Goal: Task Accomplishment & Management: Use online tool/utility

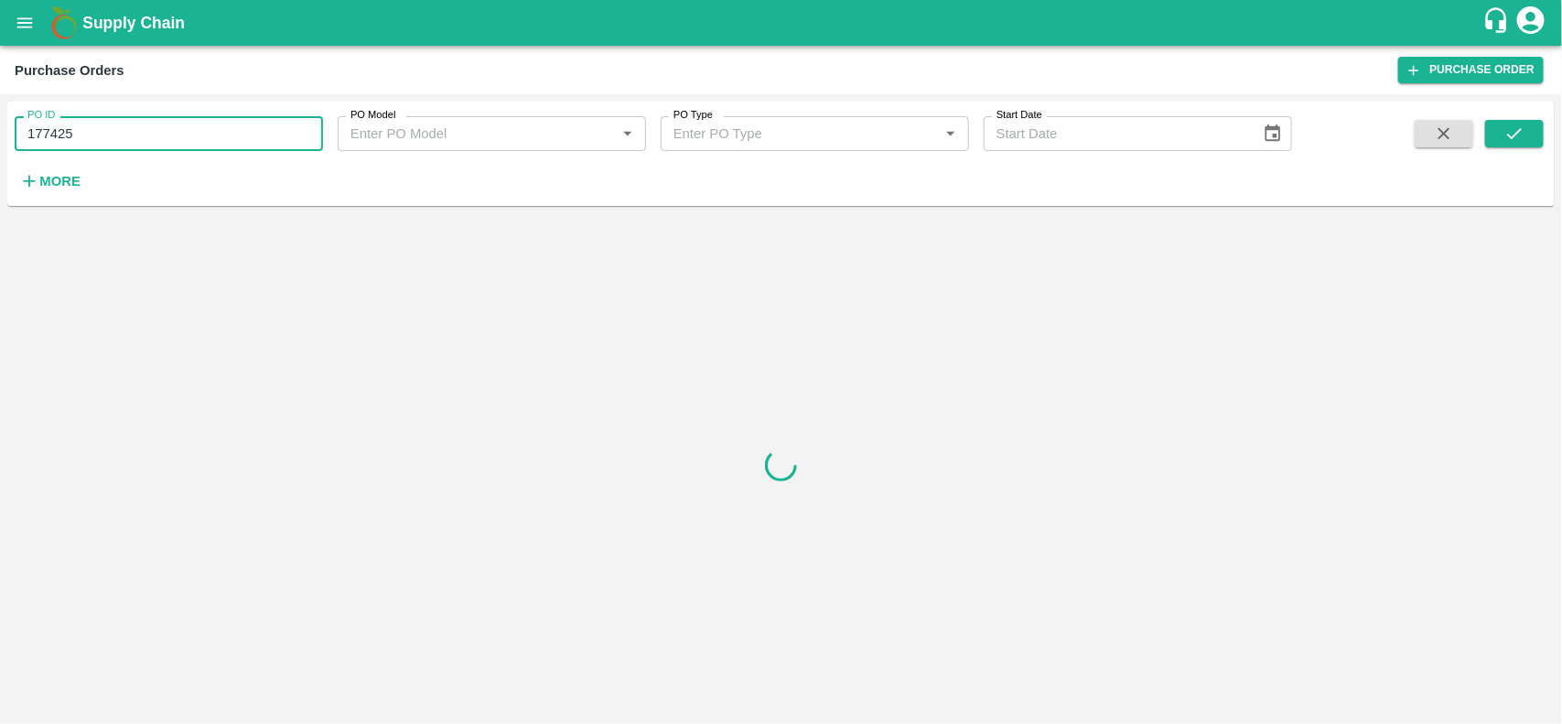
click at [110, 130] on input "177425" at bounding box center [169, 133] width 308 height 35
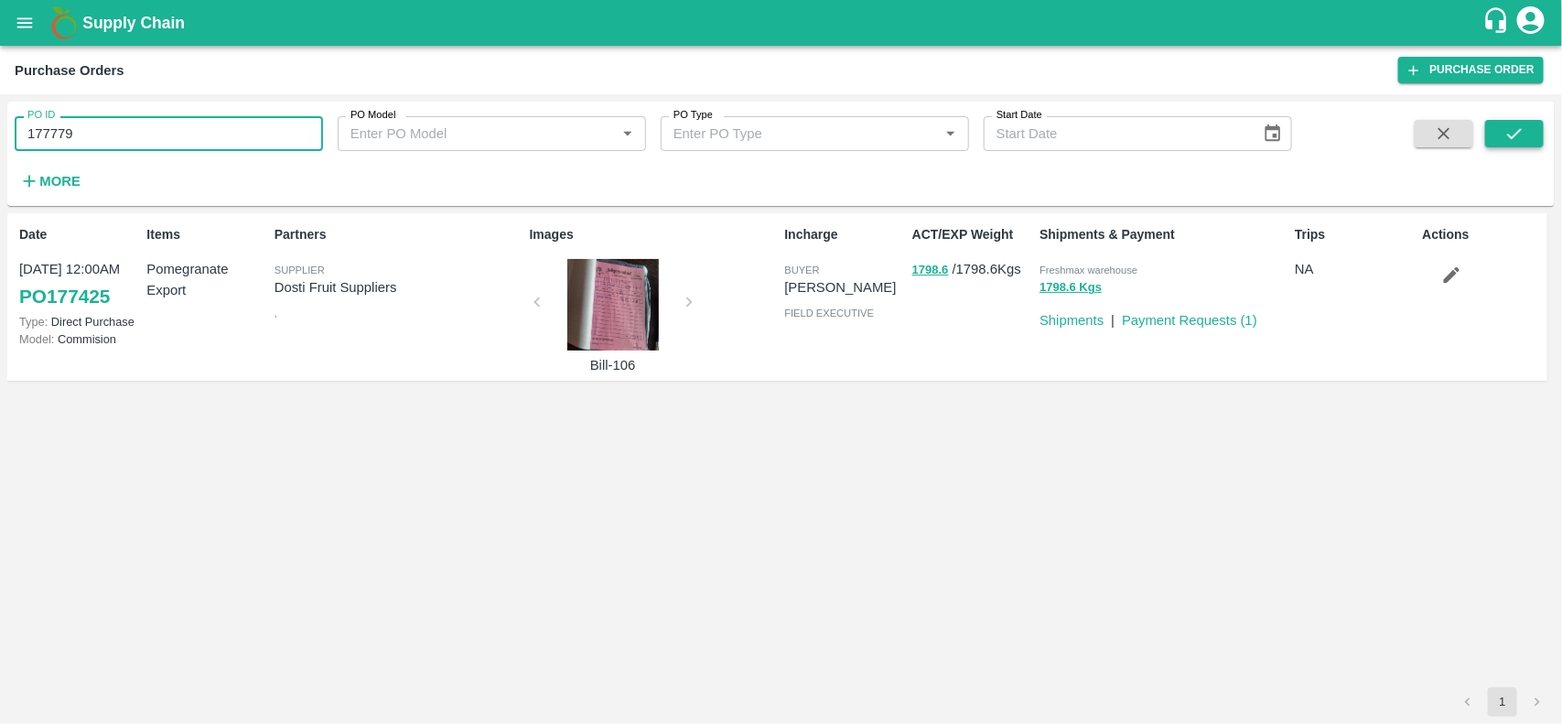
type input "177779"
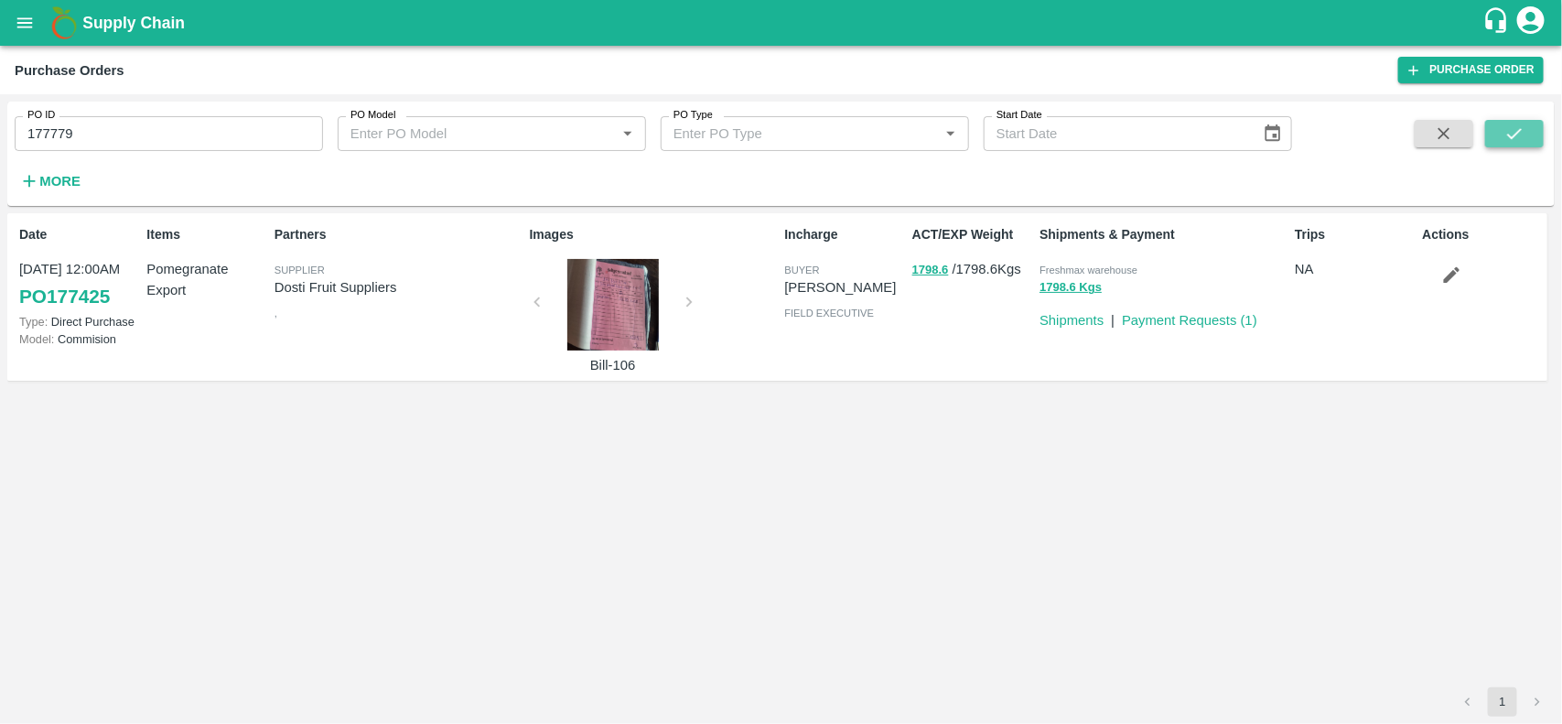
click at [1506, 133] on icon "submit" at bounding box center [1515, 134] width 20 height 20
click at [1074, 291] on button "17323 Kgs" at bounding box center [1069, 287] width 59 height 21
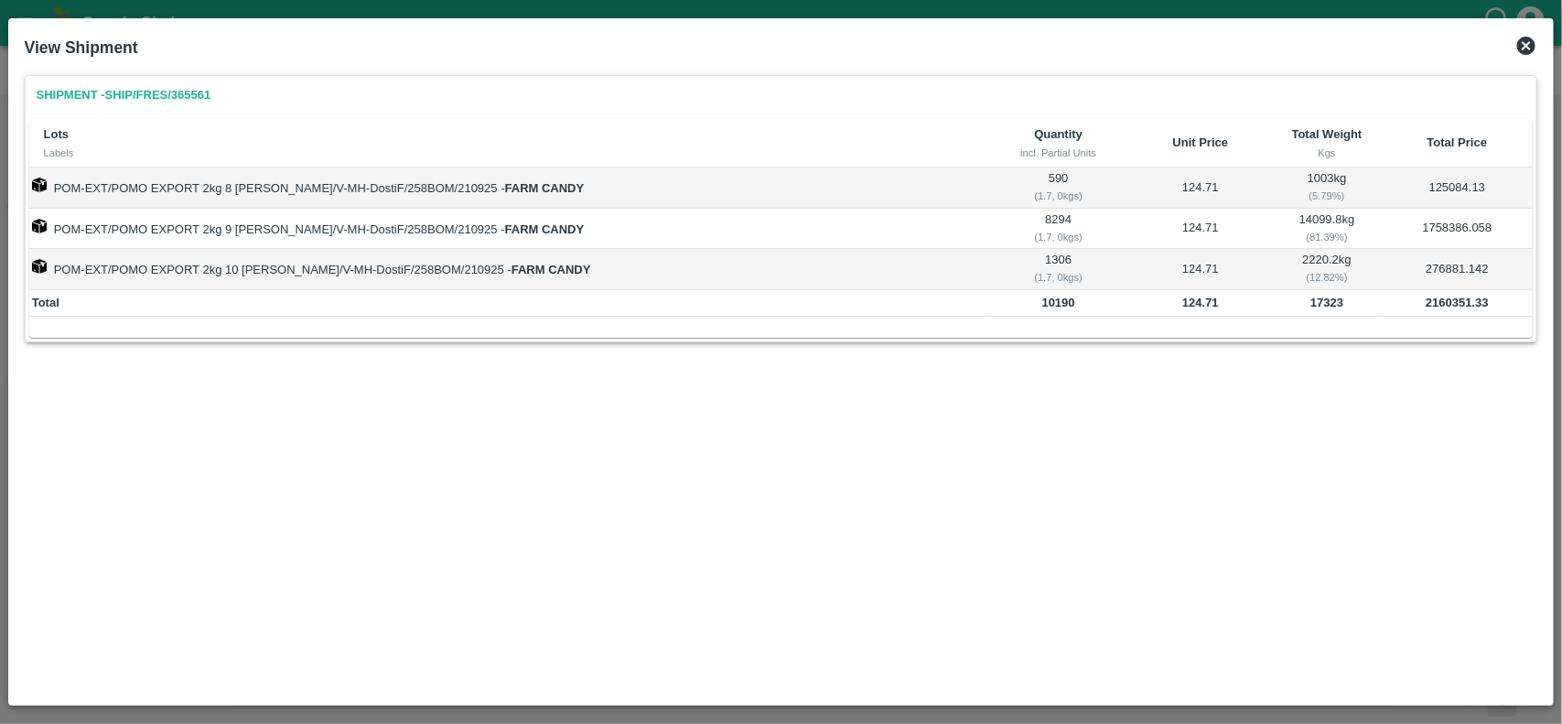
click at [1529, 50] on icon at bounding box center [1526, 46] width 18 height 18
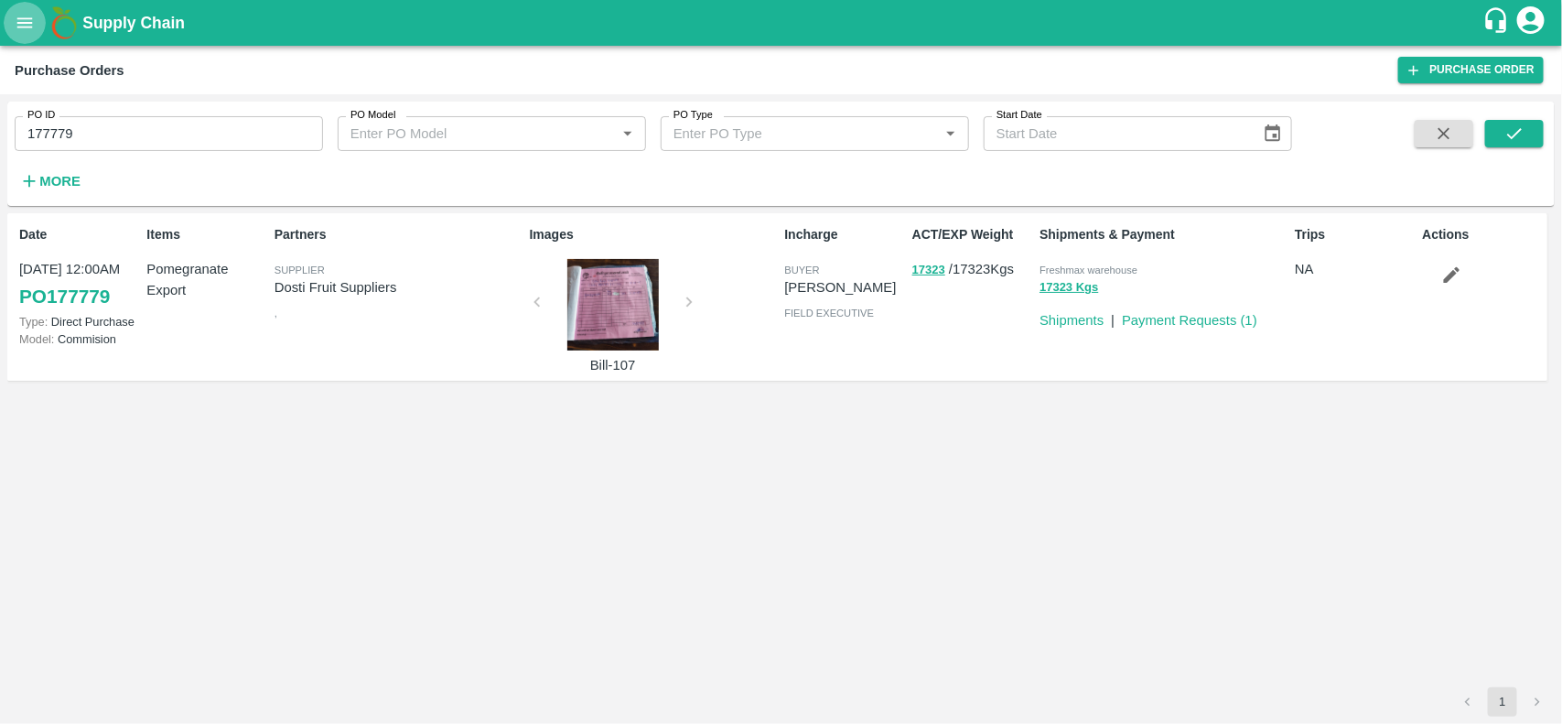
click at [21, 25] on icon "open drawer" at bounding box center [25, 23] width 20 height 20
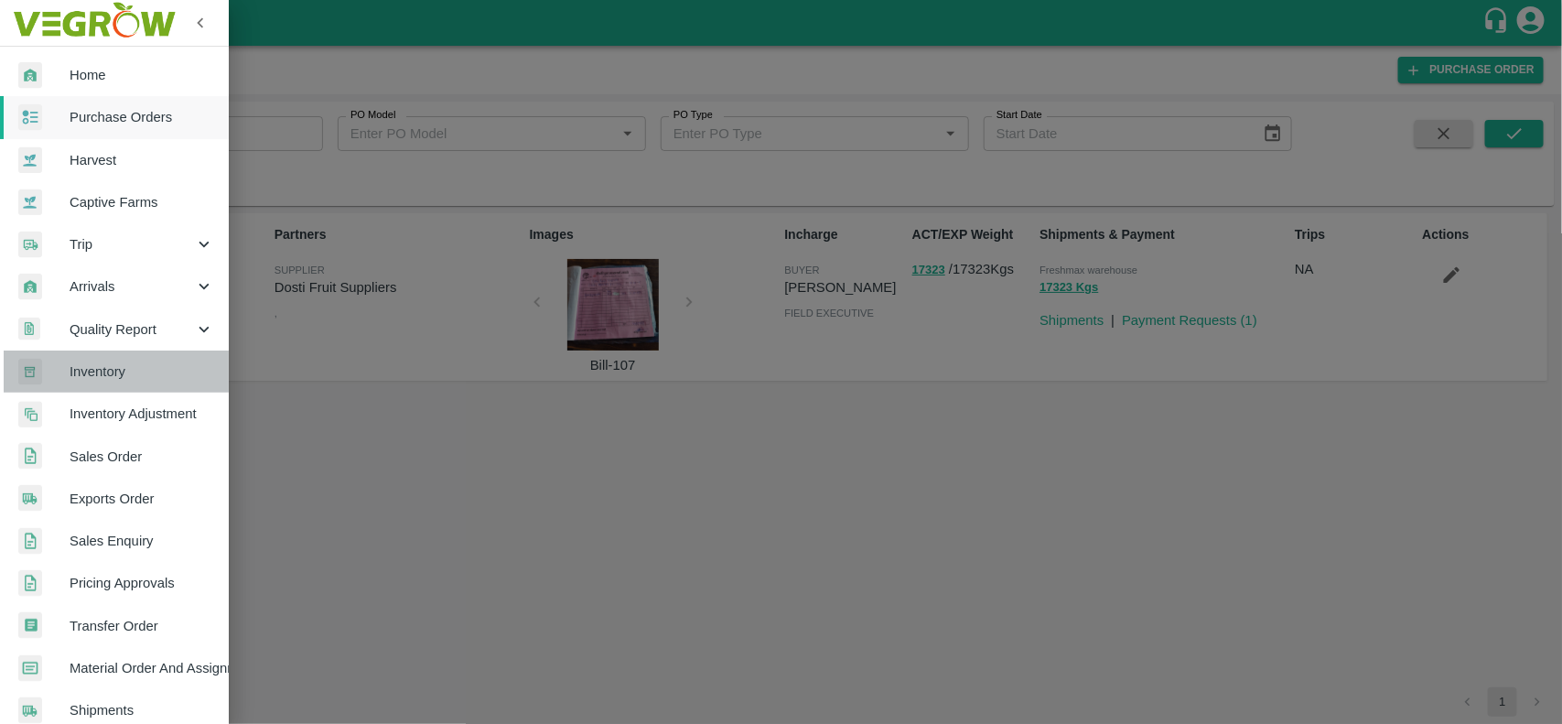
click at [128, 371] on span "Inventory" at bounding box center [142, 372] width 145 height 20
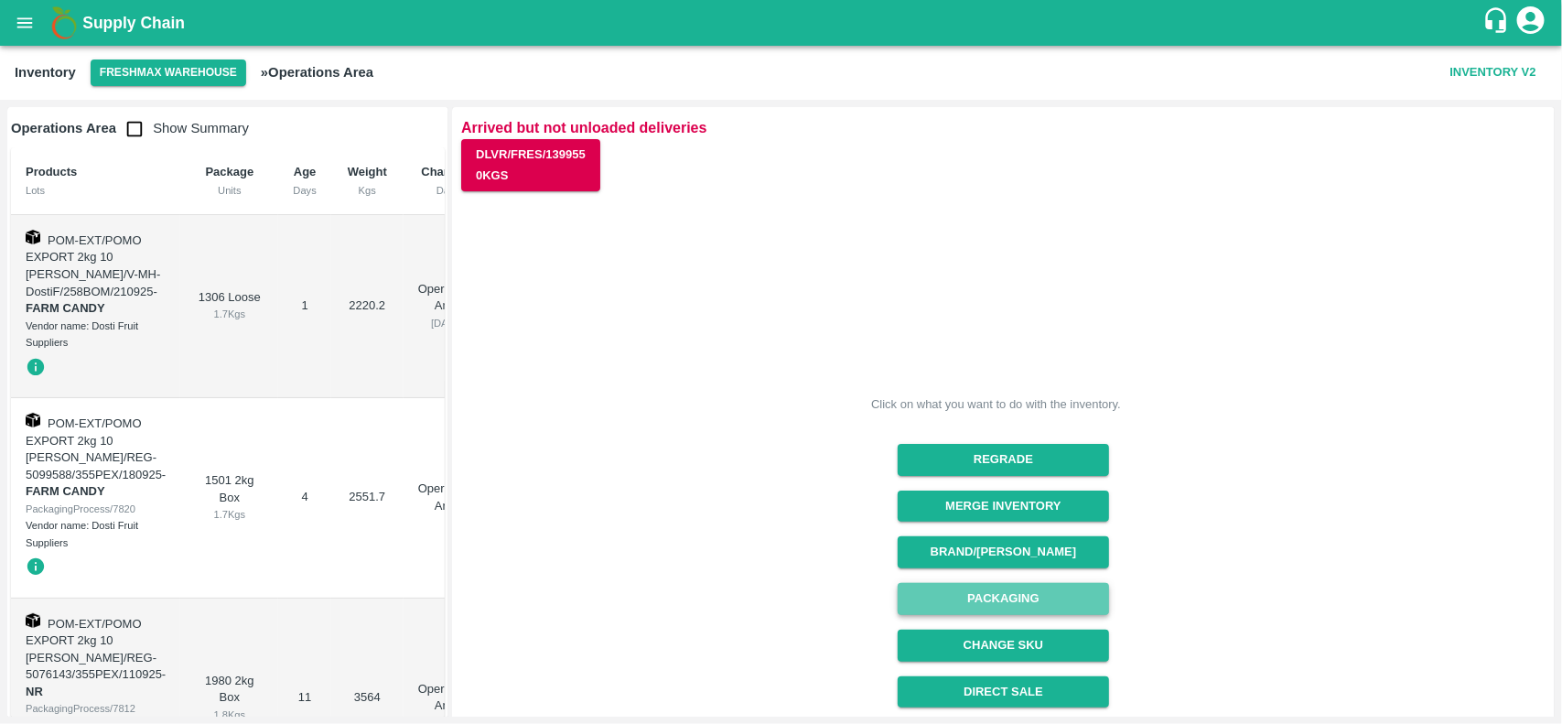
click at [1017, 599] on button "Packaging" at bounding box center [1003, 599] width 211 height 32
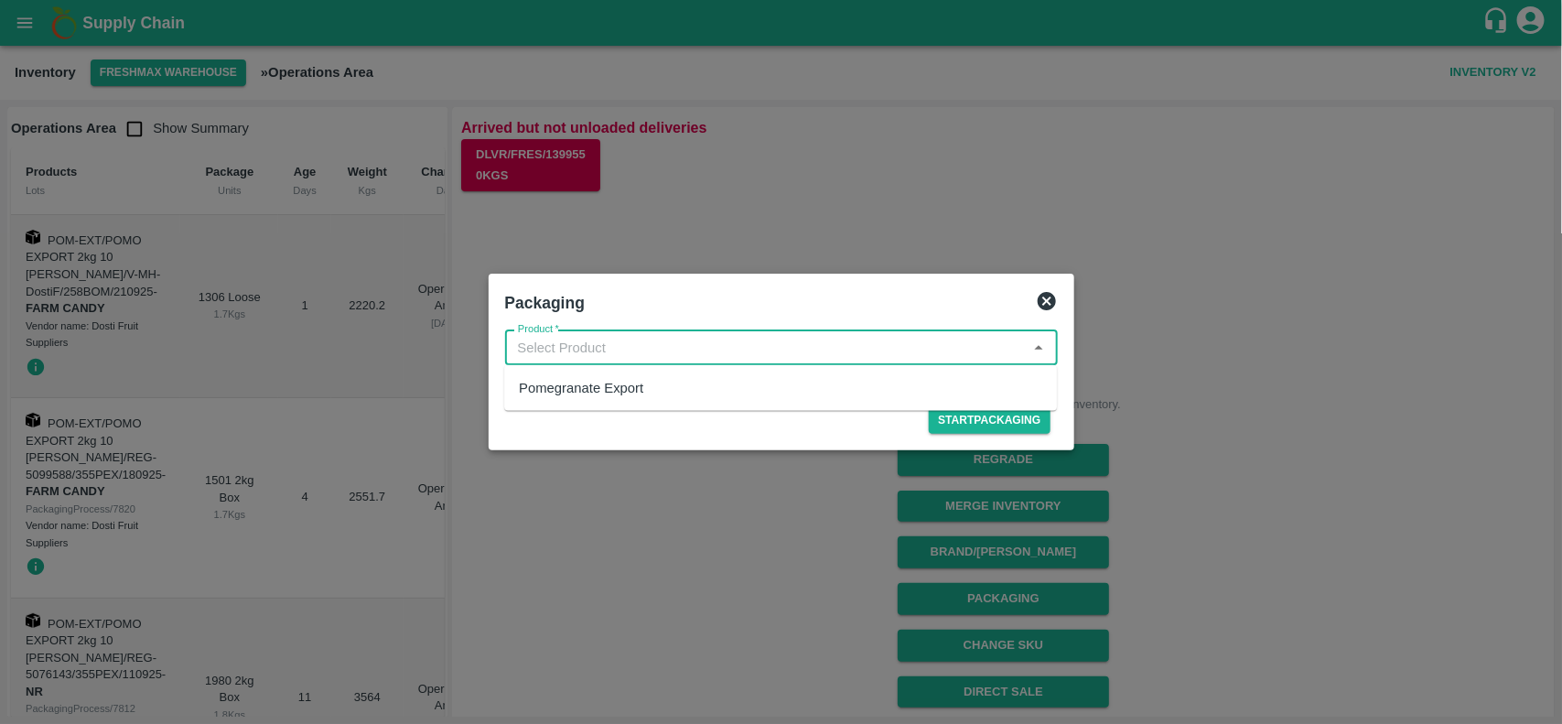
click at [783, 348] on input "Product   *" at bounding box center [767, 348] width 512 height 24
click at [659, 384] on div "Pomegranate Export" at bounding box center [780, 387] width 553 height 31
type input "Pomegranate Export"
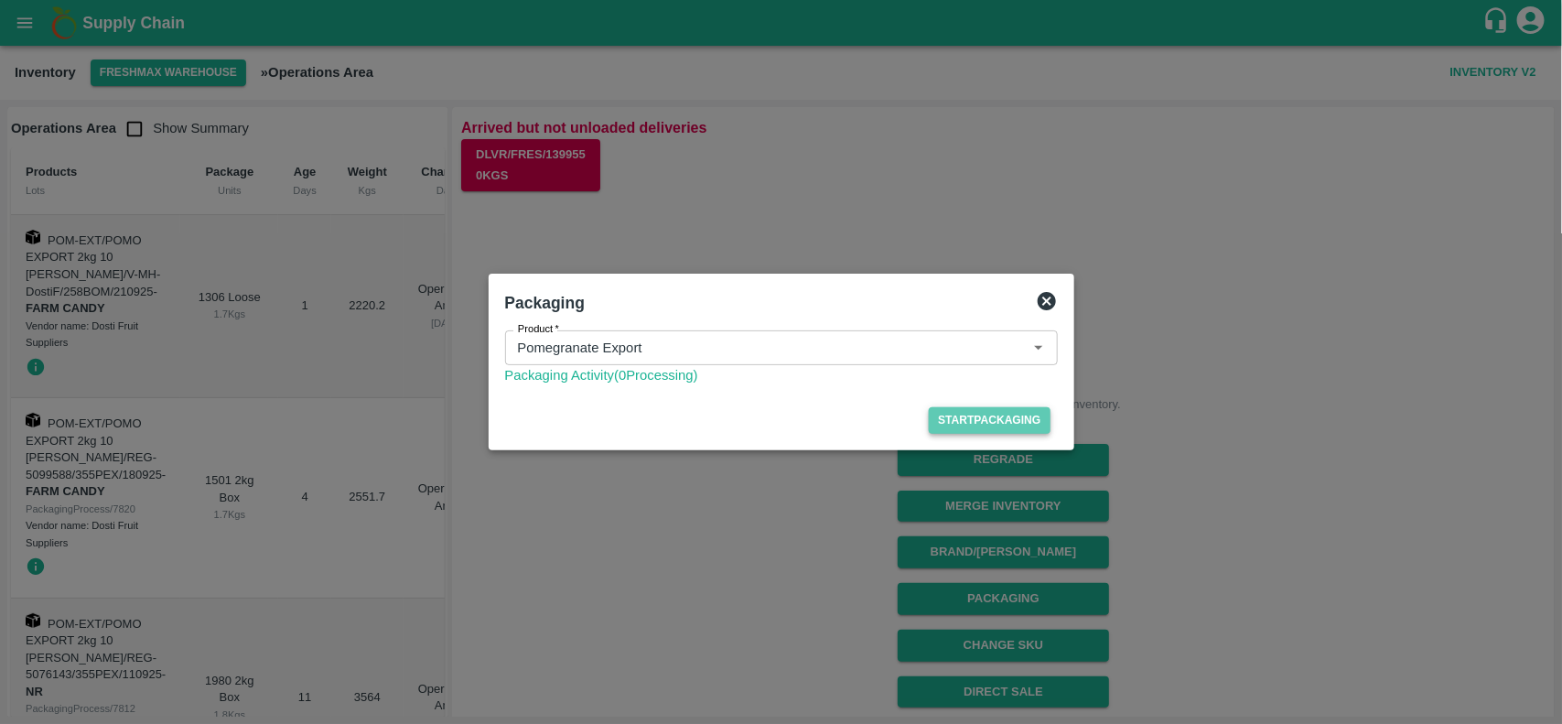
click at [950, 421] on button "Start Packaging" at bounding box center [989, 420] width 121 height 27
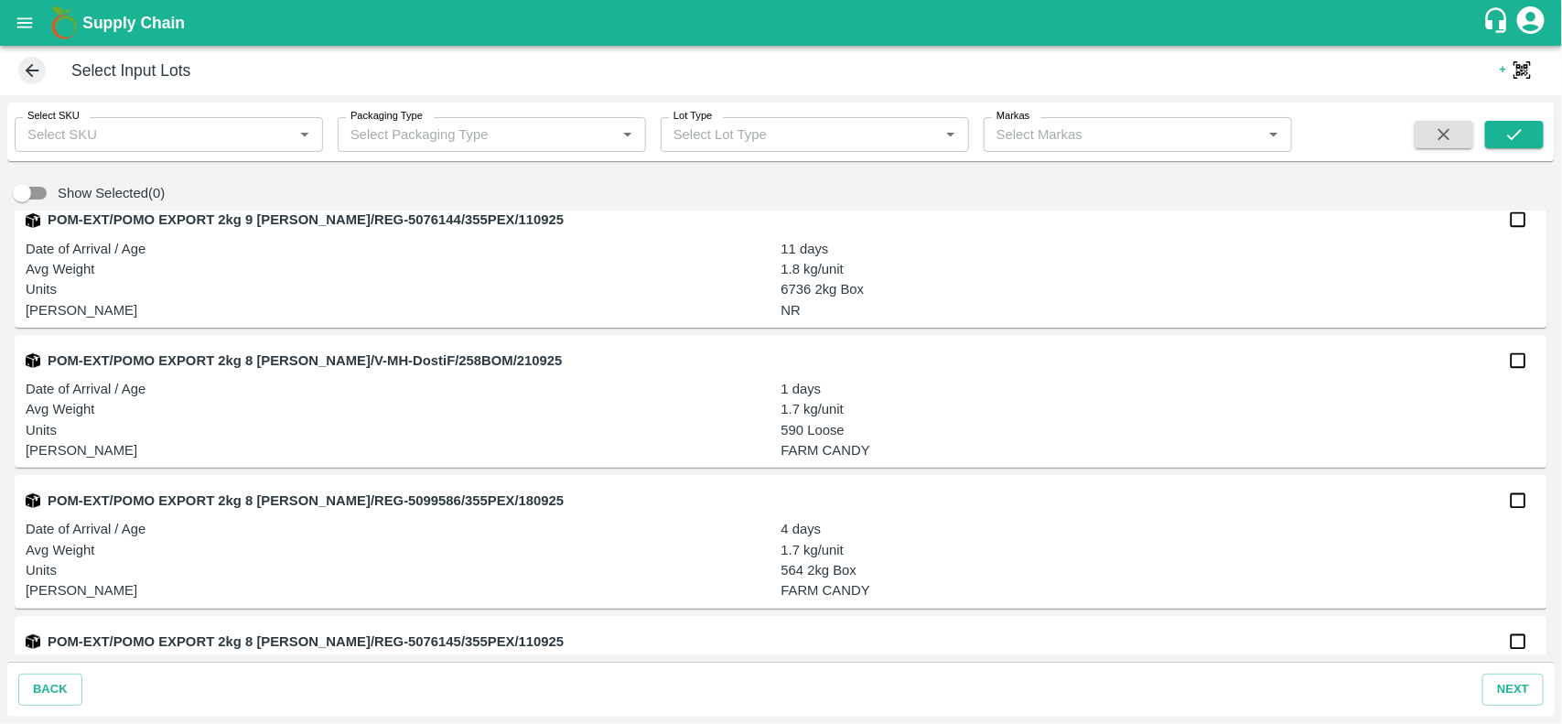
scroll to position [966, 0]
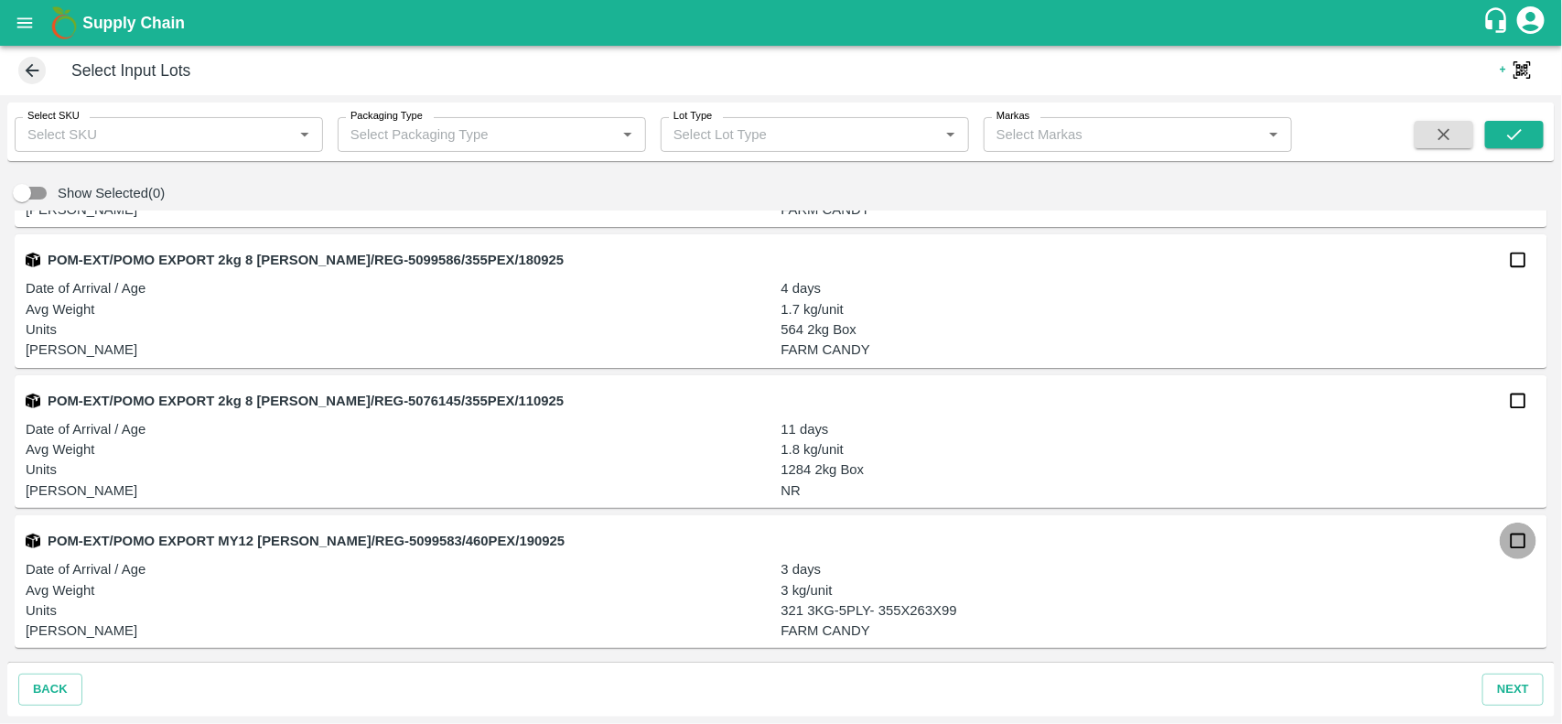
click at [1517, 536] on input "checkbox" at bounding box center [1518, 541] width 37 height 37
checkbox input "true"
click at [1517, 693] on button "next" at bounding box center [1513, 690] width 61 height 32
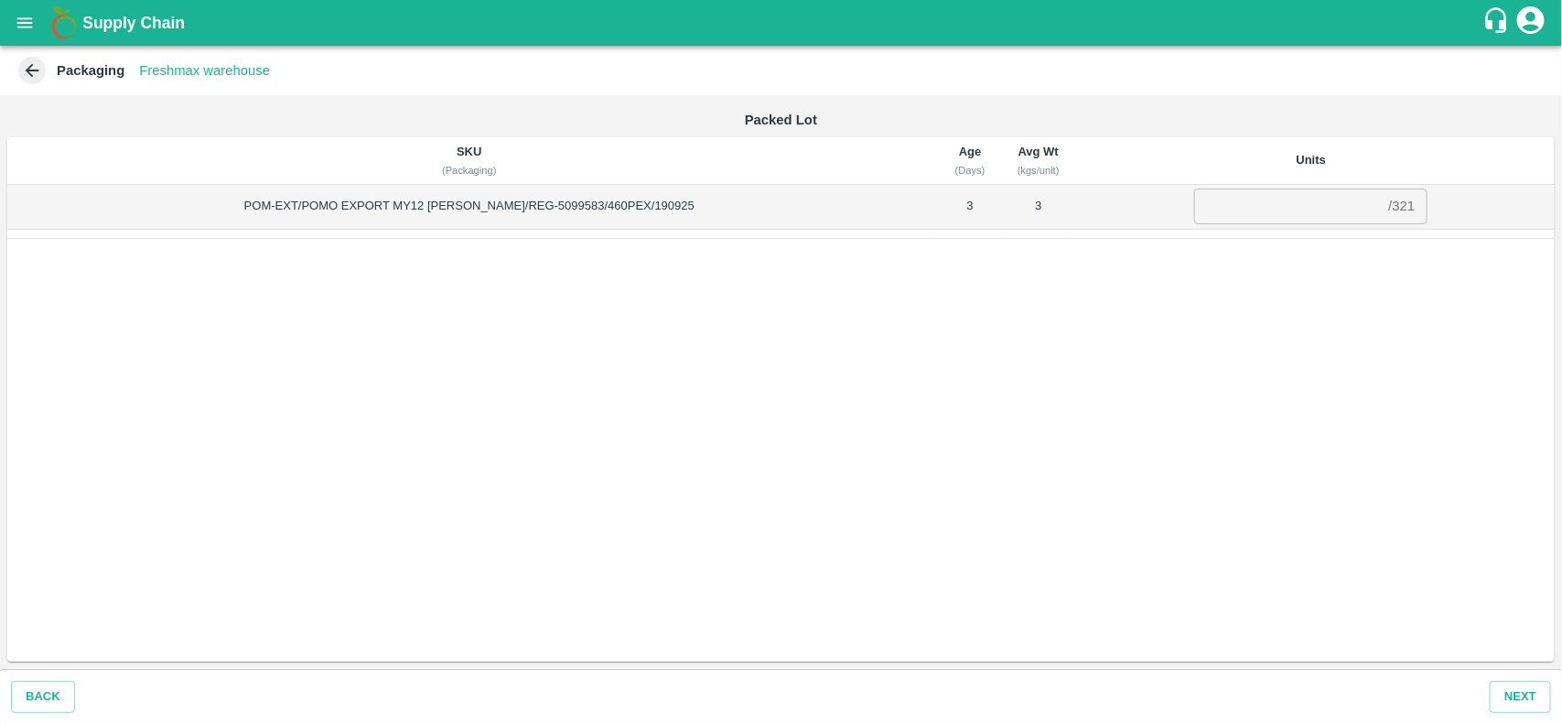
click at [1388, 207] on div "/ 321" at bounding box center [1401, 207] width 27 height 0
copy div "321"
click at [1287, 207] on input "number" at bounding box center [1287, 206] width 187 height 35
paste input "321"
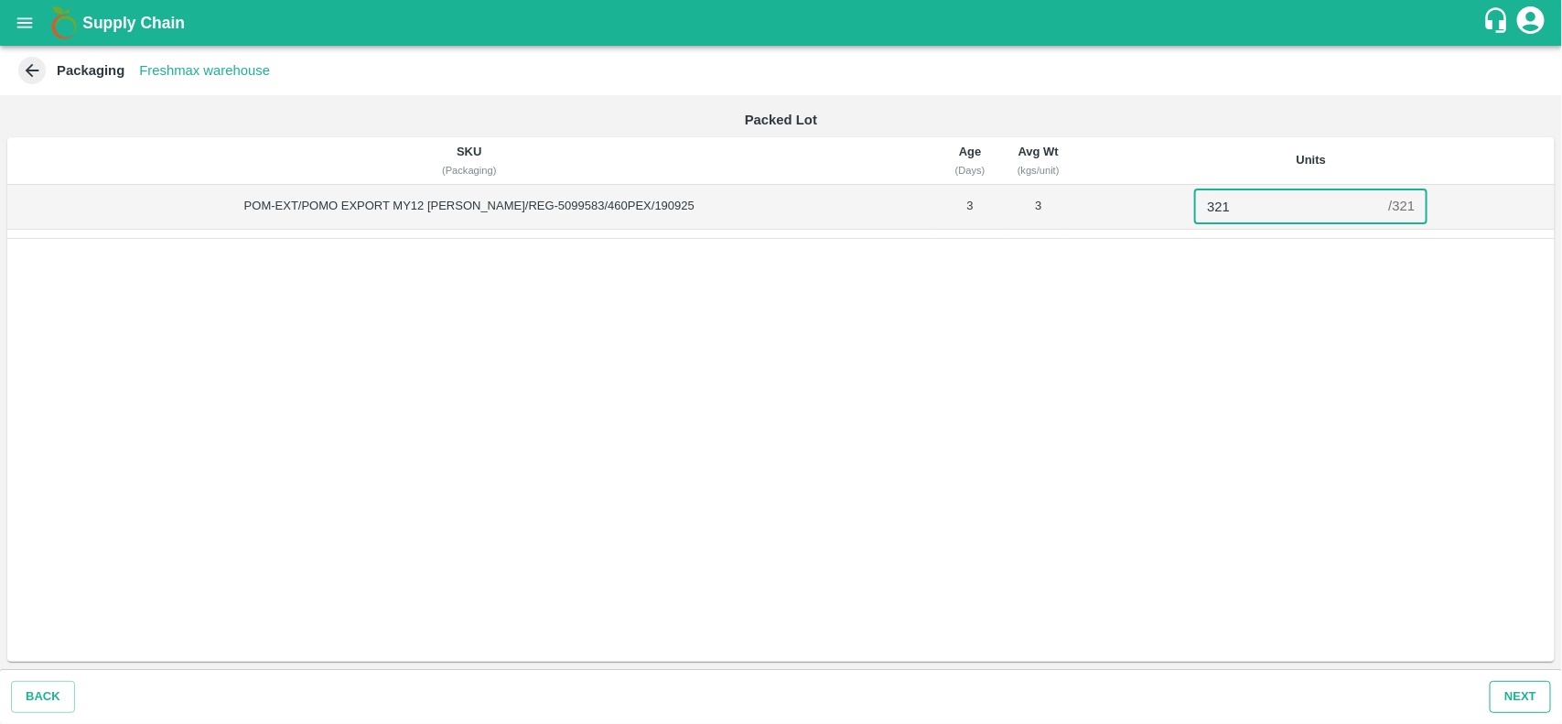
type input "321"
click at [1506, 705] on button "Next" at bounding box center [1520, 697] width 61 height 32
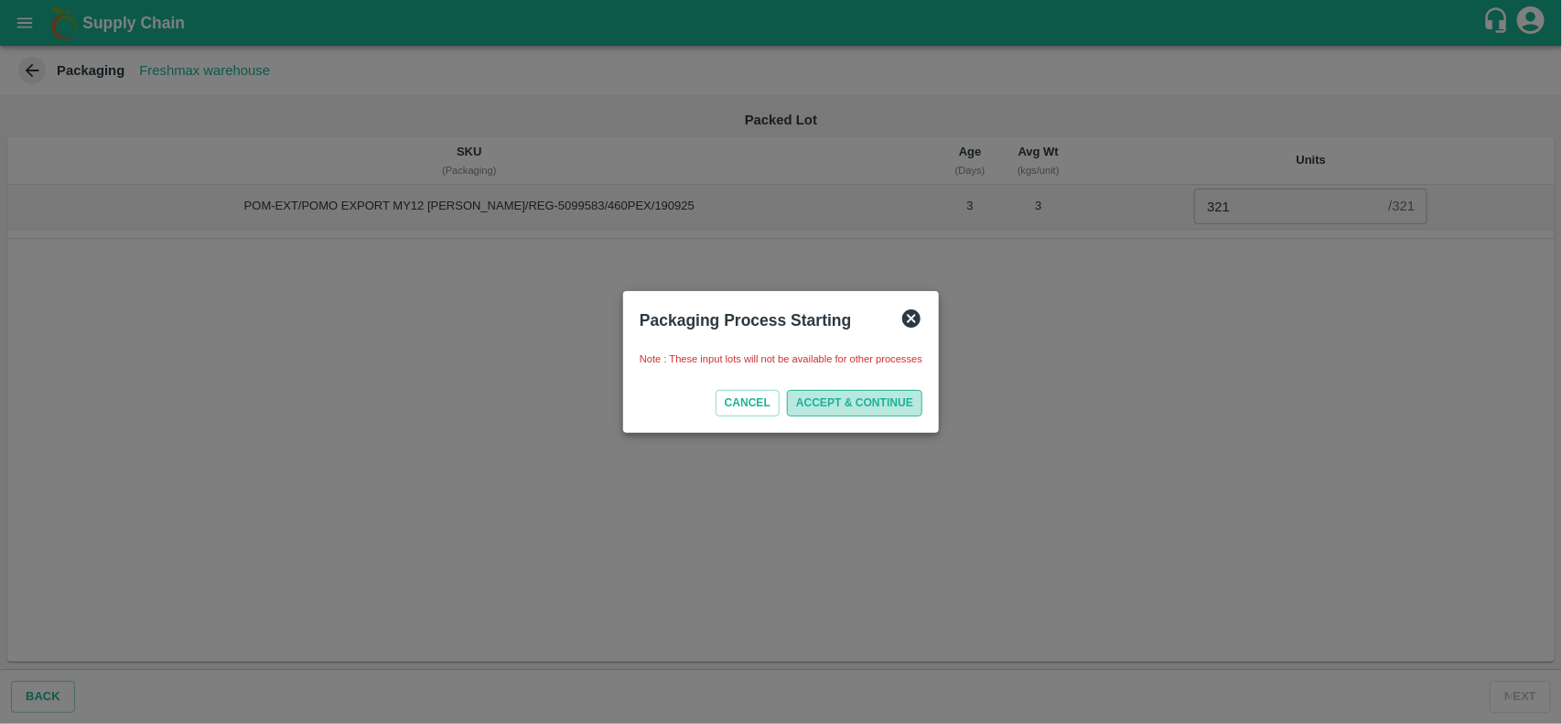
click at [886, 404] on button "ACCEPT & CONTINUE" at bounding box center [854, 403] width 135 height 27
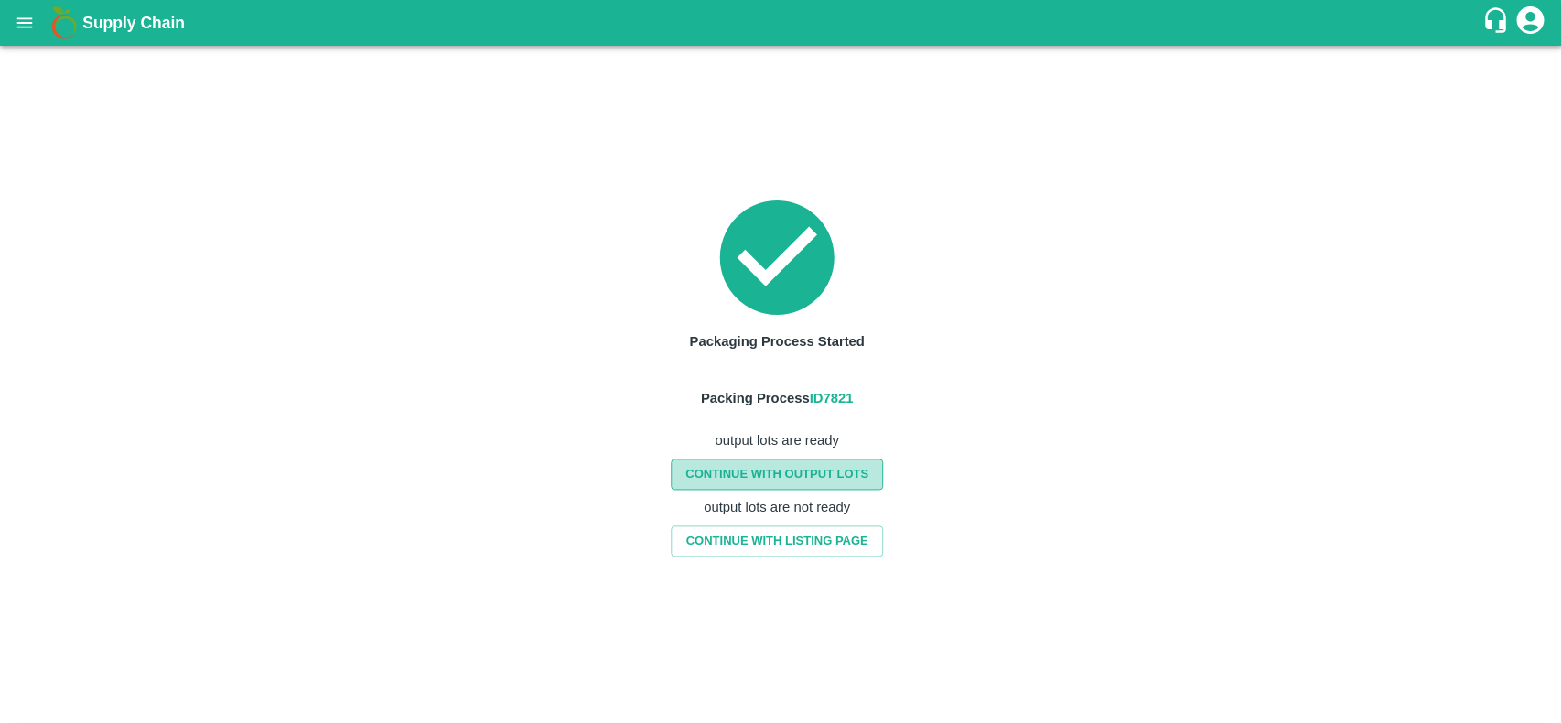
click at [844, 468] on link "CONTINUE WITH OUTPUT LOTS" at bounding box center [777, 475] width 212 height 32
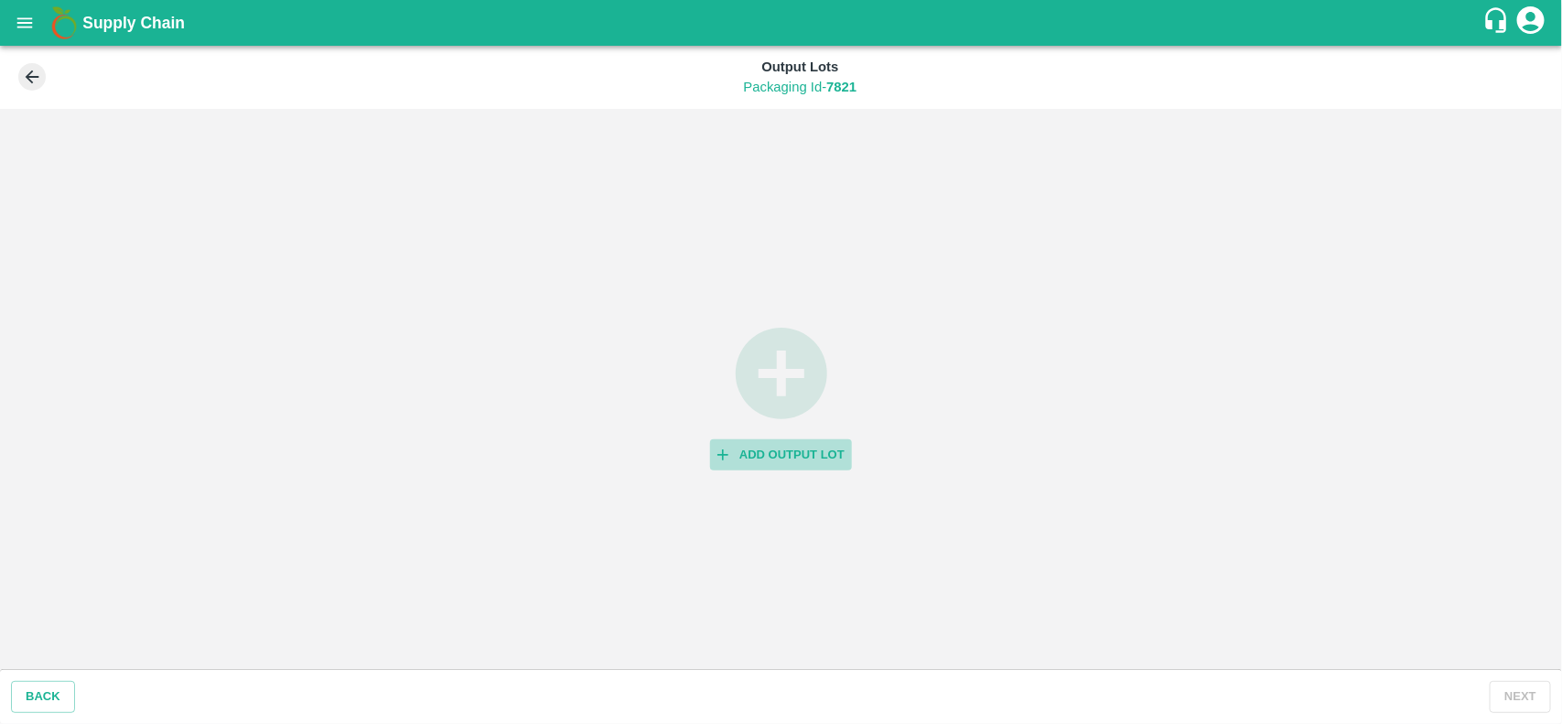
click at [817, 455] on button "Add Output Lot" at bounding box center [781, 455] width 142 height 32
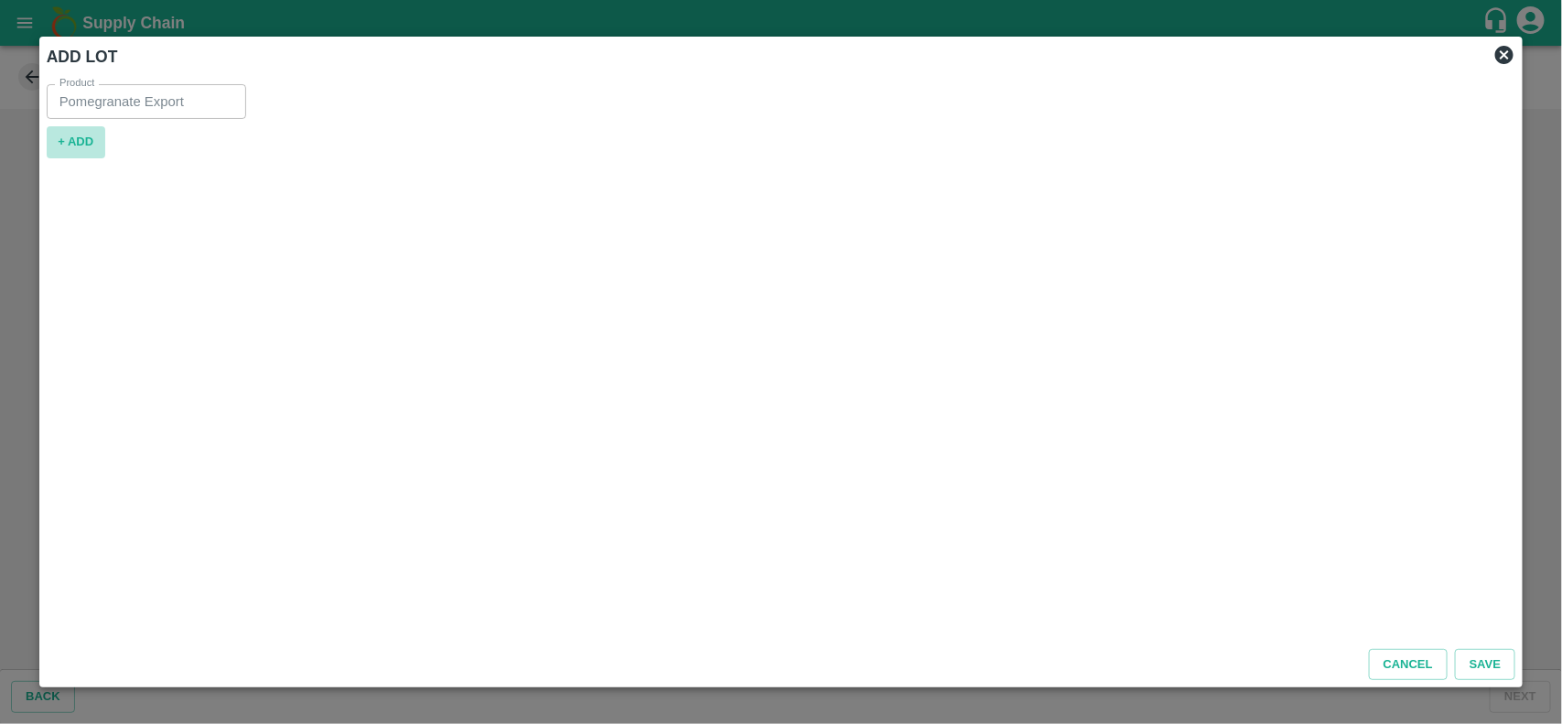
click at [85, 139] on button "+ ADD" at bounding box center [76, 142] width 59 height 32
click at [133, 167] on div "SKU for New lot   *" at bounding box center [721, 154] width 1327 height 35
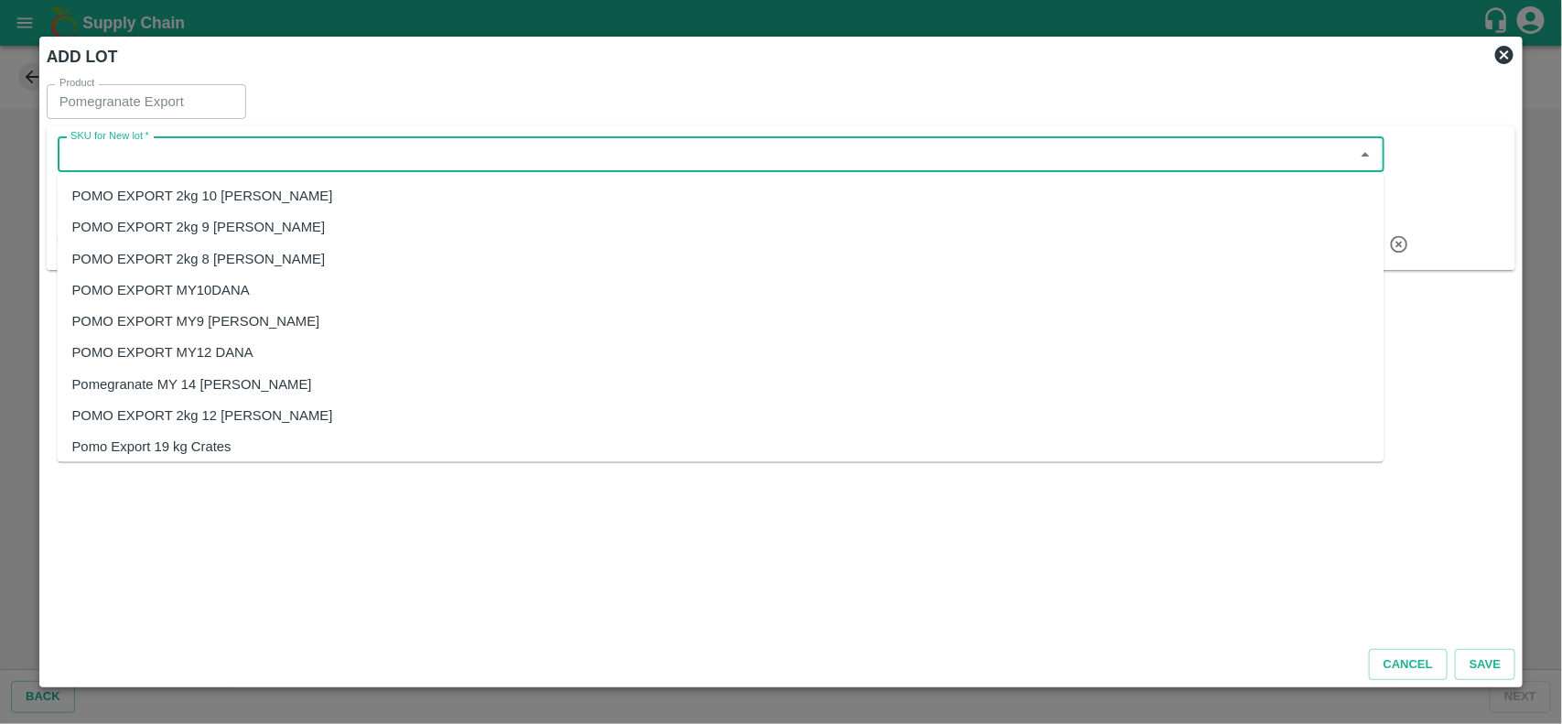
click at [247, 345] on div "POMO EXPORT MY12 DANA" at bounding box center [162, 352] width 181 height 20
type input "POMO EXPORT MY12 DANA"
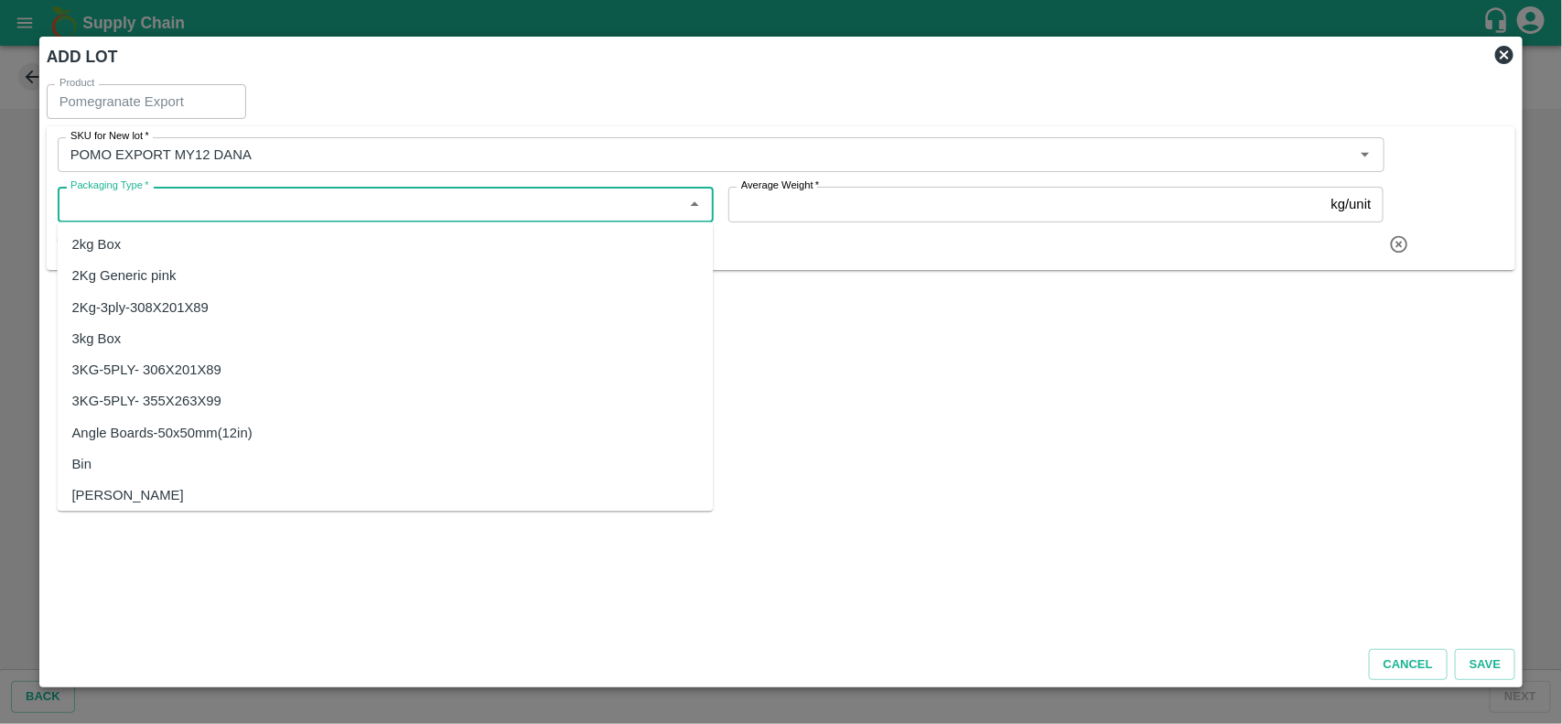
click at [174, 198] on input "Packaging Type   *" at bounding box center [370, 204] width 615 height 24
click at [199, 396] on div "Naturefresh Pomo 3Kg" at bounding box center [141, 401] width 138 height 20
type input "Naturefresh Pomo 3Kg"
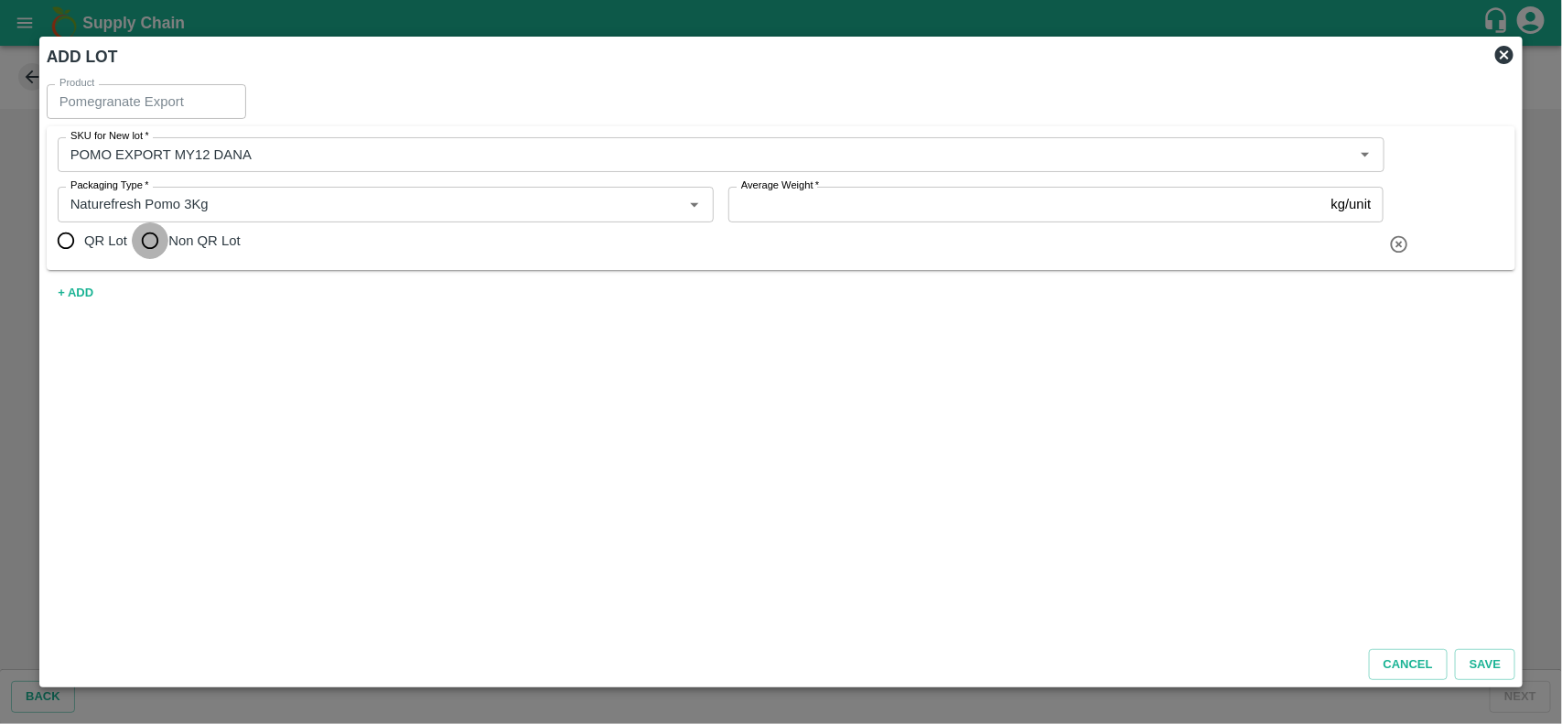
click at [154, 250] on input "Non QR Lot" at bounding box center [150, 240] width 37 height 37
radio input "true"
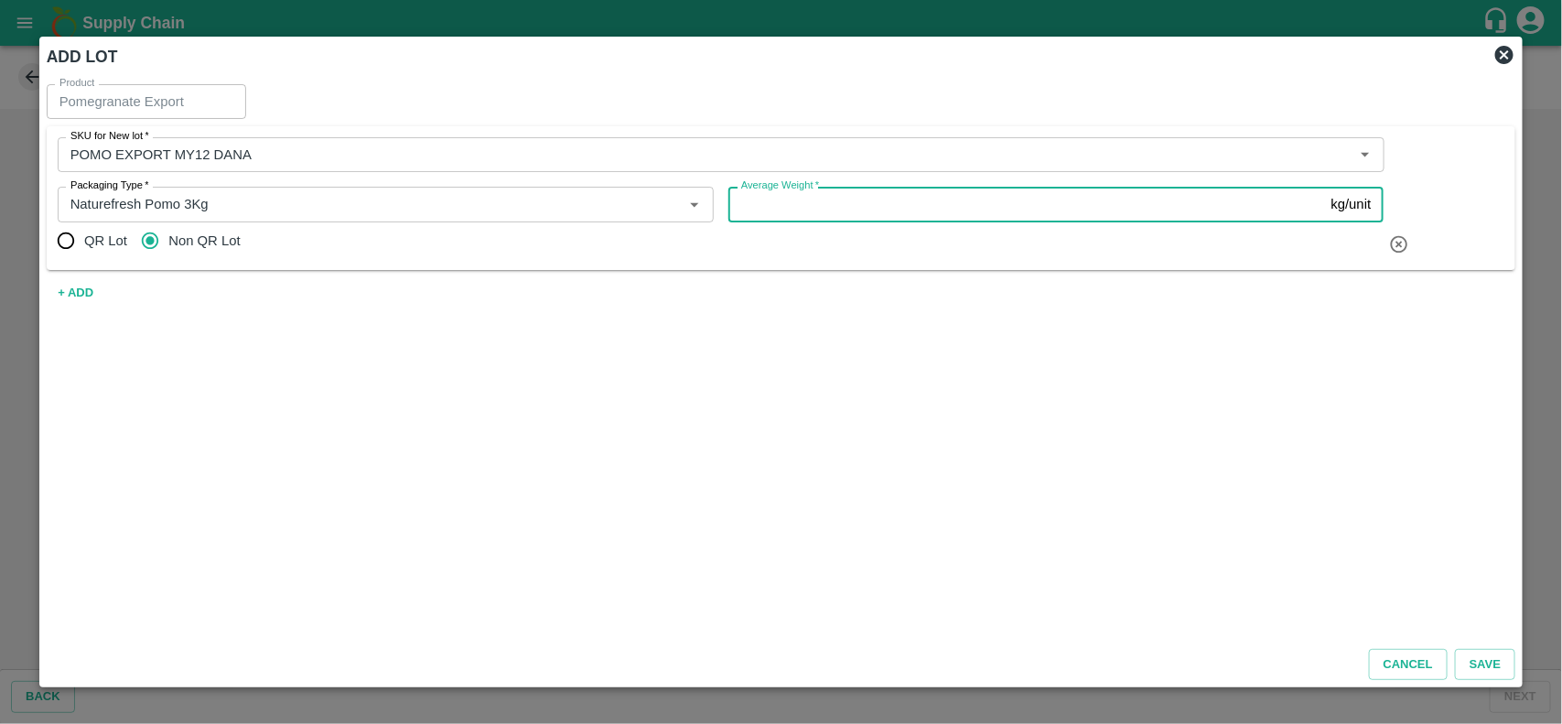
click at [797, 204] on input "Average Weight   *" at bounding box center [1027, 204] width 596 height 35
type input "3"
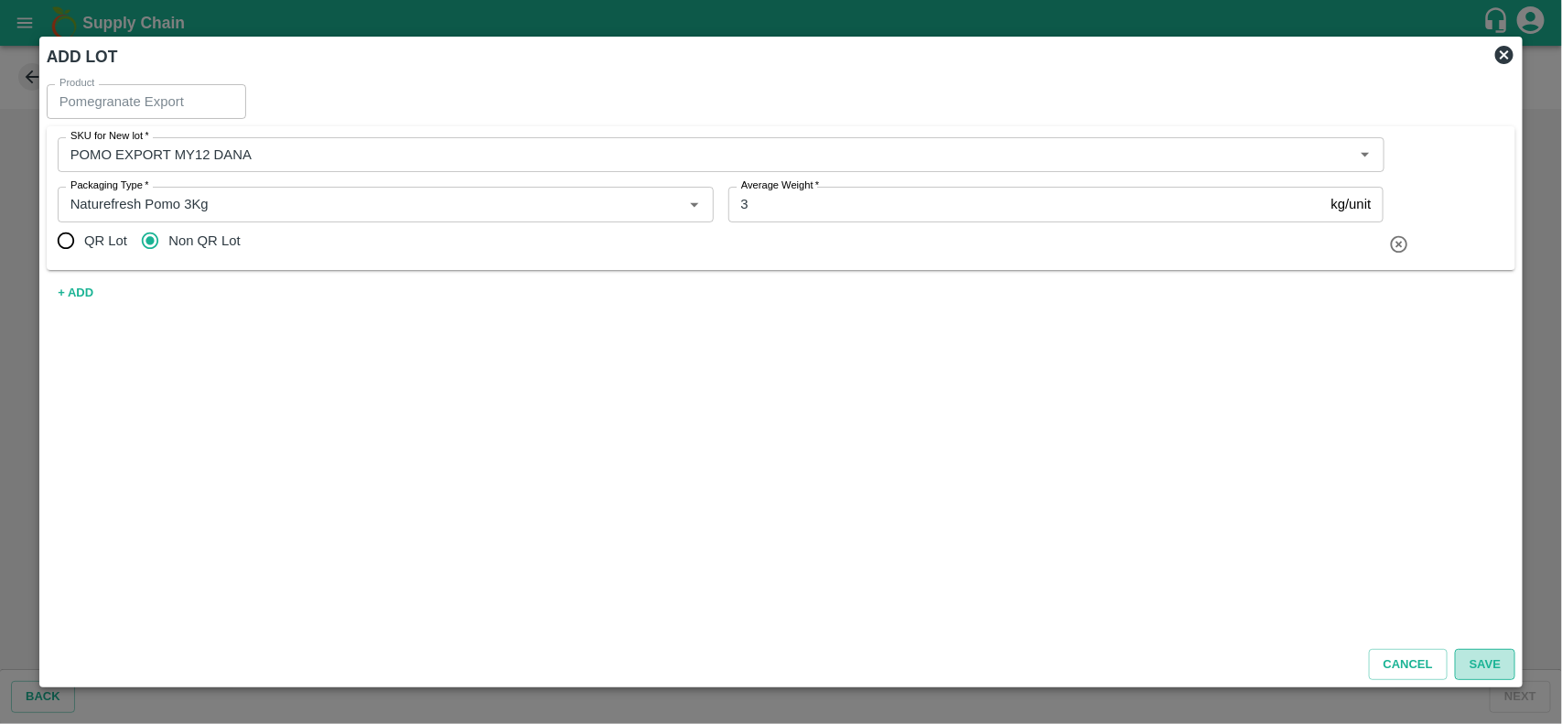
click at [1480, 657] on button "Save" at bounding box center [1485, 665] width 60 height 32
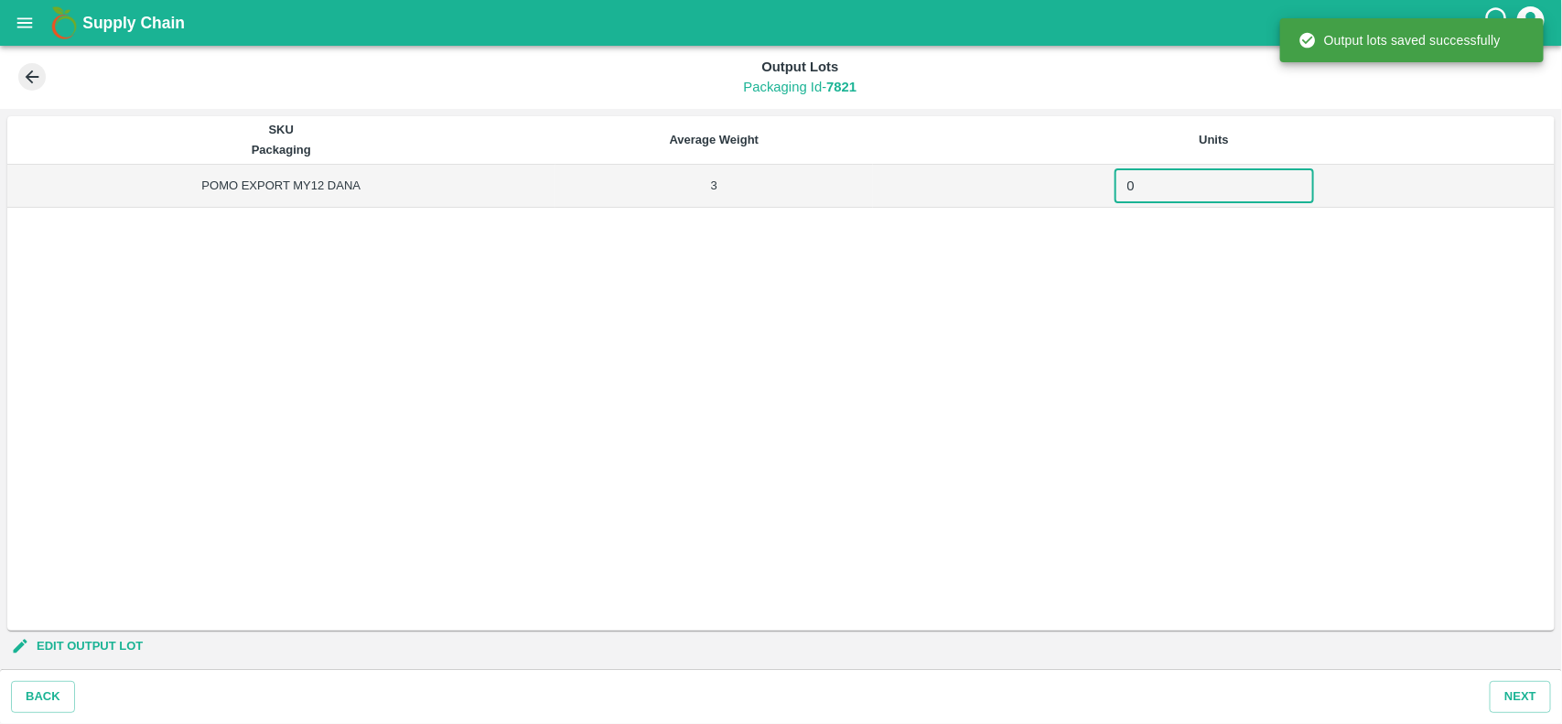
click at [1222, 179] on input "0" at bounding box center [1215, 185] width 200 height 35
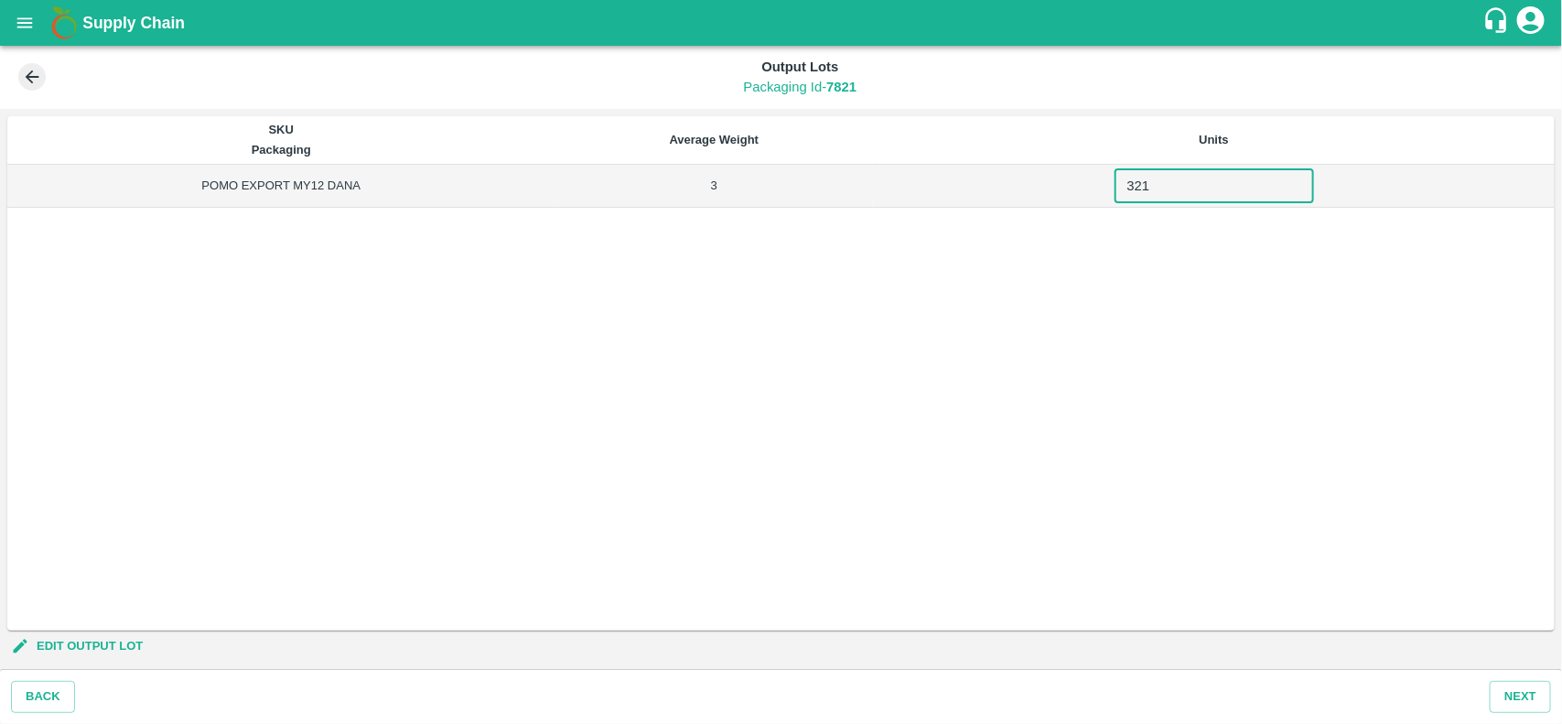
type input "321"
click at [1511, 702] on button "Next" at bounding box center [1520, 697] width 61 height 32
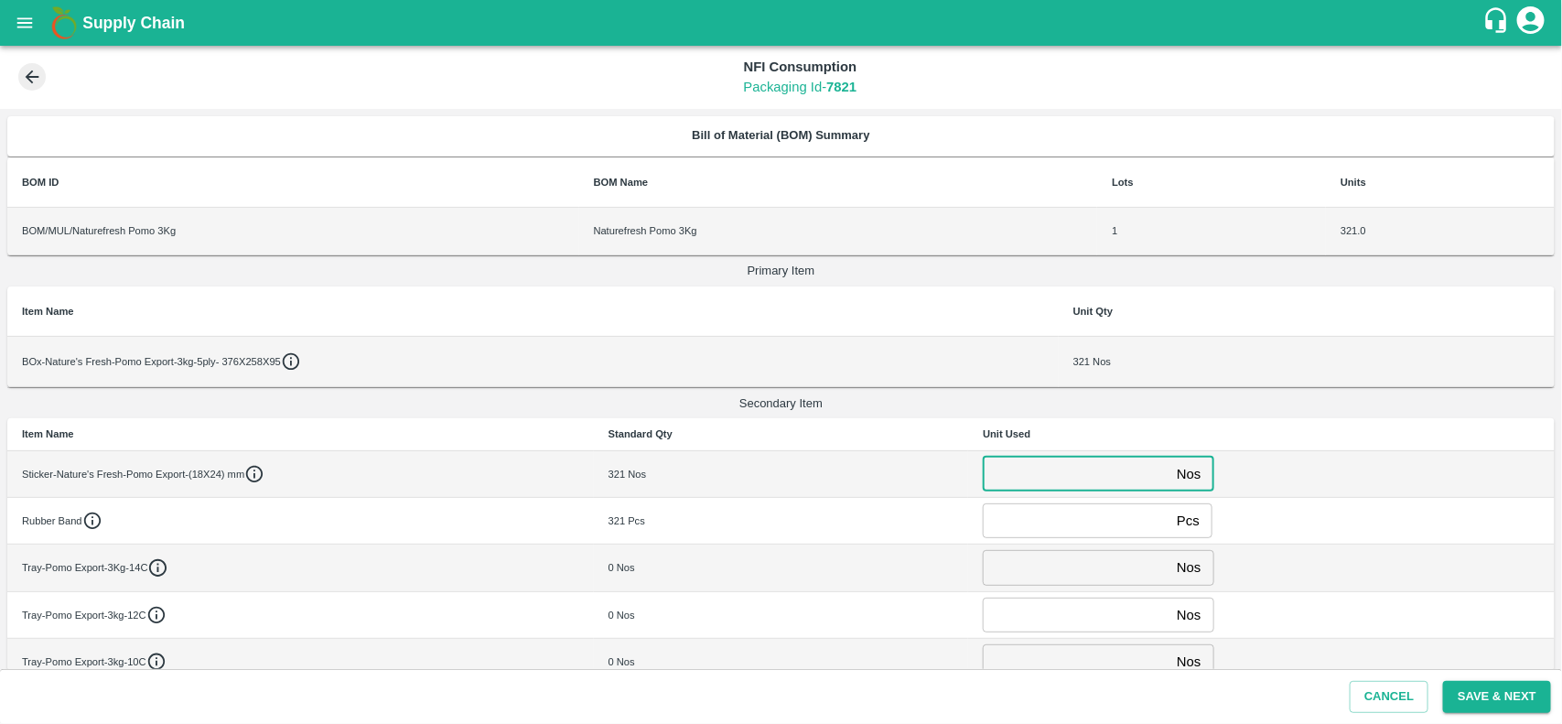
click at [1051, 471] on input "number" at bounding box center [1076, 474] width 187 height 35
paste input "220000"
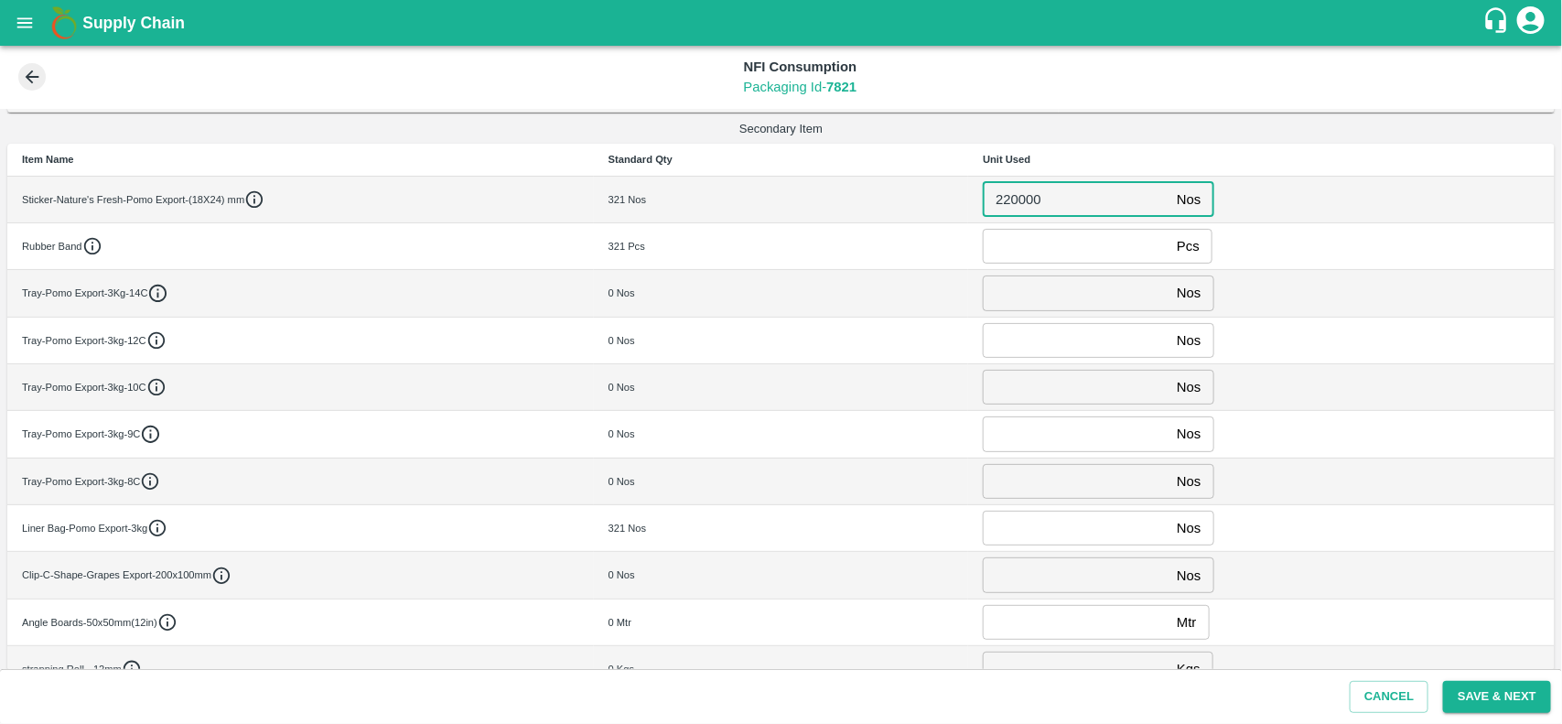
scroll to position [279, 0]
type input "220000"
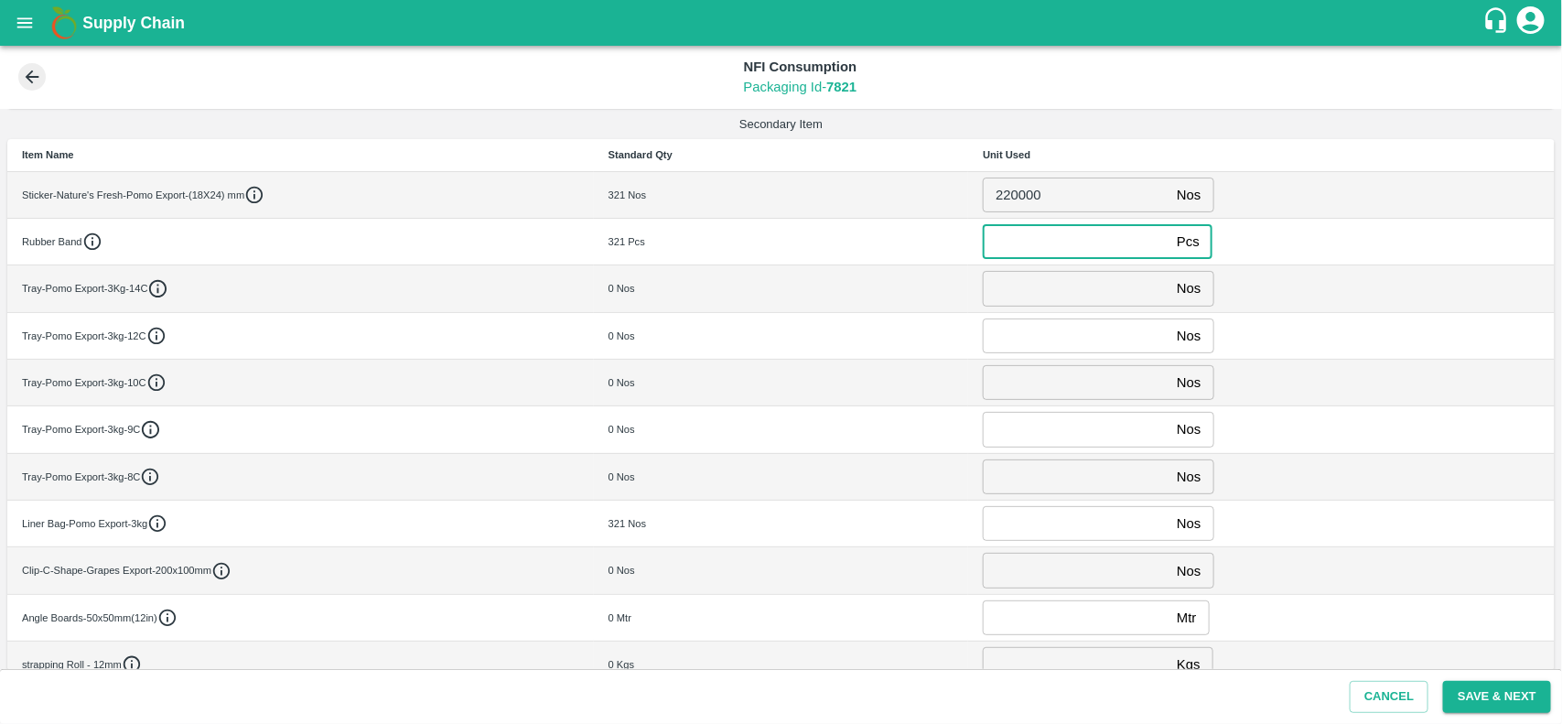
click at [1036, 256] on input "number" at bounding box center [1076, 241] width 187 height 35
type input "0"
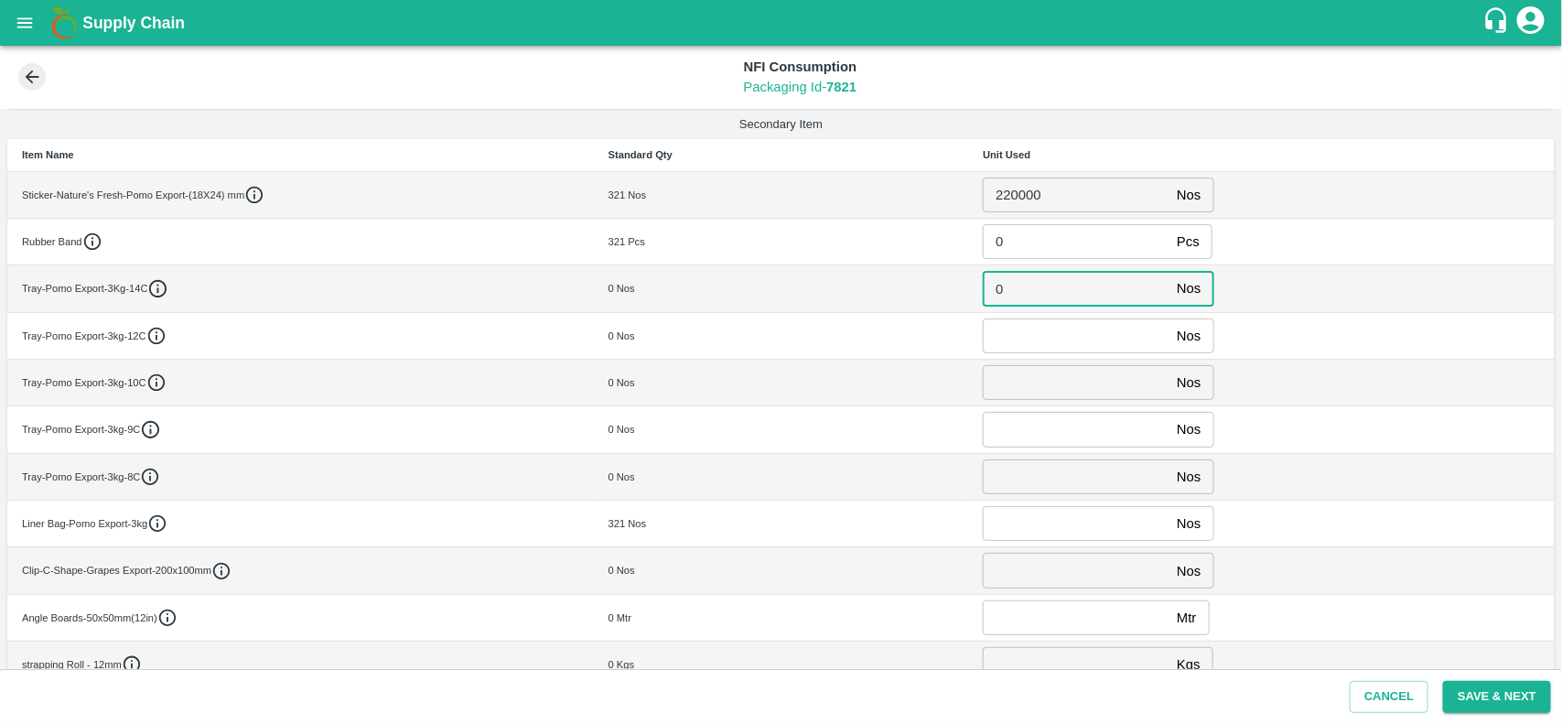
type input "0"
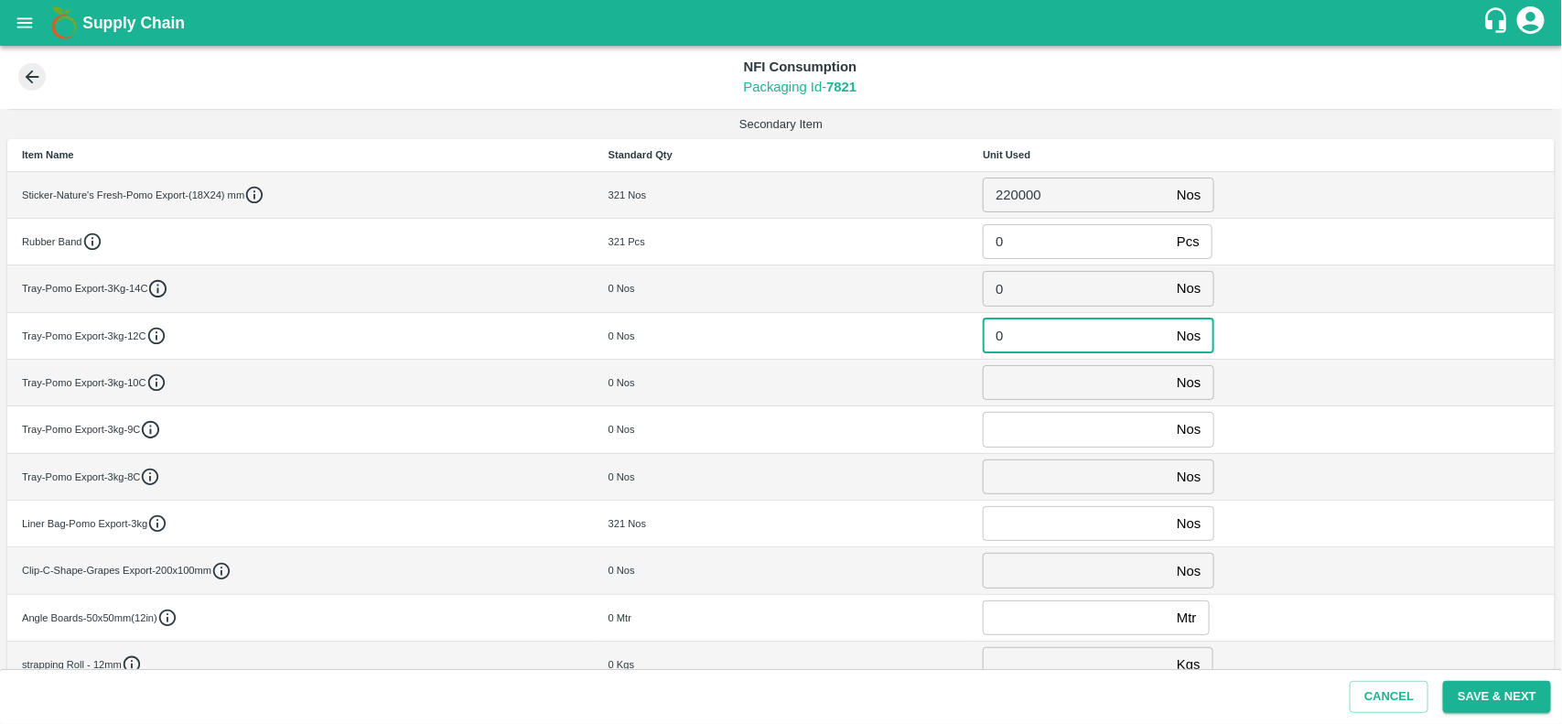
type input "0"
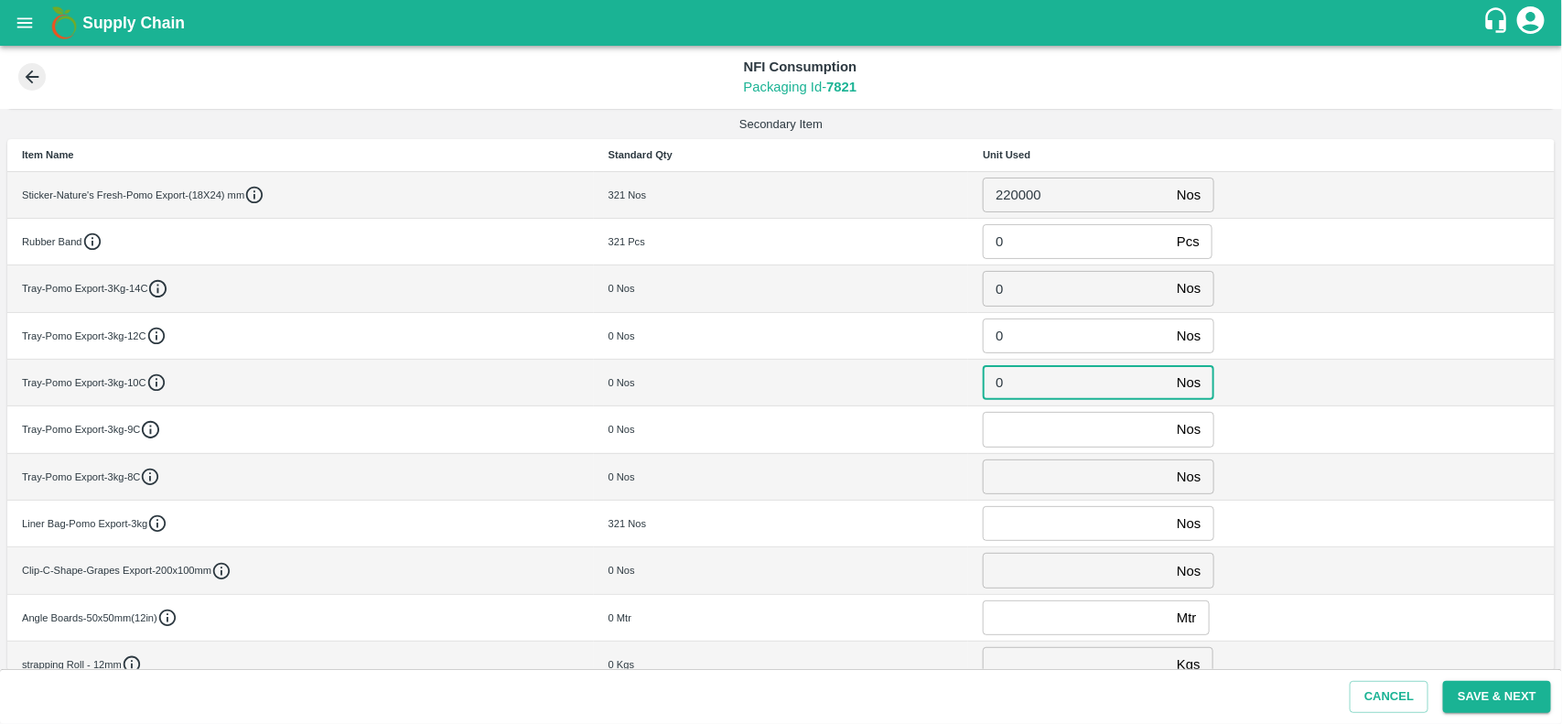
type input "0"
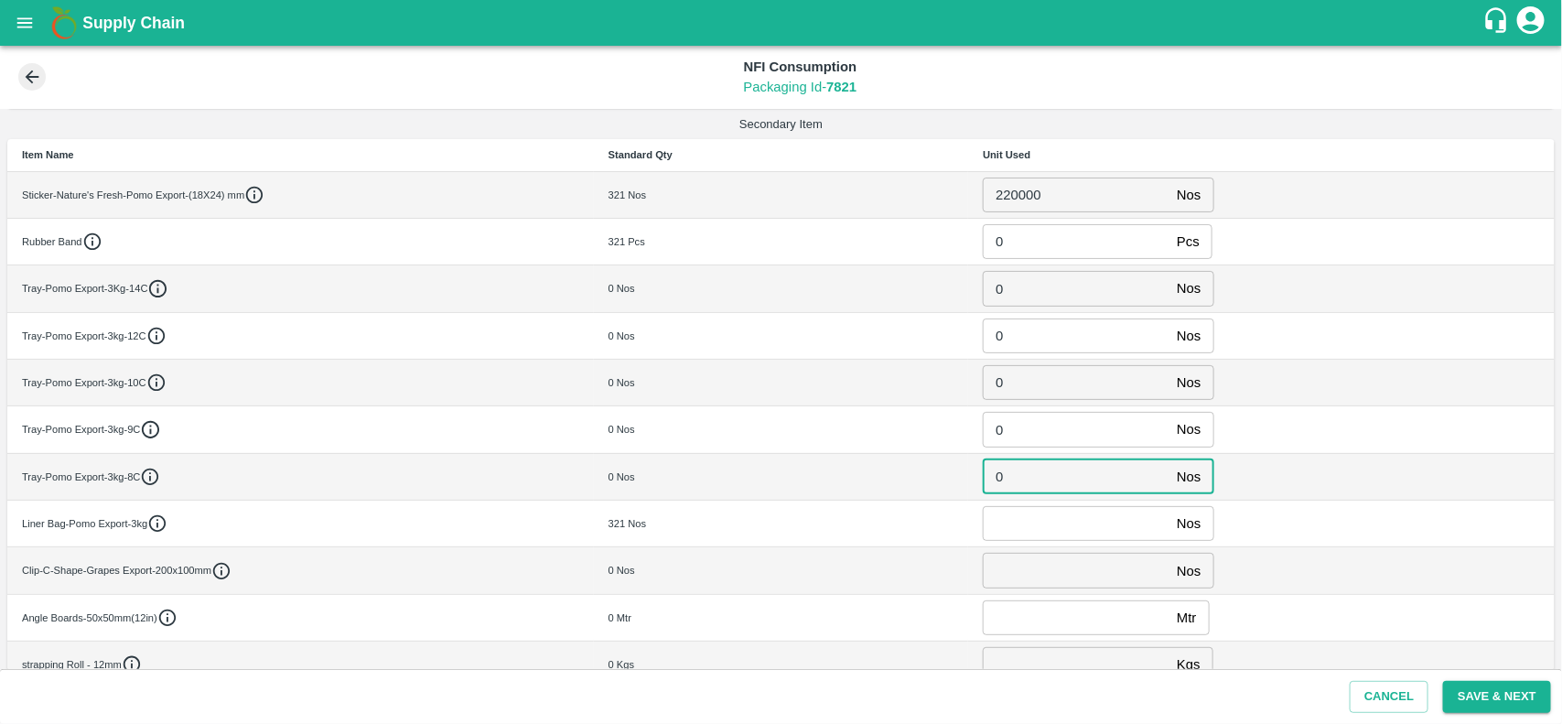
type input "0"
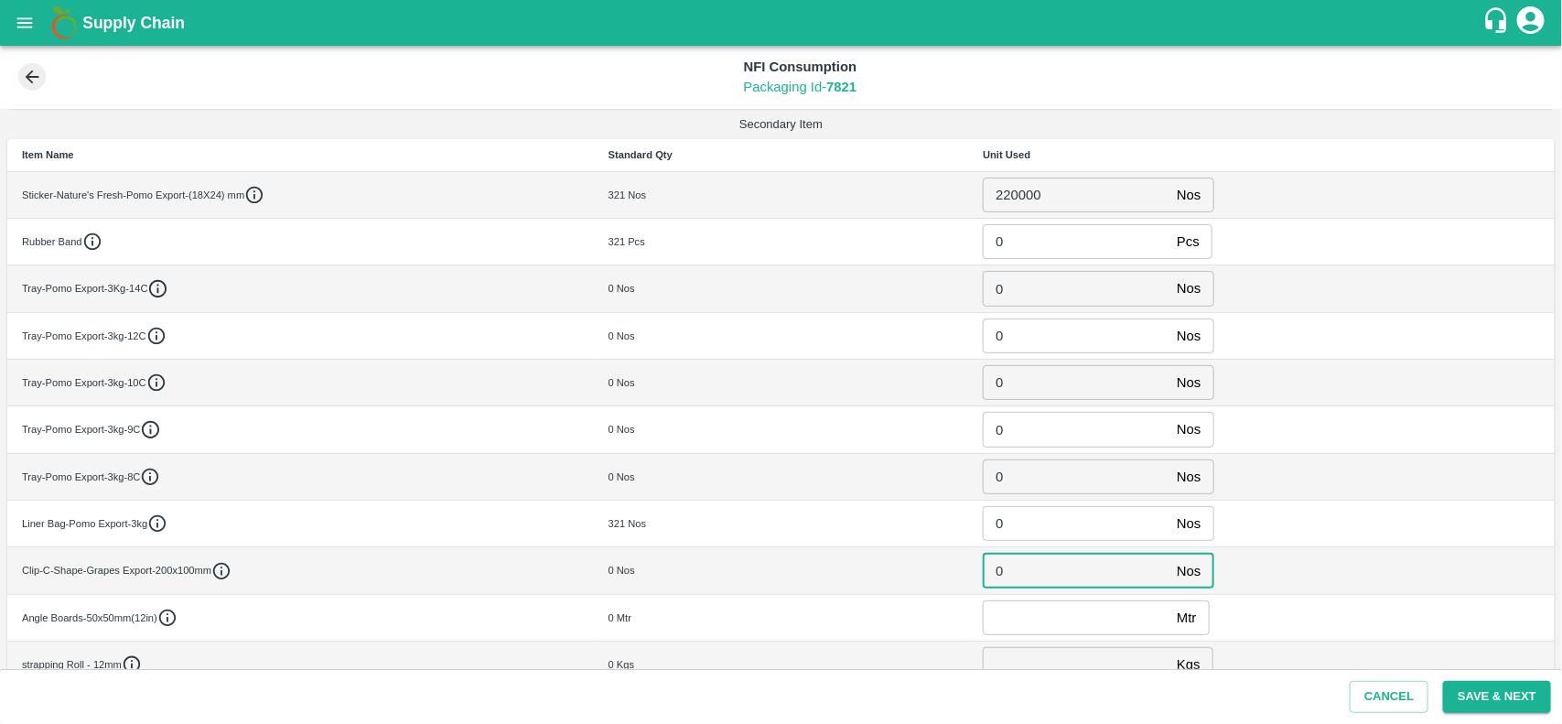
type input "0"
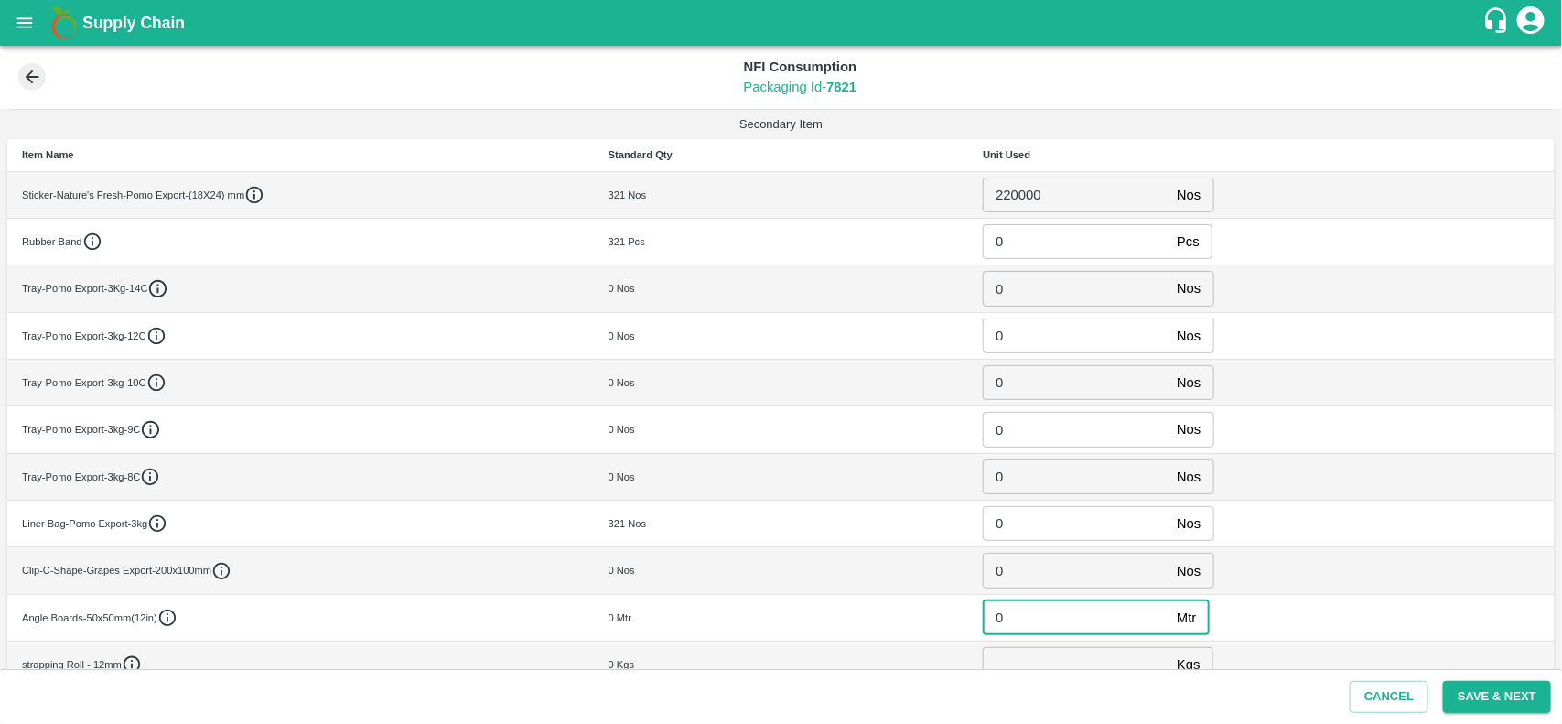
type input "0"
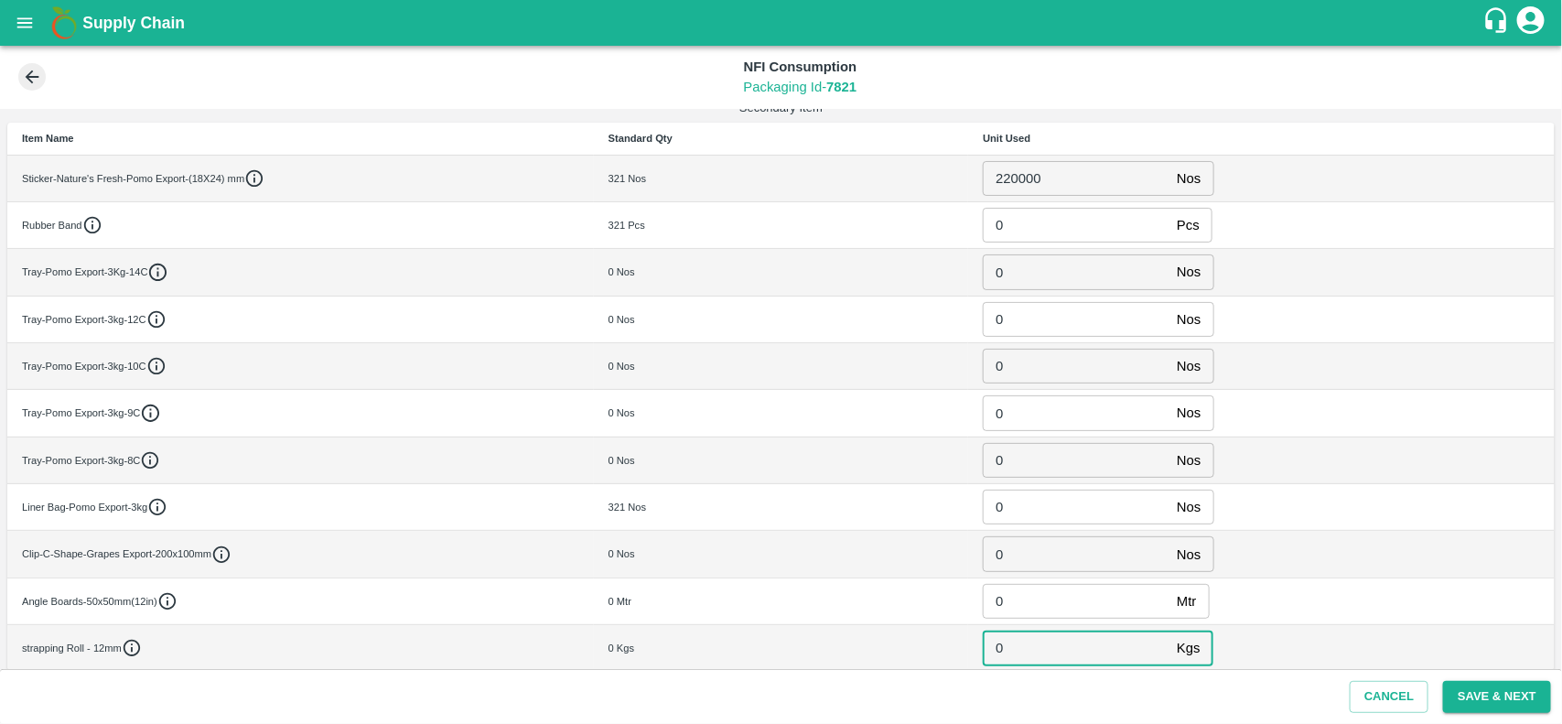
type input "0"
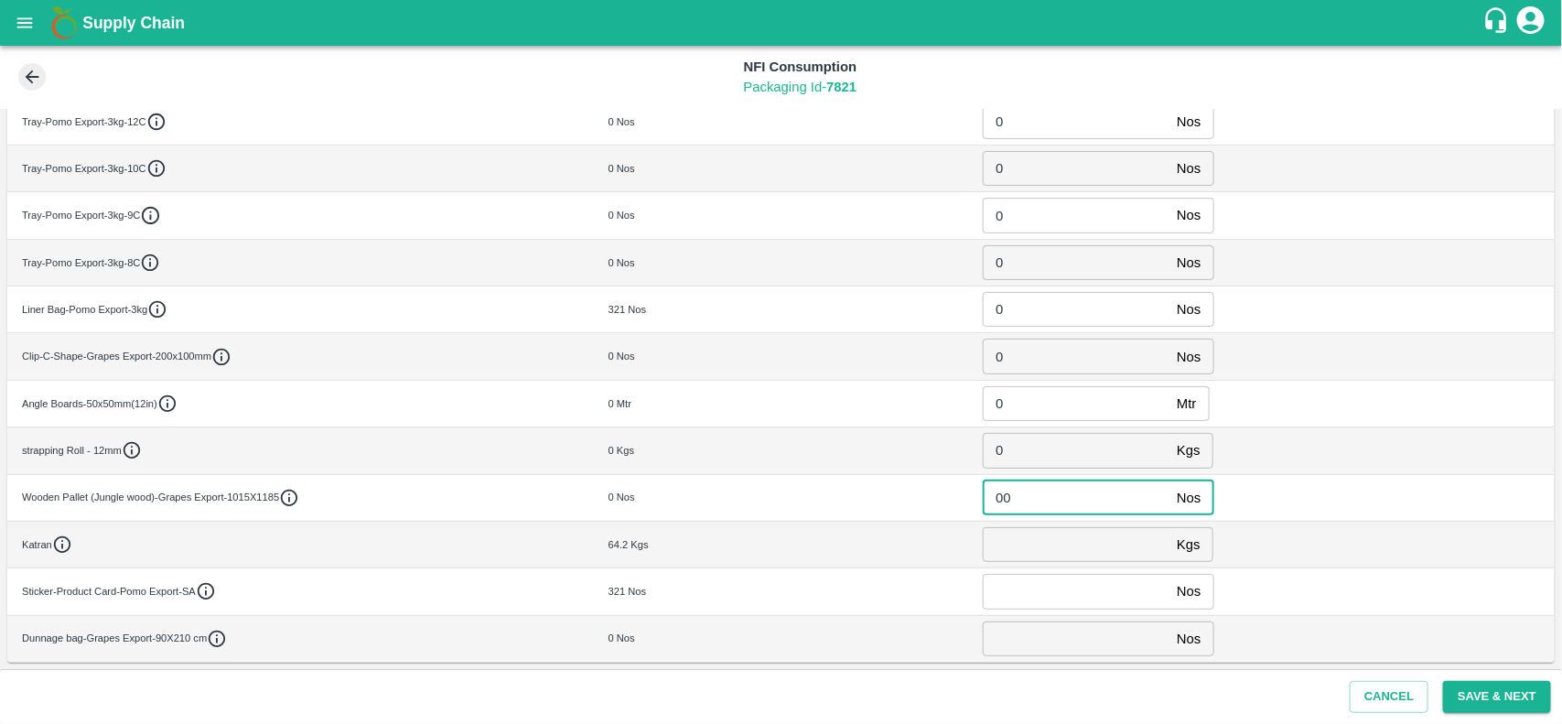
type input "00"
type input "0"
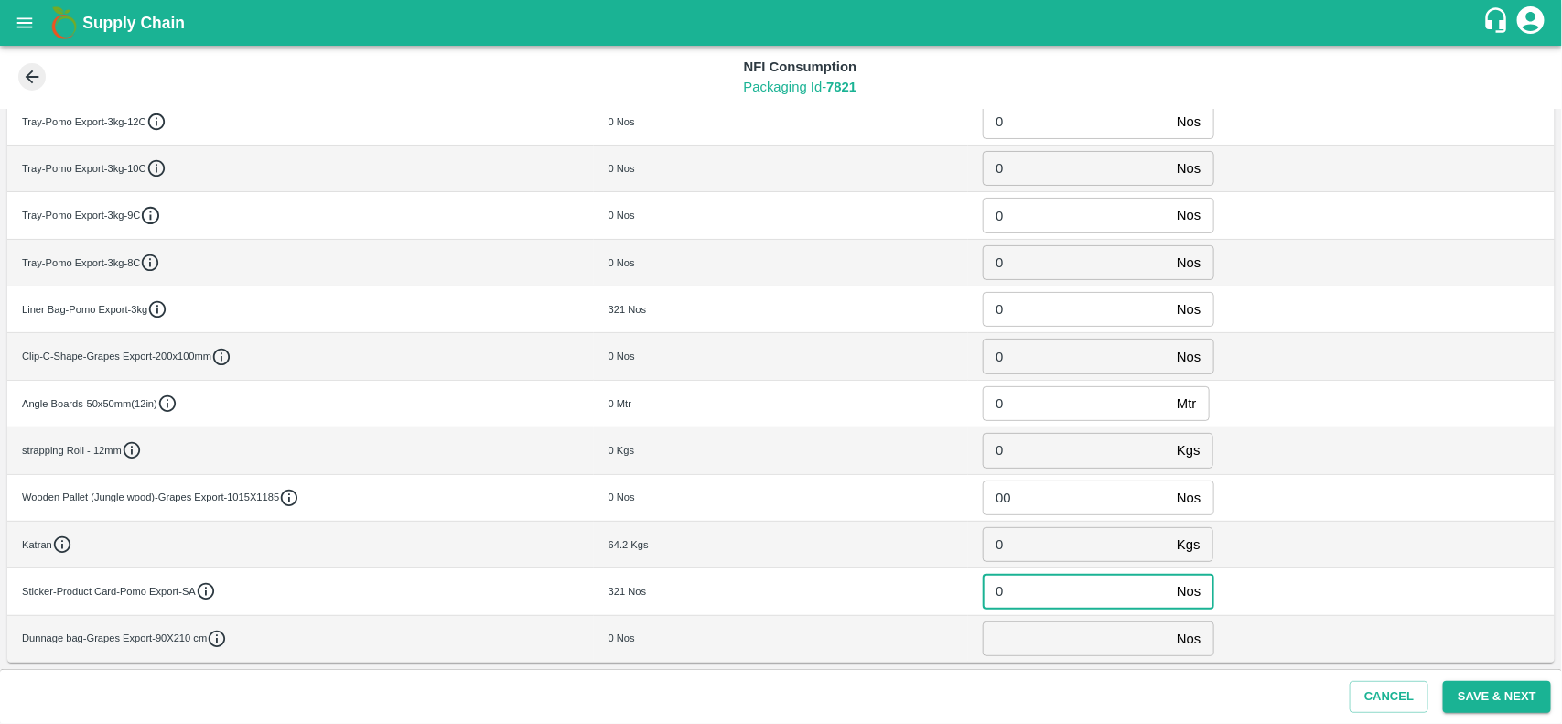
type input "0"
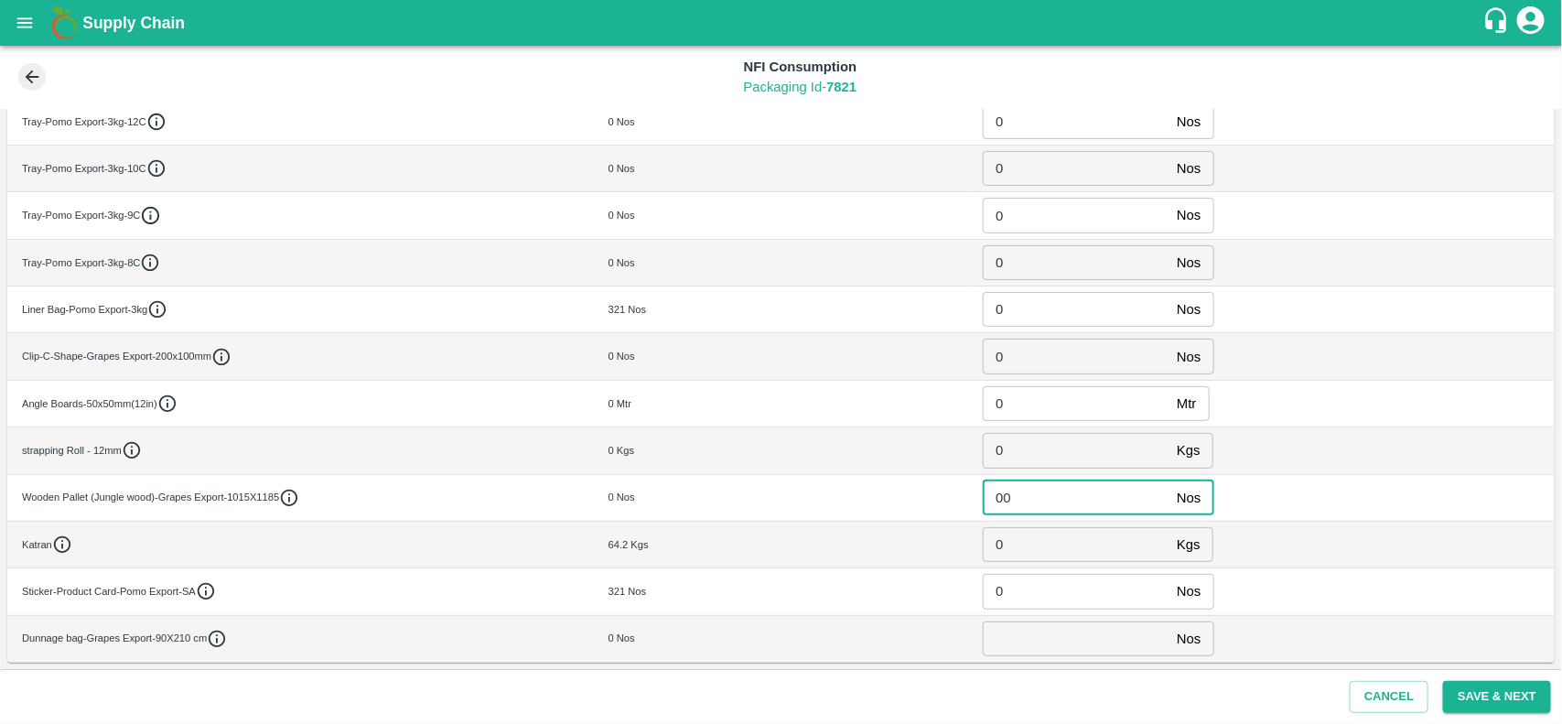
click at [1019, 503] on input "00" at bounding box center [1076, 497] width 187 height 35
type input "0"
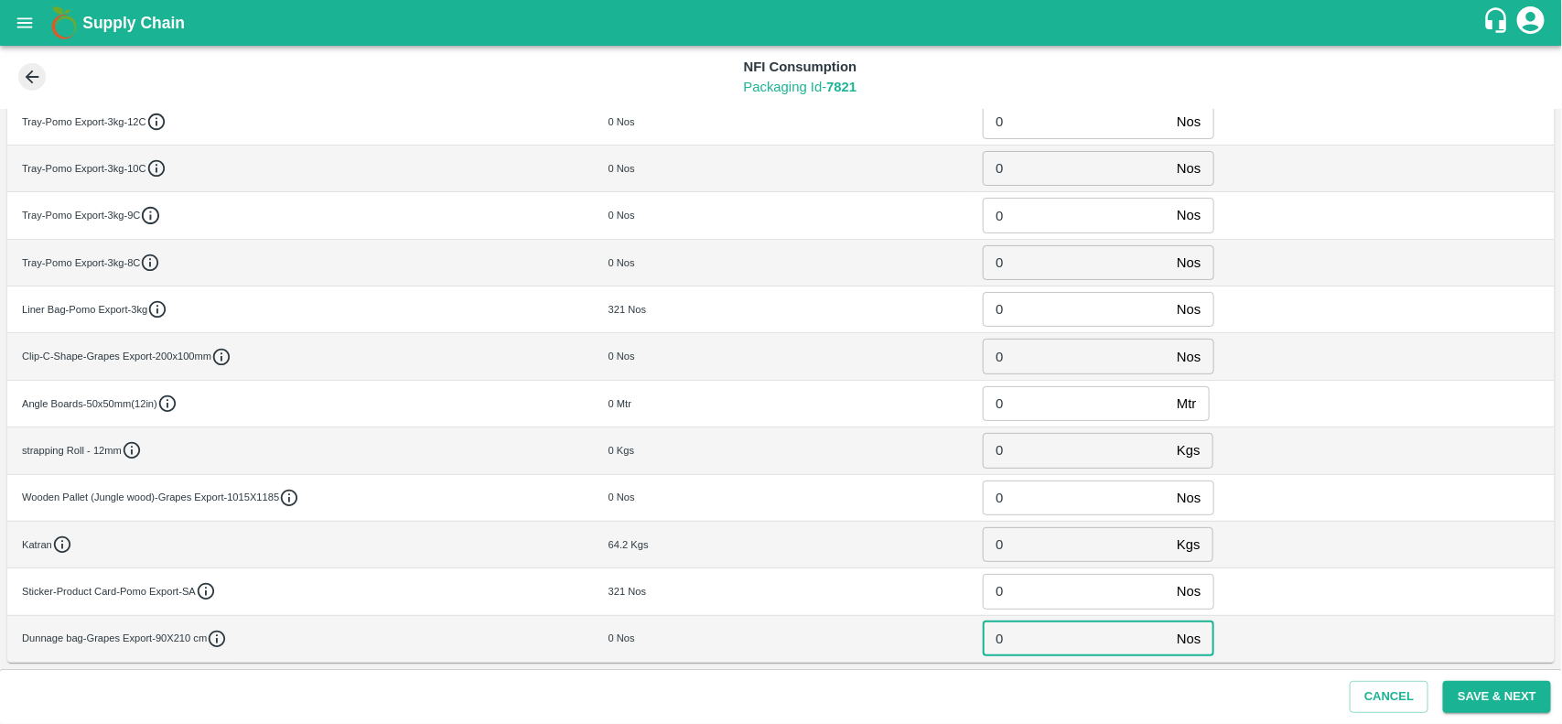
type input "0"
click at [1487, 696] on button "Save & Next" at bounding box center [1497, 697] width 108 height 32
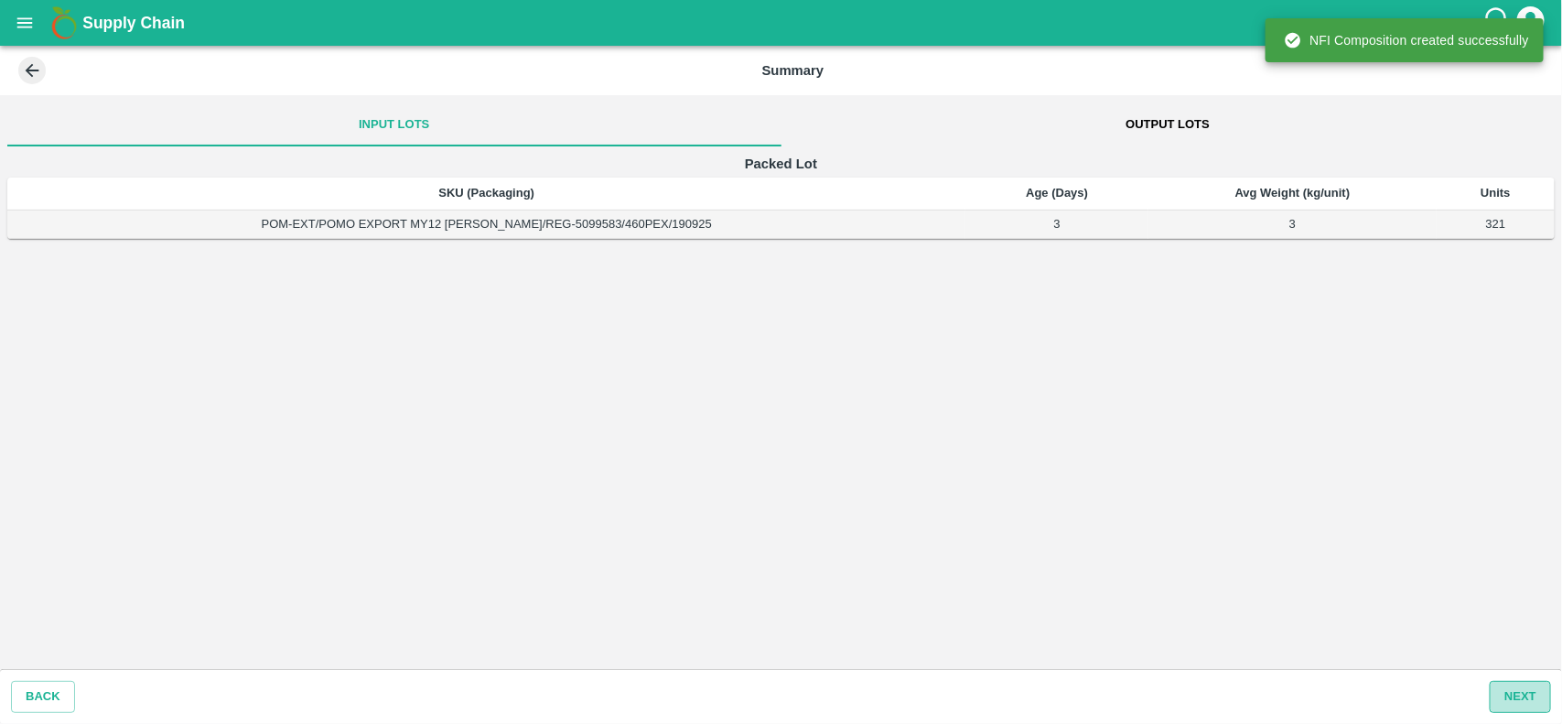
click at [1515, 698] on button "Next" at bounding box center [1520, 697] width 61 height 32
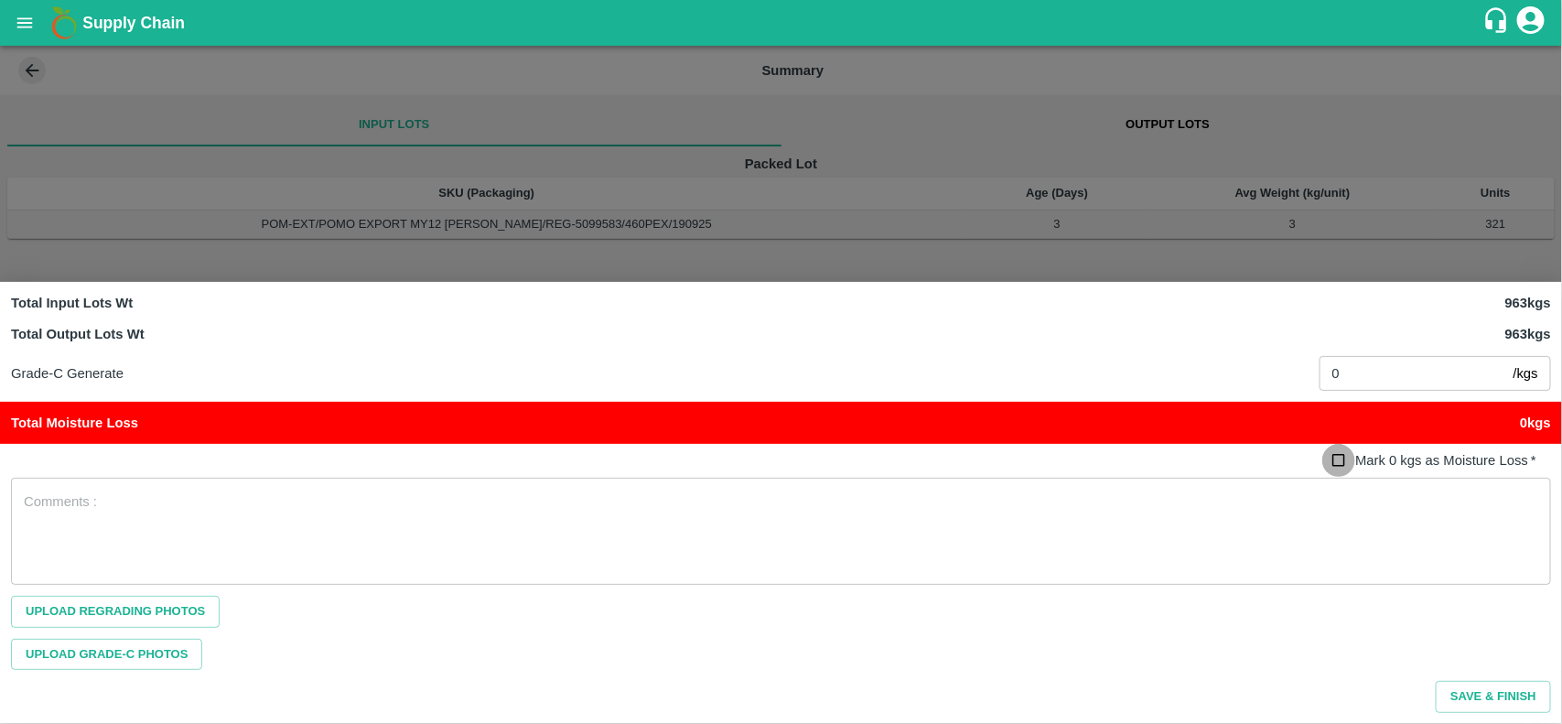
click at [1337, 469] on input "Mark 0 kgs as Moisture Loss   *" at bounding box center [1339, 461] width 34 height 34
checkbox input "true"
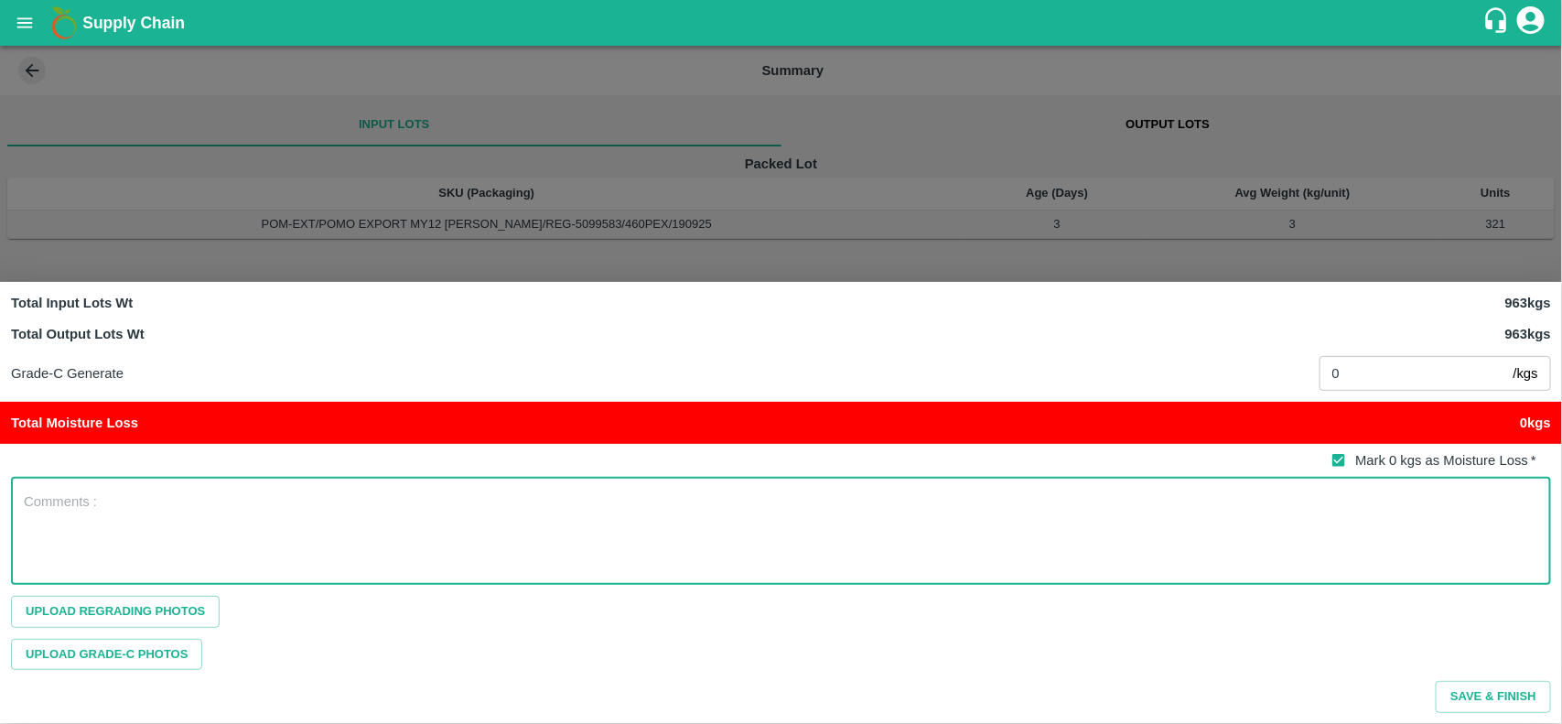
click at [1160, 536] on textarea at bounding box center [781, 530] width 1515 height 77
type textarea "NA"
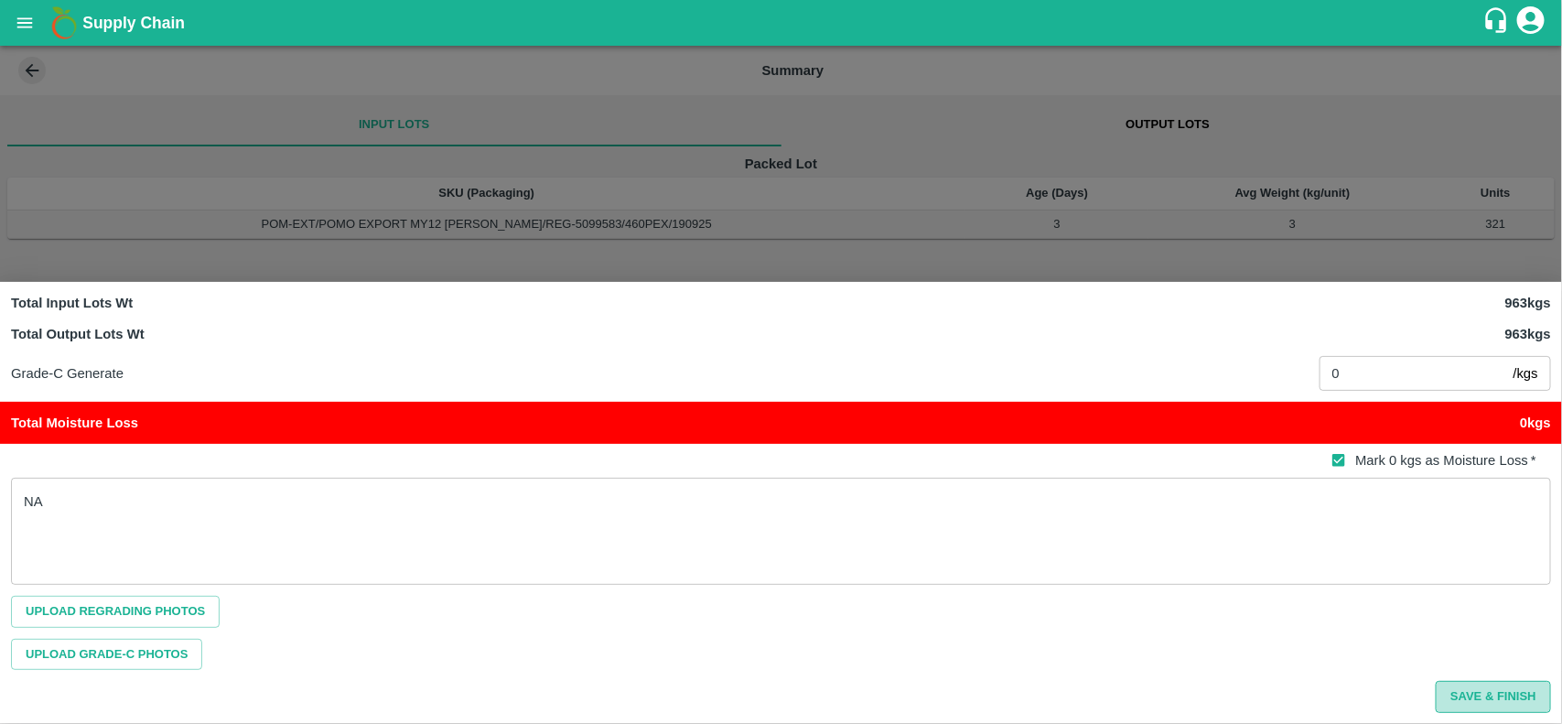
click at [1480, 688] on button "Save & Finish" at bounding box center [1493, 697] width 115 height 32
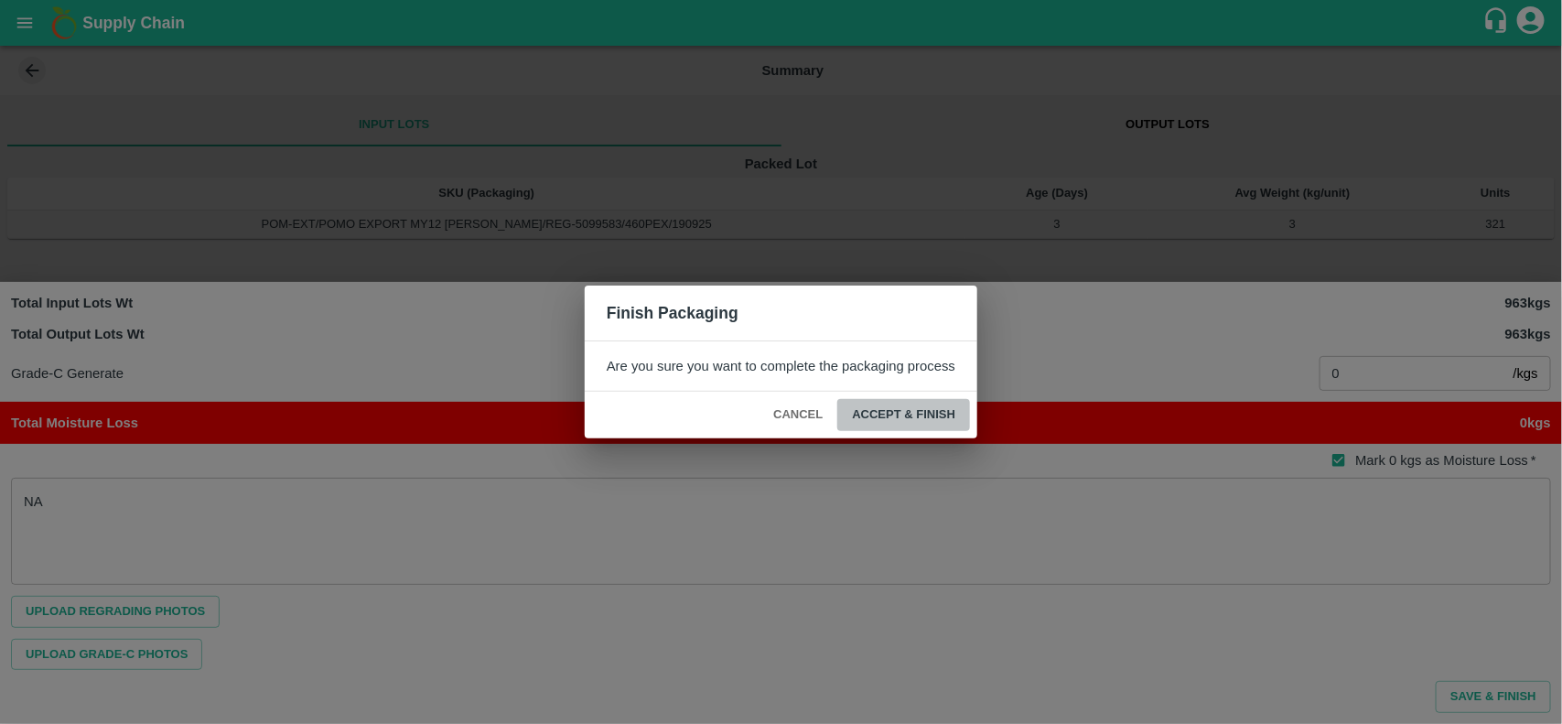
click at [934, 405] on button "ACCEPT & FINISH" at bounding box center [903, 415] width 133 height 32
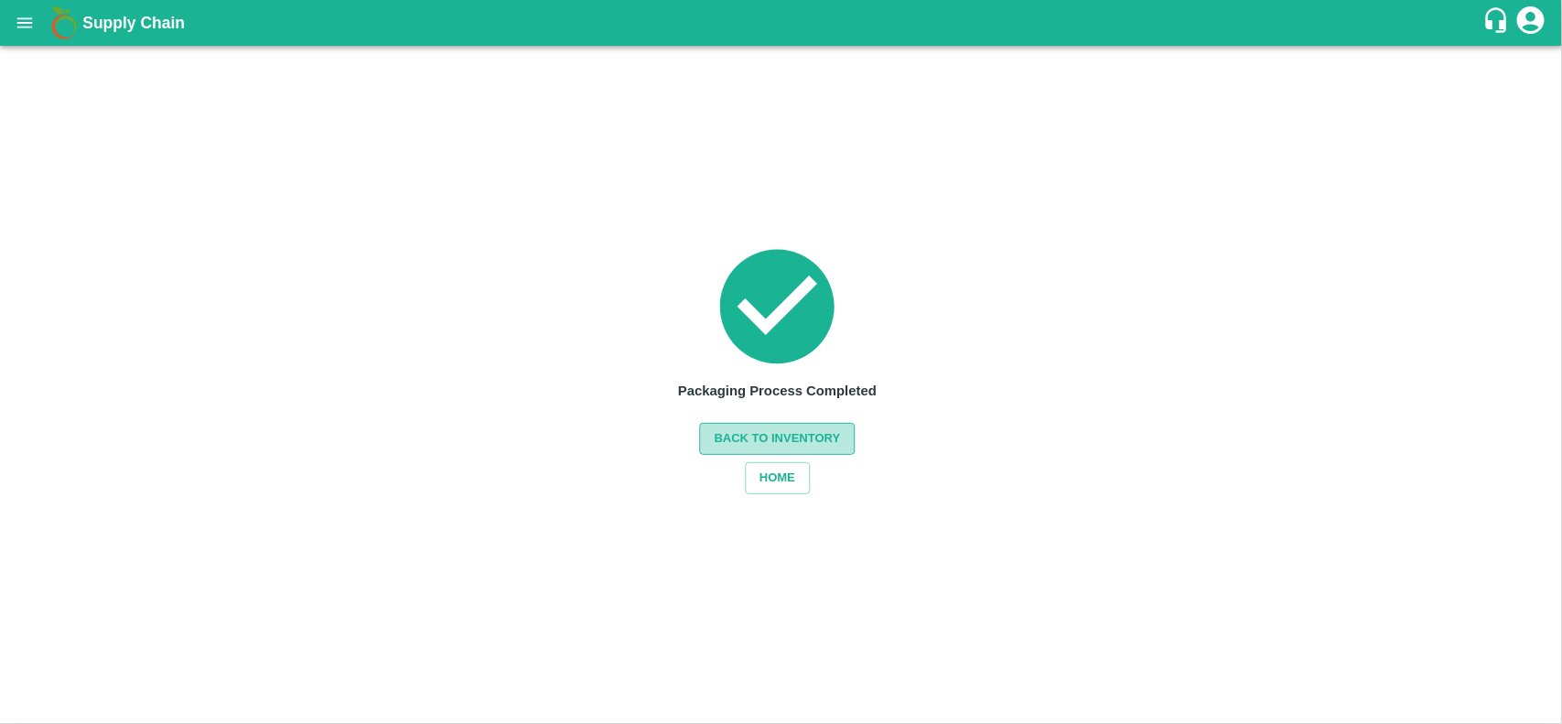
click at [819, 431] on button "Back to Inventory" at bounding box center [778, 439] width 156 height 32
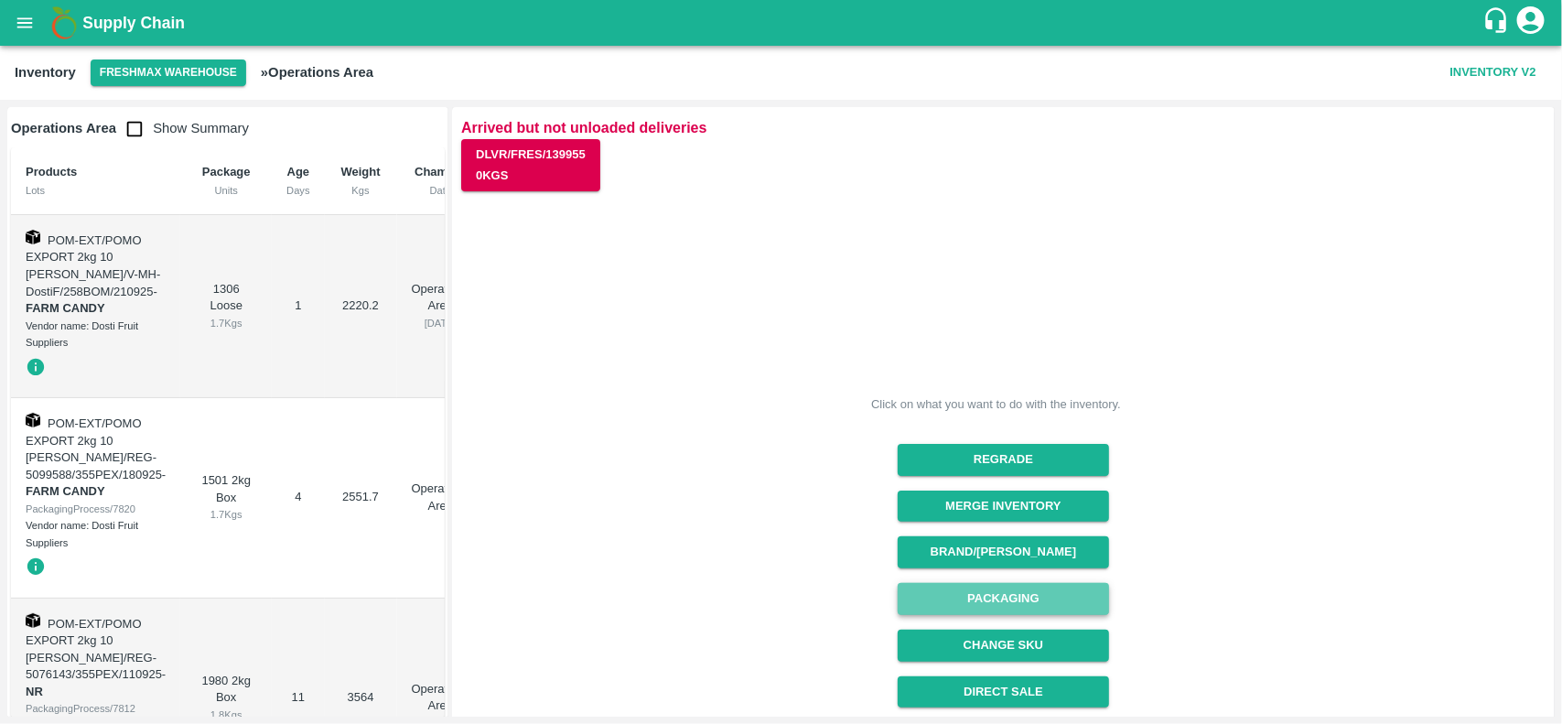
click at [1042, 613] on button "Packaging" at bounding box center [1003, 599] width 211 height 32
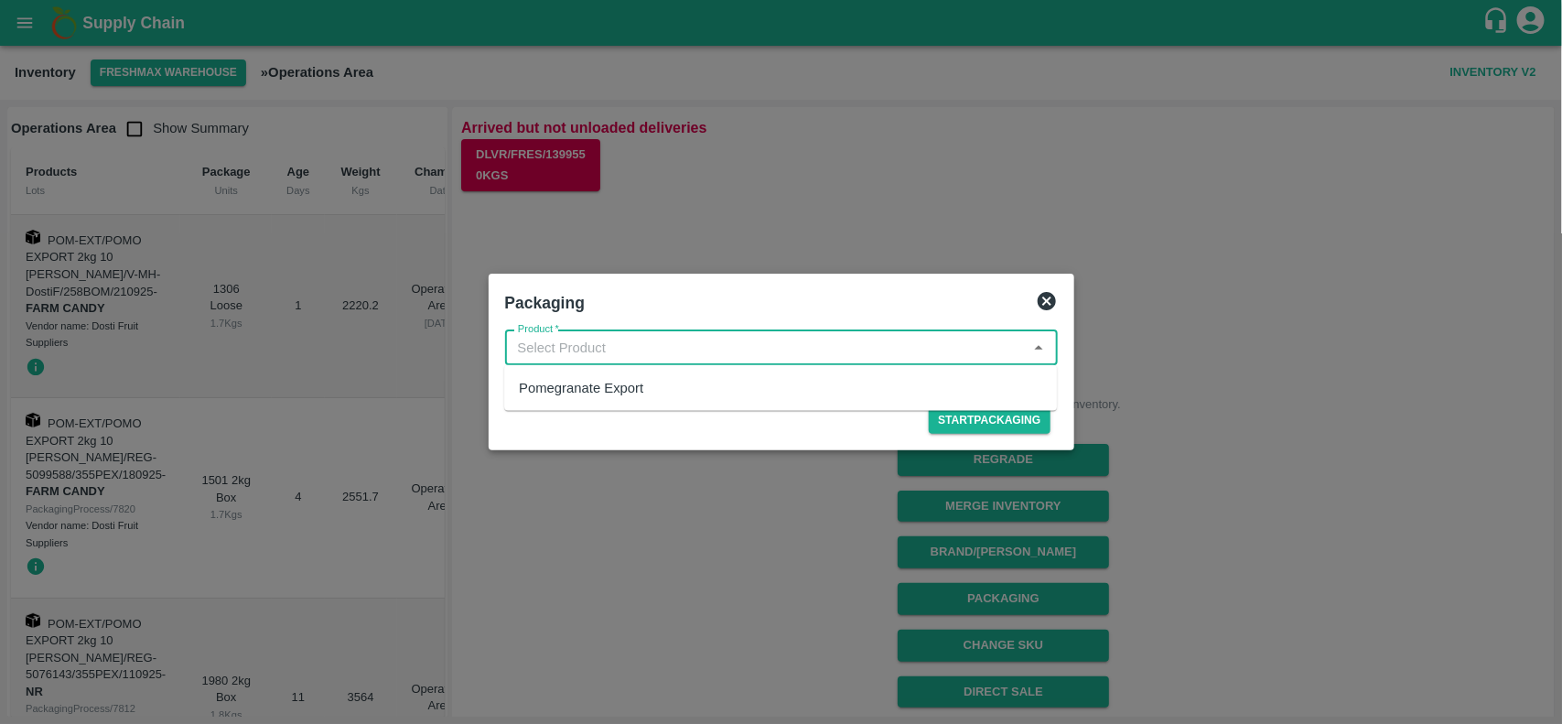
click at [634, 349] on input "Product   *" at bounding box center [767, 348] width 512 height 24
click at [621, 378] on div "Pomegranate Export" at bounding box center [581, 388] width 124 height 20
type input "Pomegranate Export"
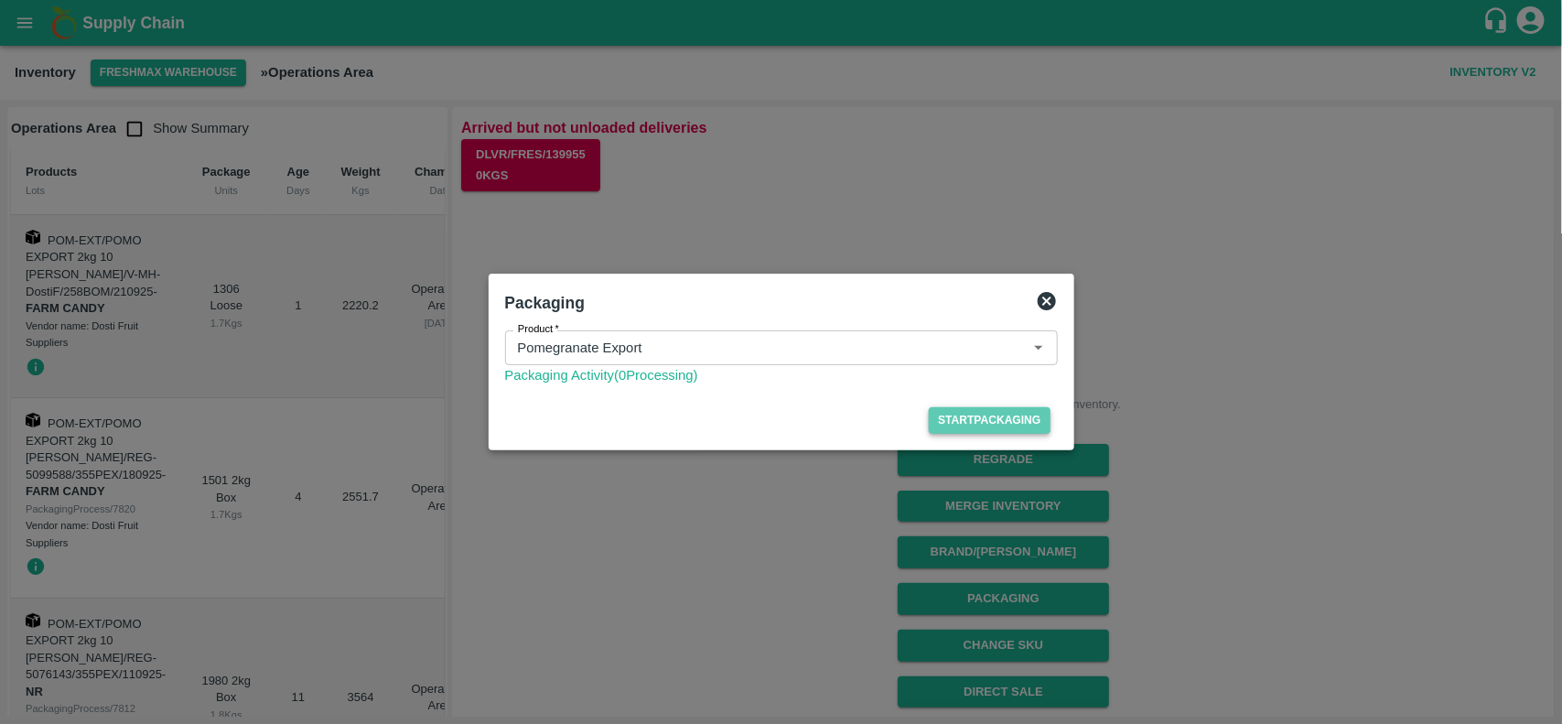
click at [950, 410] on button "Start Packaging" at bounding box center [989, 420] width 121 height 27
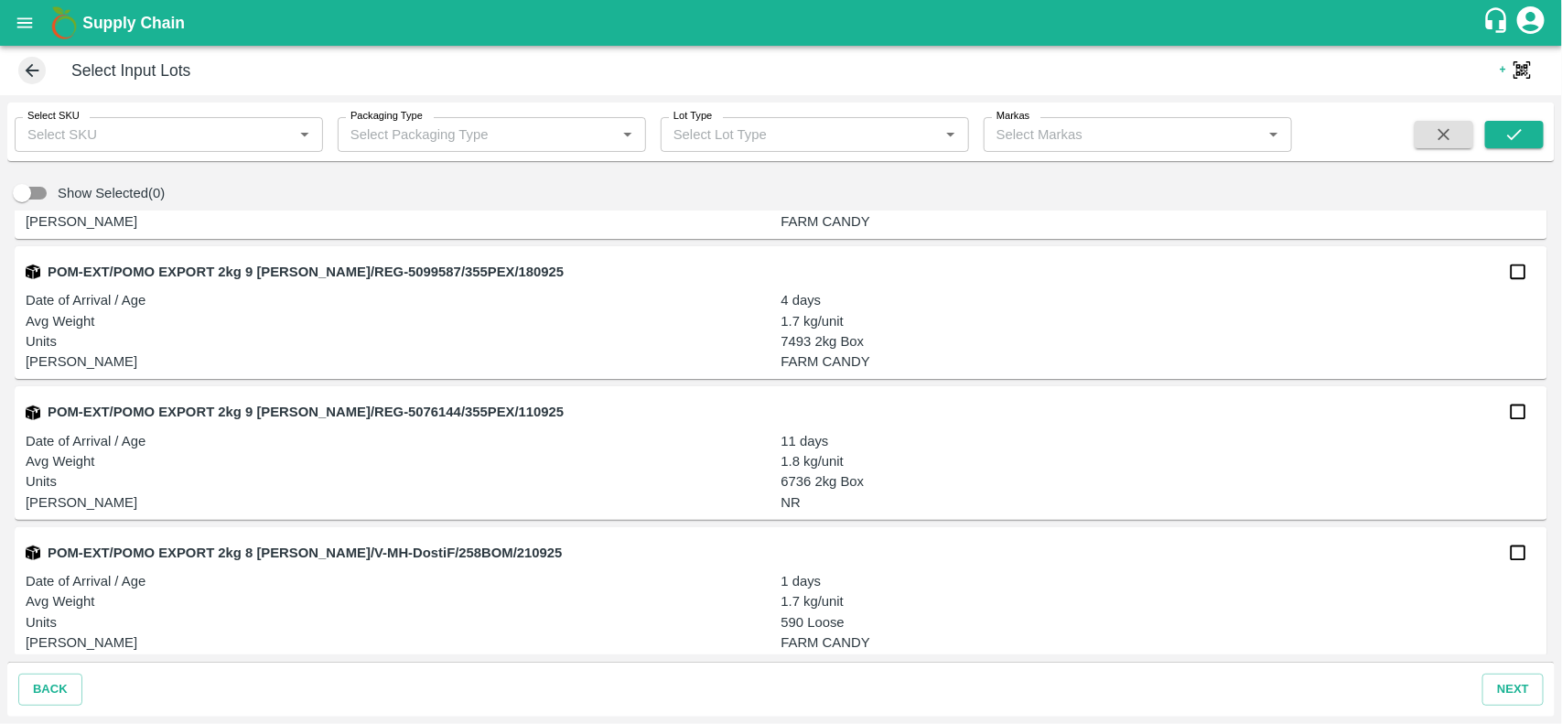
scroll to position [966, 0]
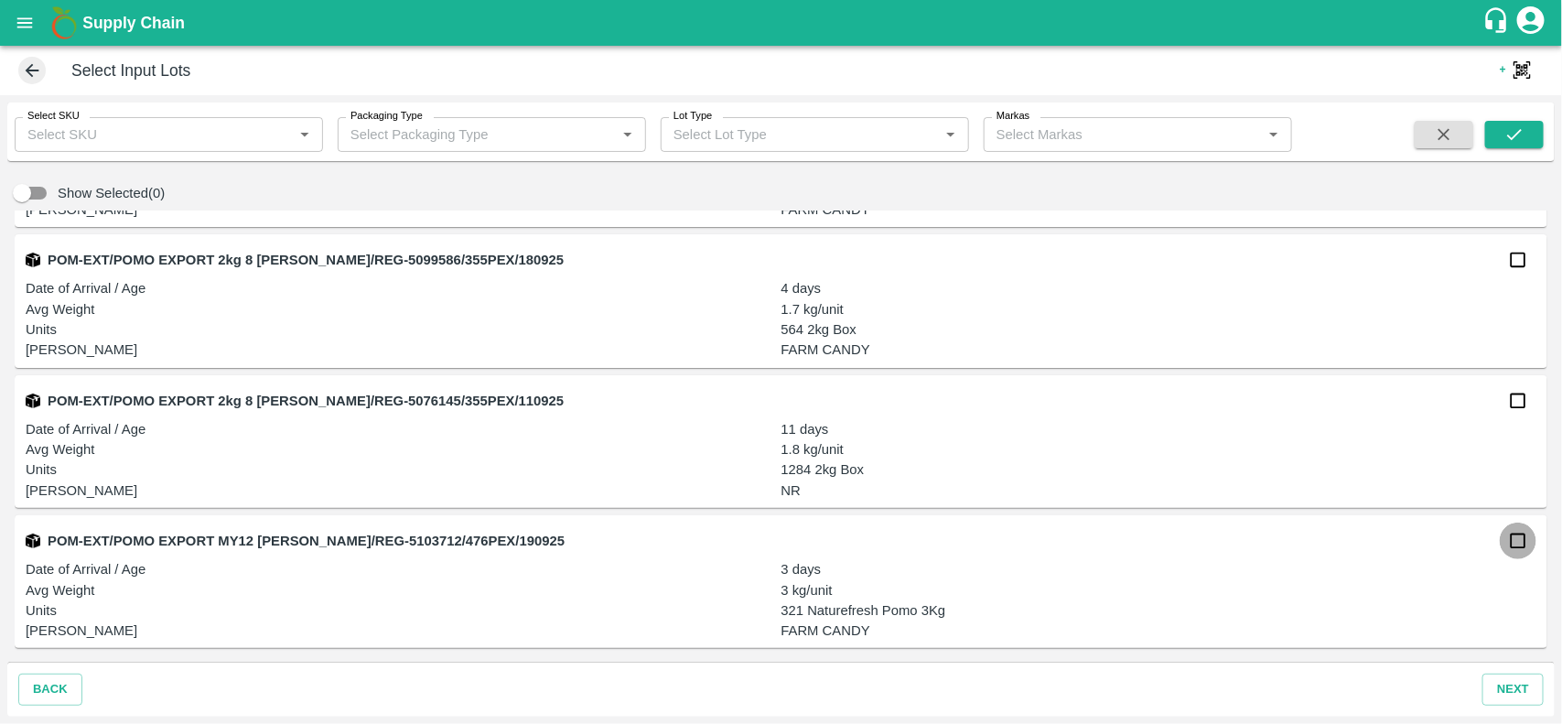
click at [1519, 542] on input "checkbox" at bounding box center [1518, 541] width 37 height 37
checkbox input "true"
click at [1517, 688] on button "next" at bounding box center [1513, 690] width 61 height 32
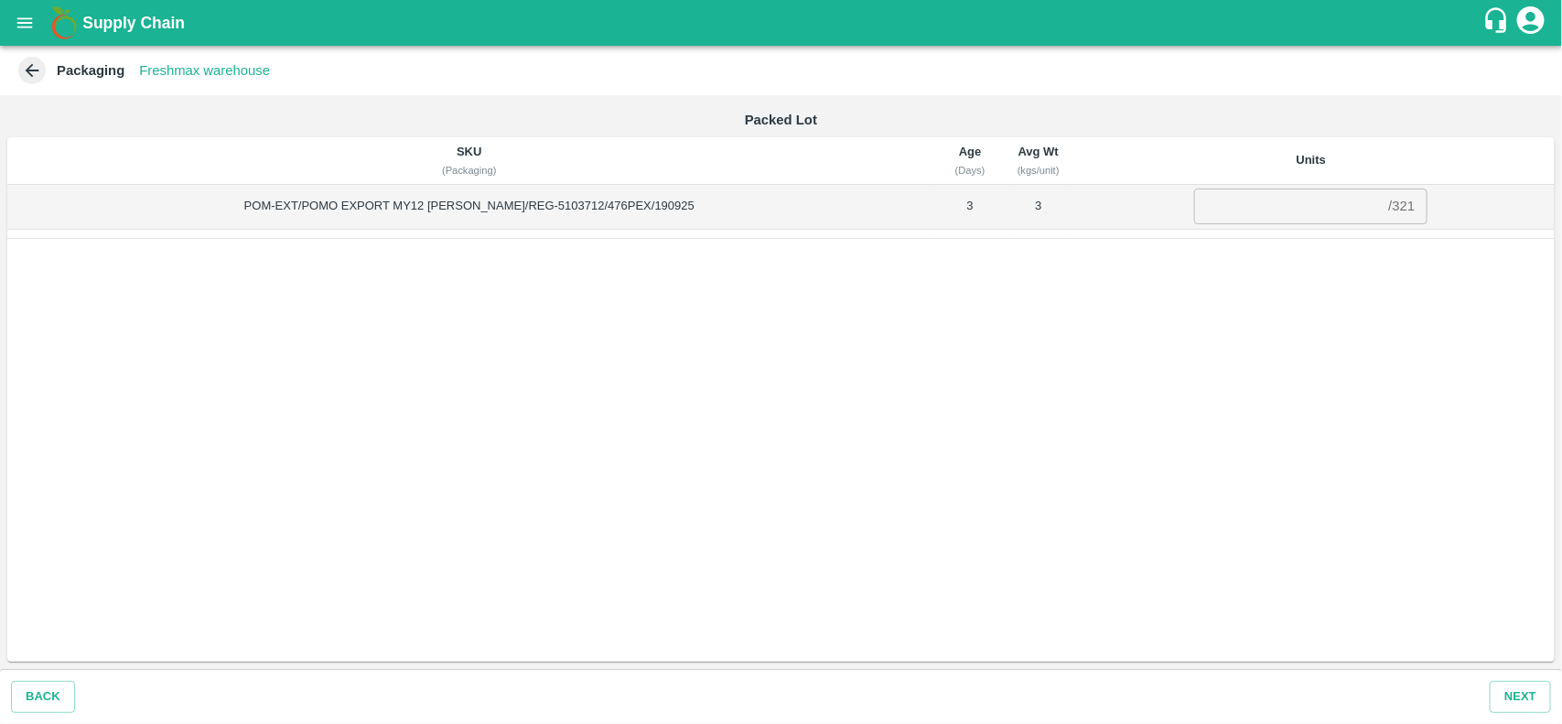
click at [1388, 207] on div "/ 321" at bounding box center [1401, 207] width 27 height 0
copy div "321"
click at [1227, 208] on input "number" at bounding box center [1287, 206] width 187 height 35
paste input "321"
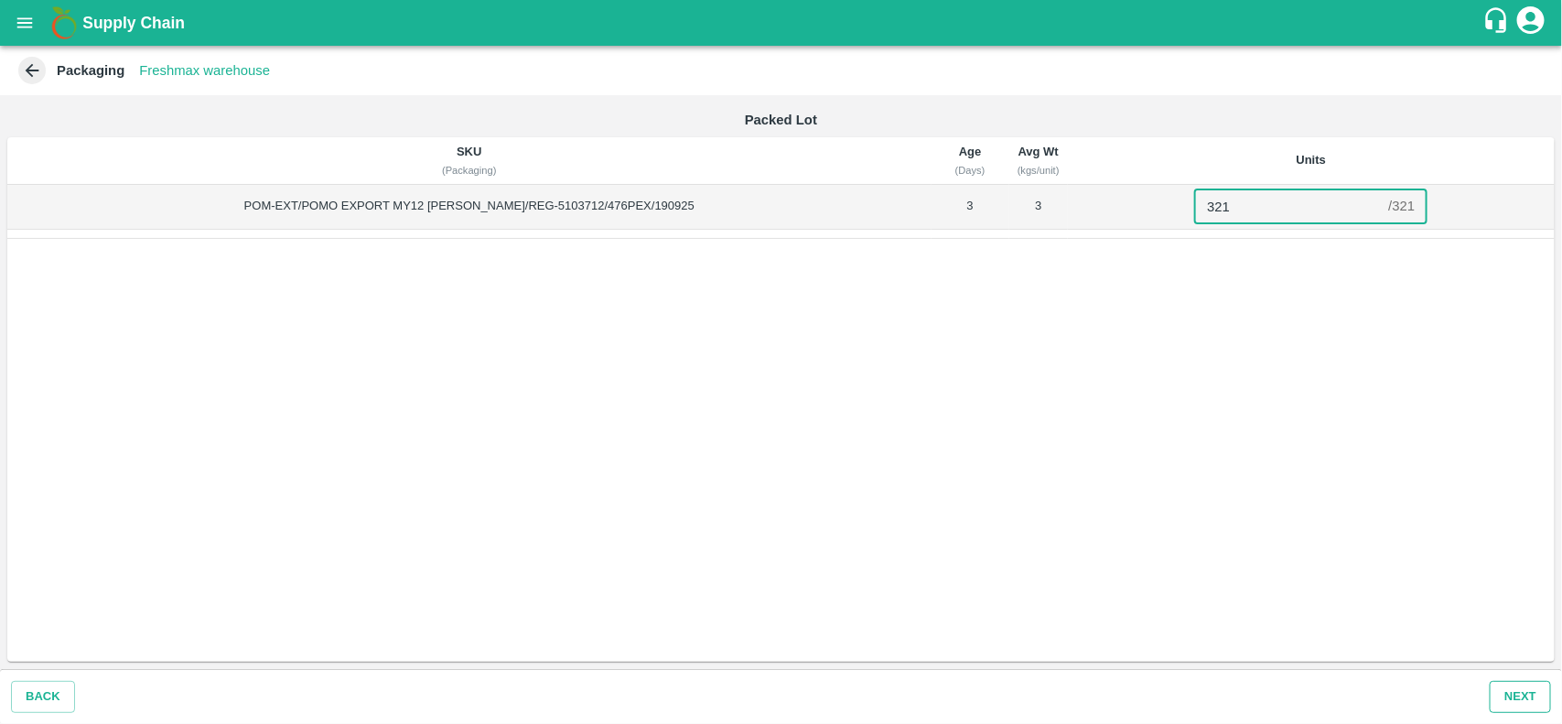
type input "321"
click at [1512, 693] on button "Next" at bounding box center [1520, 697] width 61 height 32
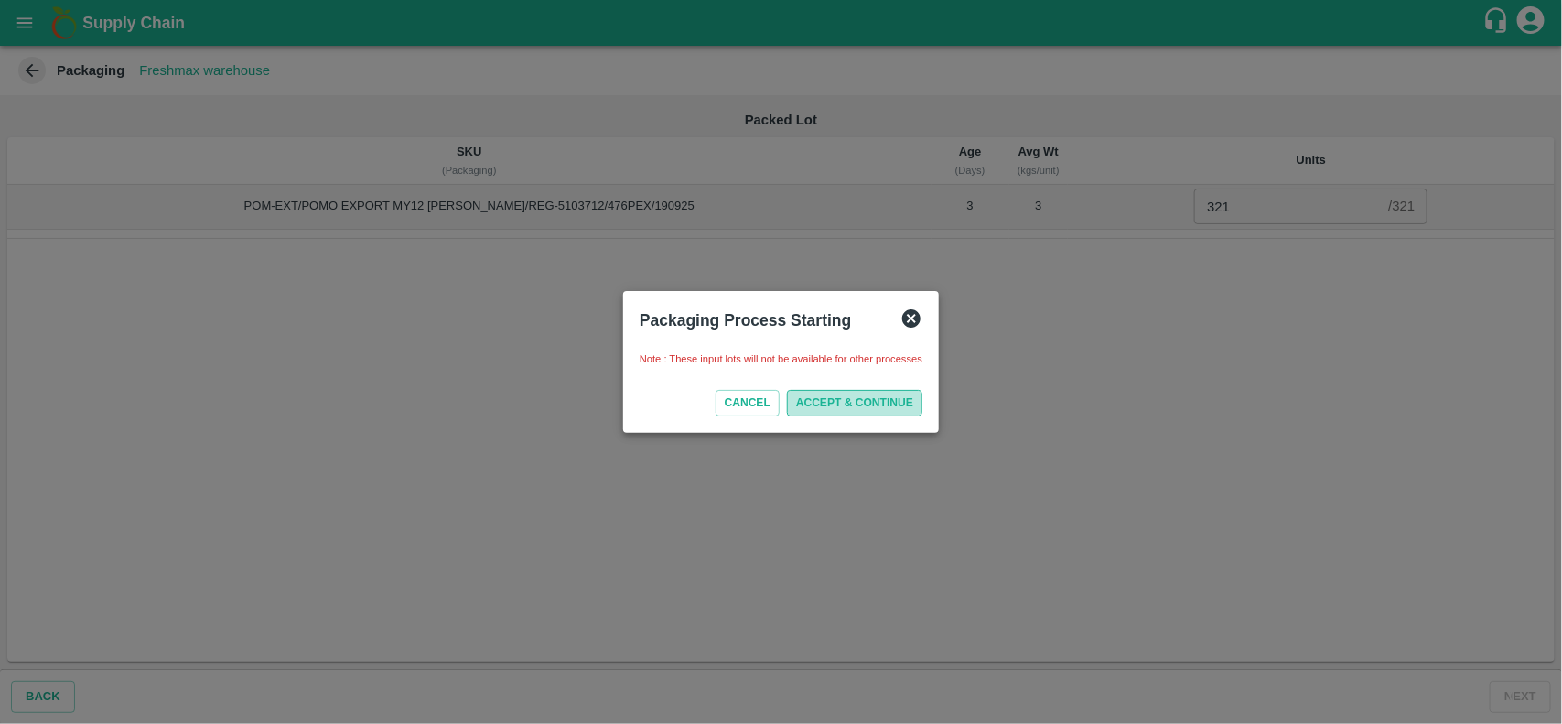
click at [838, 405] on button "ACCEPT & CONTINUE" at bounding box center [854, 403] width 135 height 27
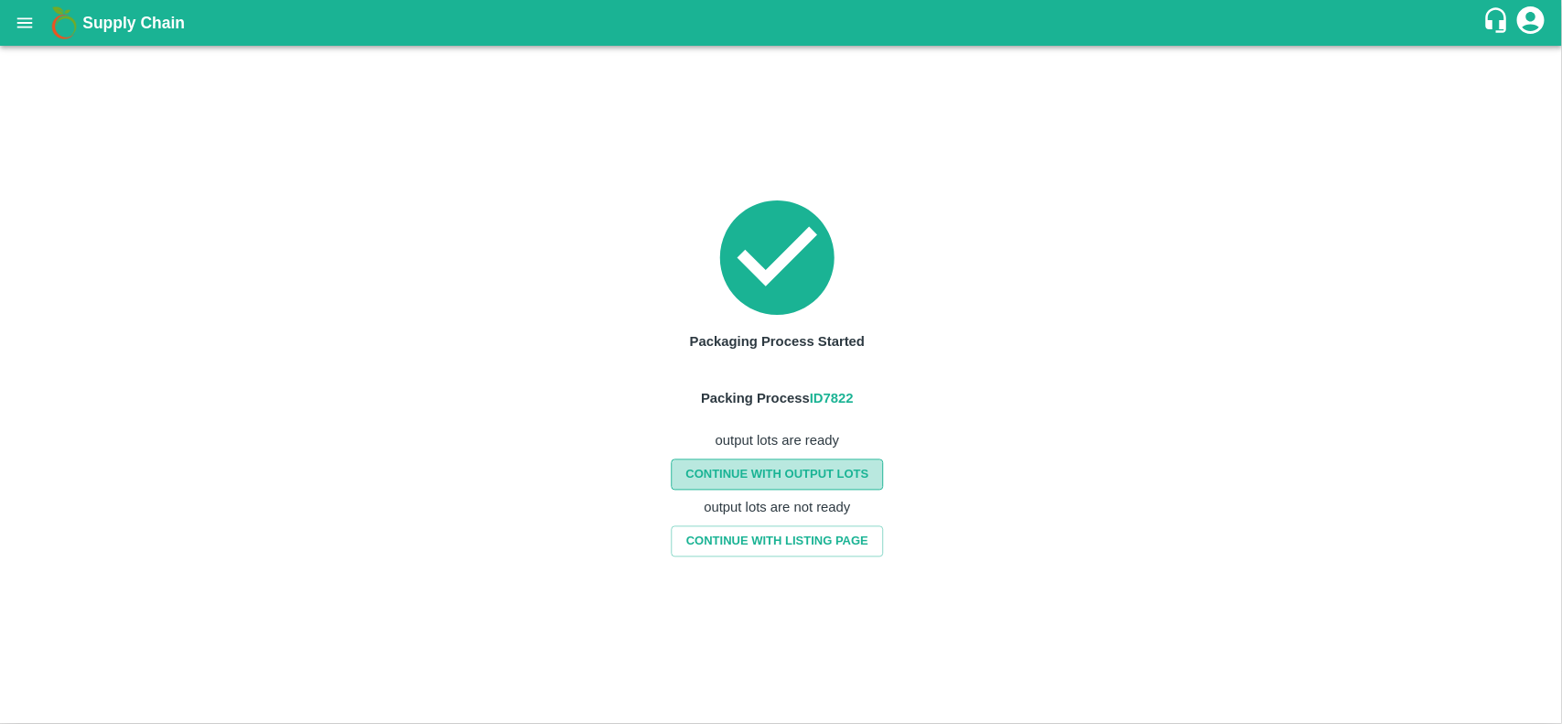
click at [819, 467] on link "CONTINUE WITH OUTPUT LOTS" at bounding box center [777, 475] width 212 height 32
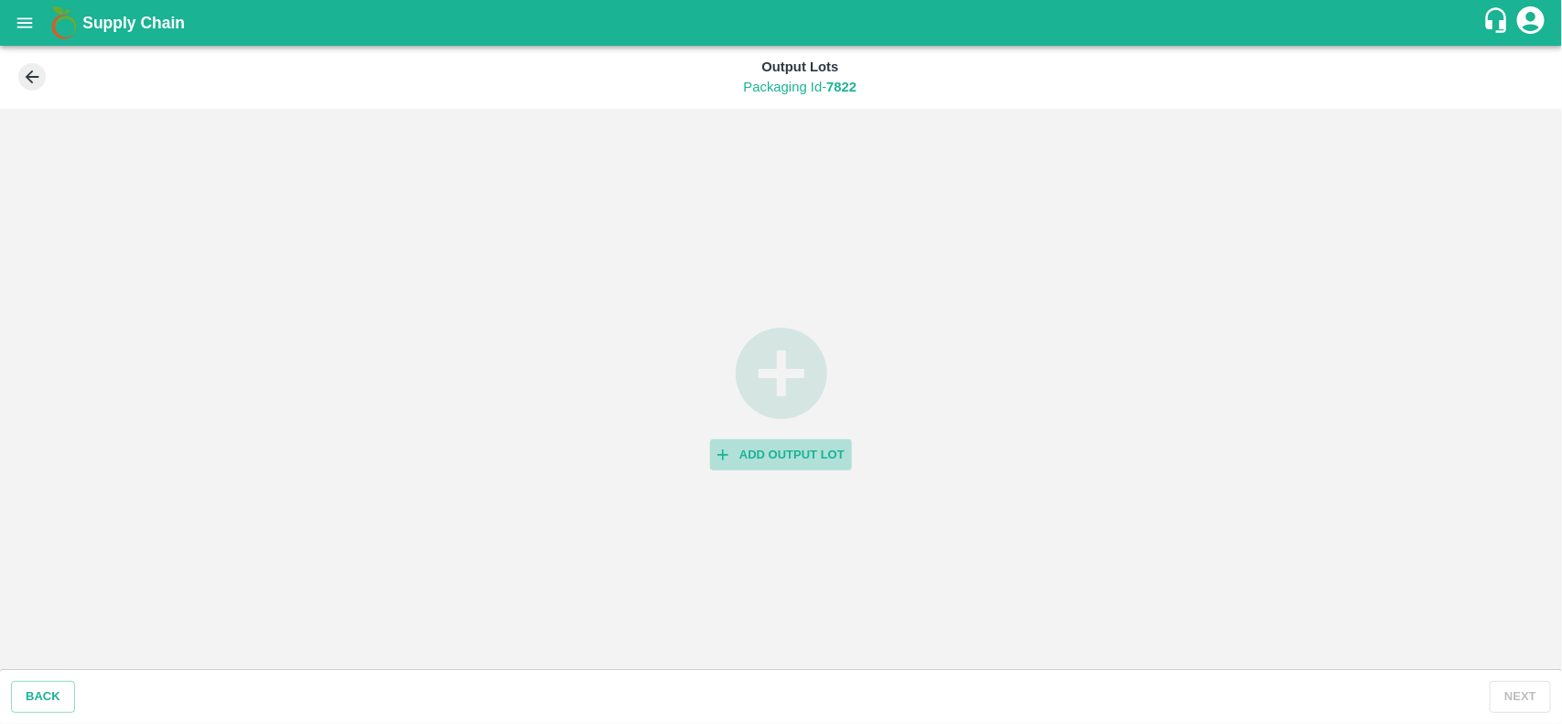
click at [761, 456] on button "Add Output Lot" at bounding box center [781, 455] width 142 height 32
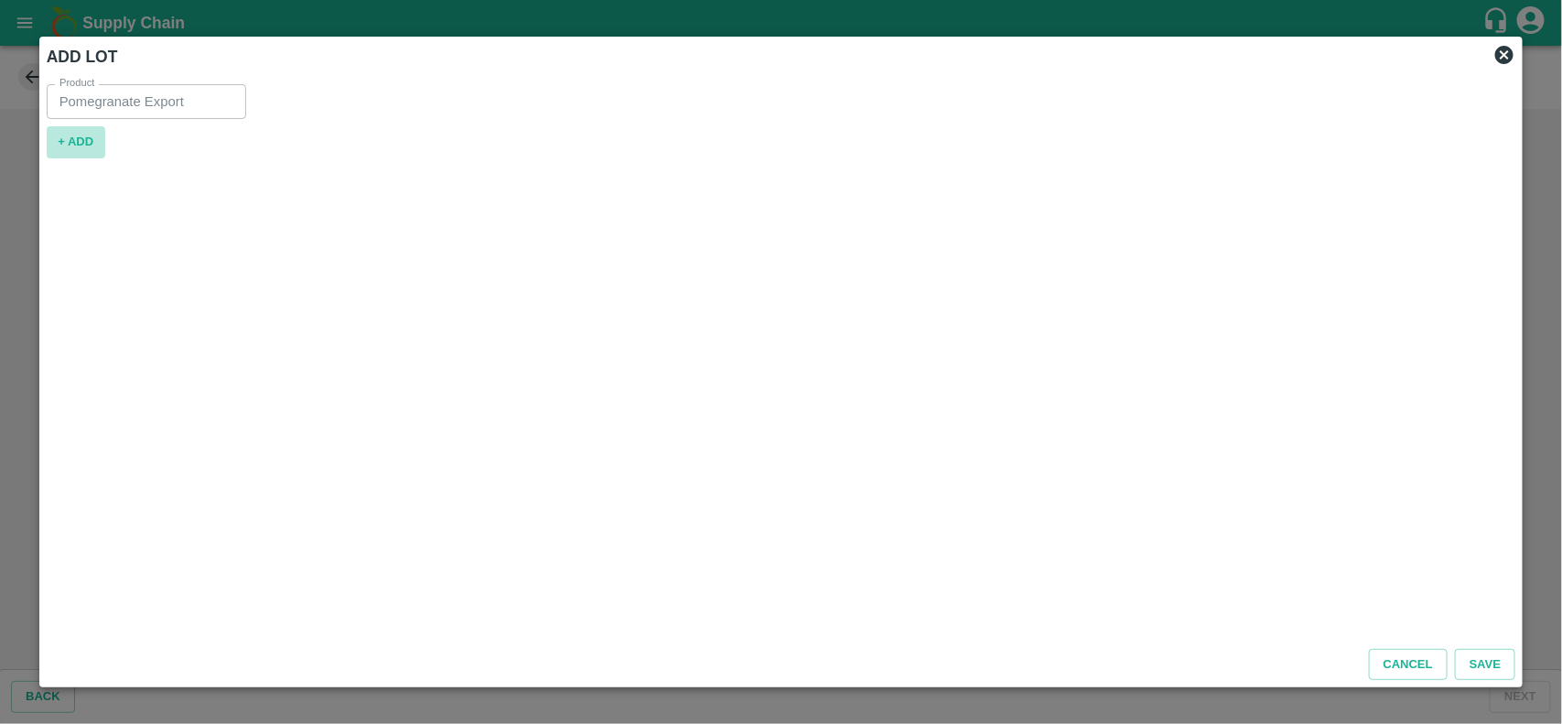
click at [85, 143] on button "+ ADD" at bounding box center [76, 142] width 59 height 32
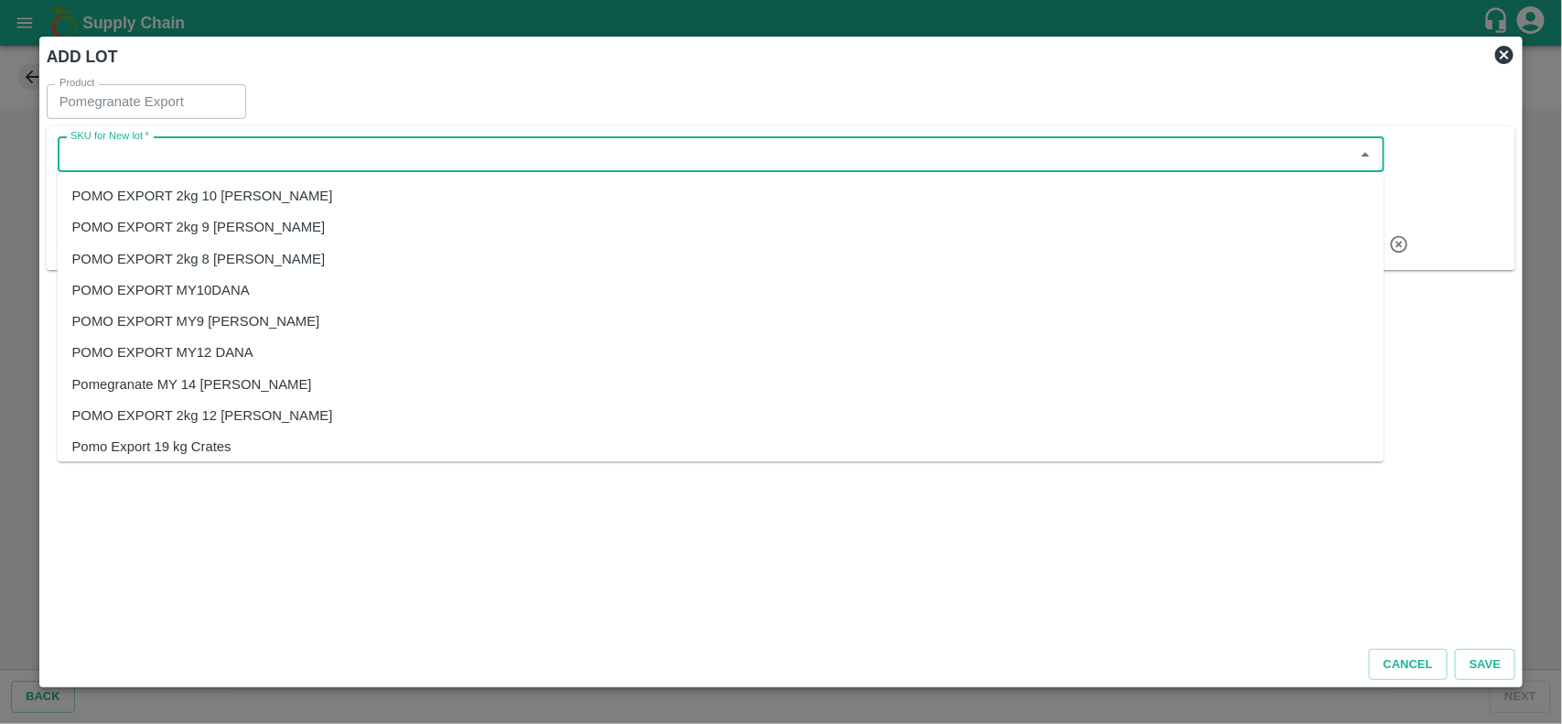
click at [125, 153] on input "SKU for New lot   *" at bounding box center [706, 155] width 1286 height 24
click at [241, 343] on div "POMO EXPORT MY12 DANA" at bounding box center [162, 352] width 181 height 20
type input "POMO EXPORT MY12 DANA"
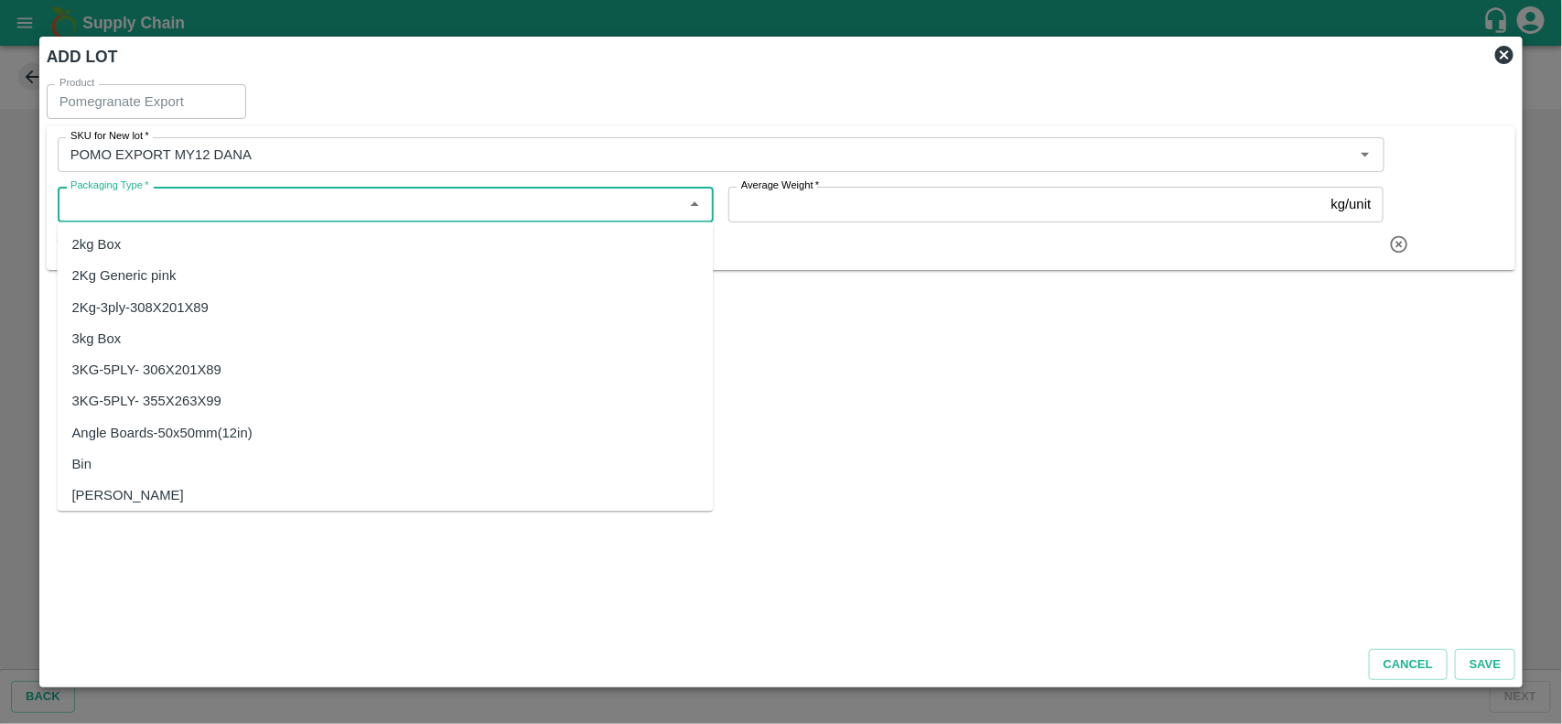
click at [158, 208] on input "Packaging Type   *" at bounding box center [370, 204] width 615 height 24
click at [124, 336] on div "3kg Box" at bounding box center [386, 338] width 656 height 31
type input "3kg Box"
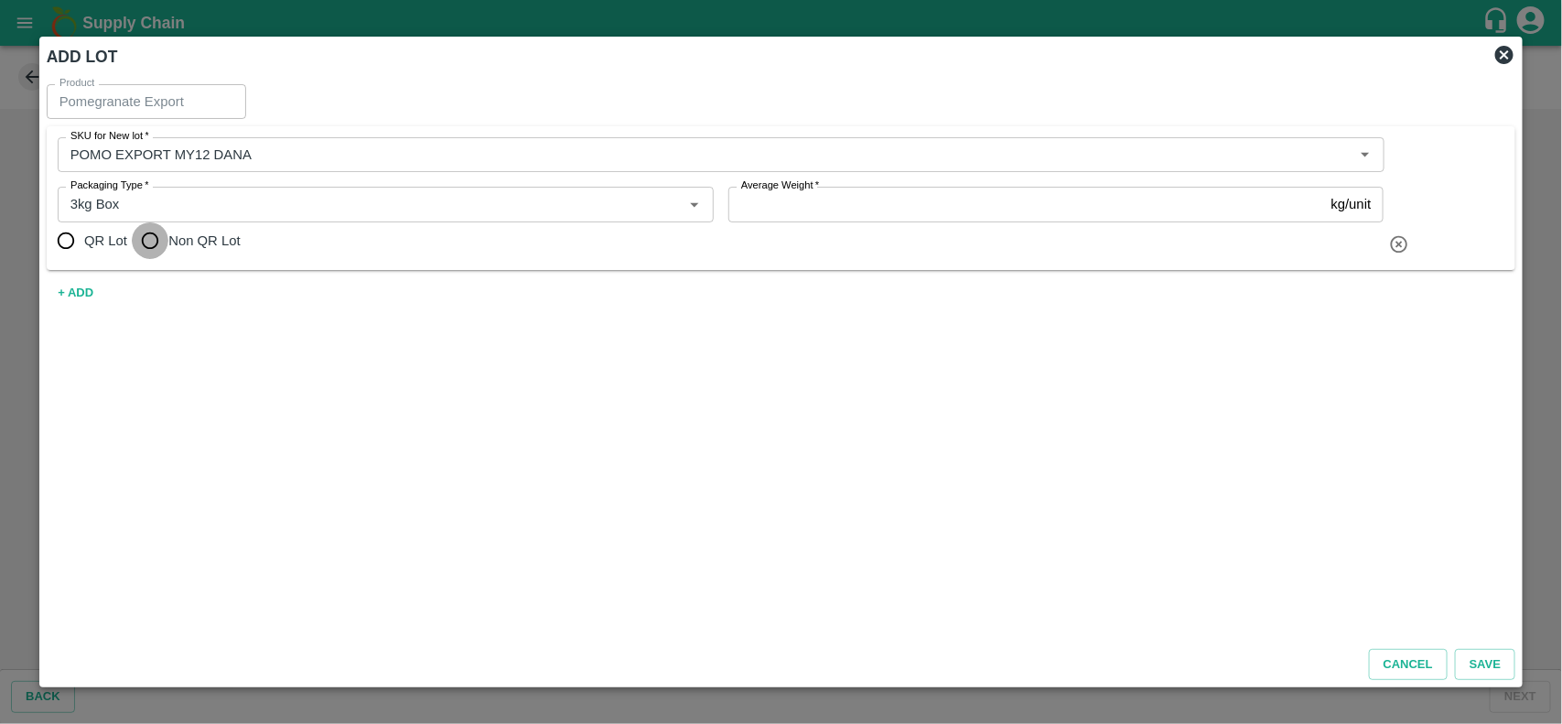
click at [163, 241] on input "Non QR Lot" at bounding box center [150, 240] width 37 height 37
radio input "true"
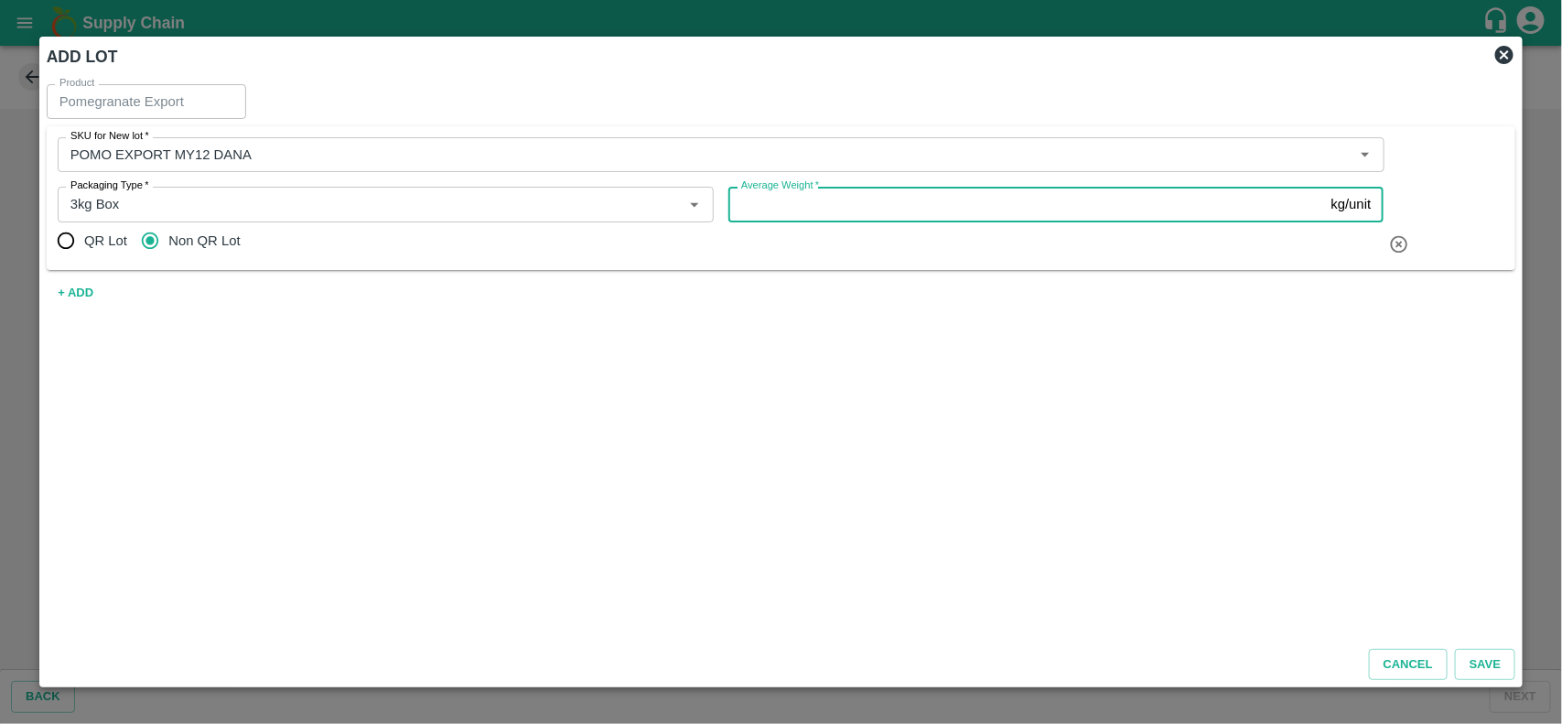
click at [816, 209] on input "Average Weight   *" at bounding box center [1027, 204] width 596 height 35
type input "3"
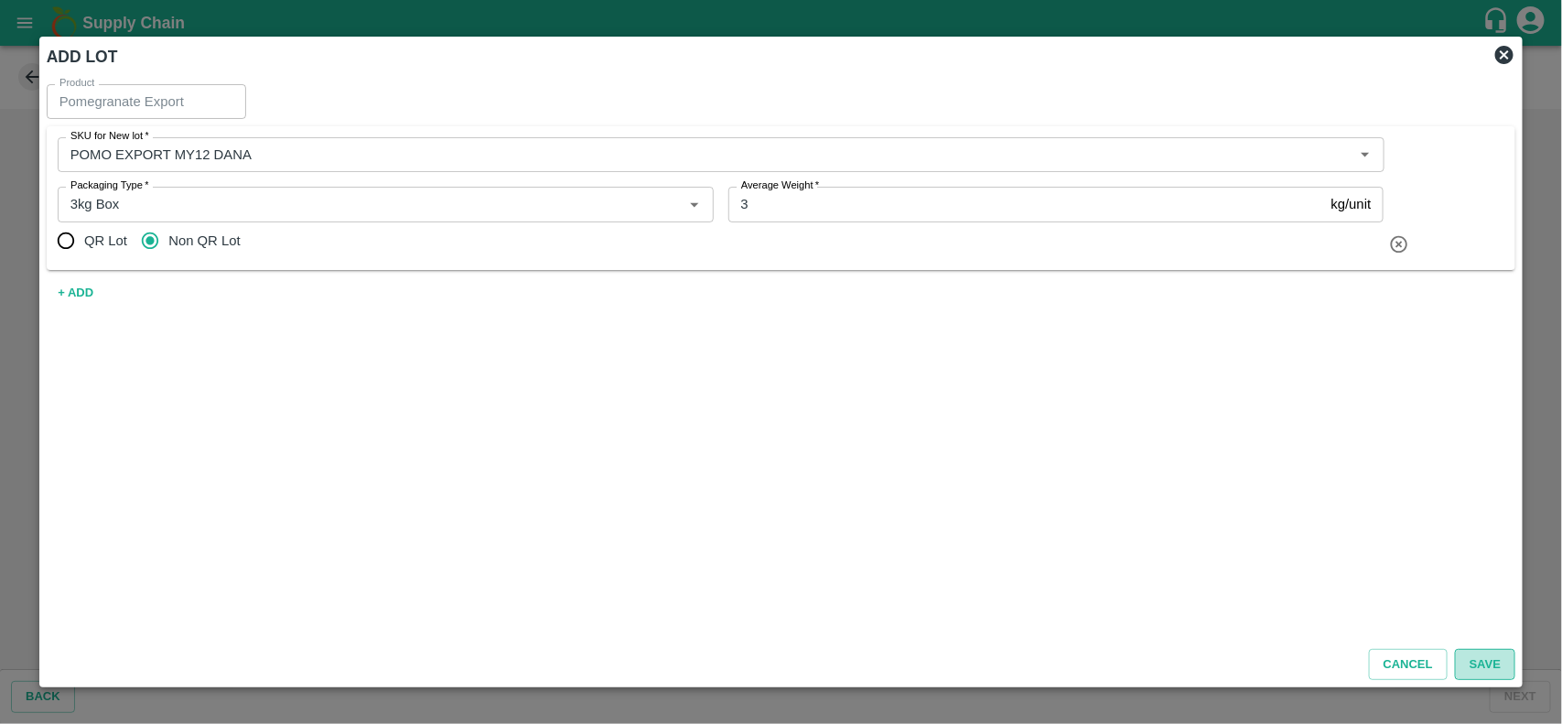
click at [1493, 666] on button "Save" at bounding box center [1485, 665] width 60 height 32
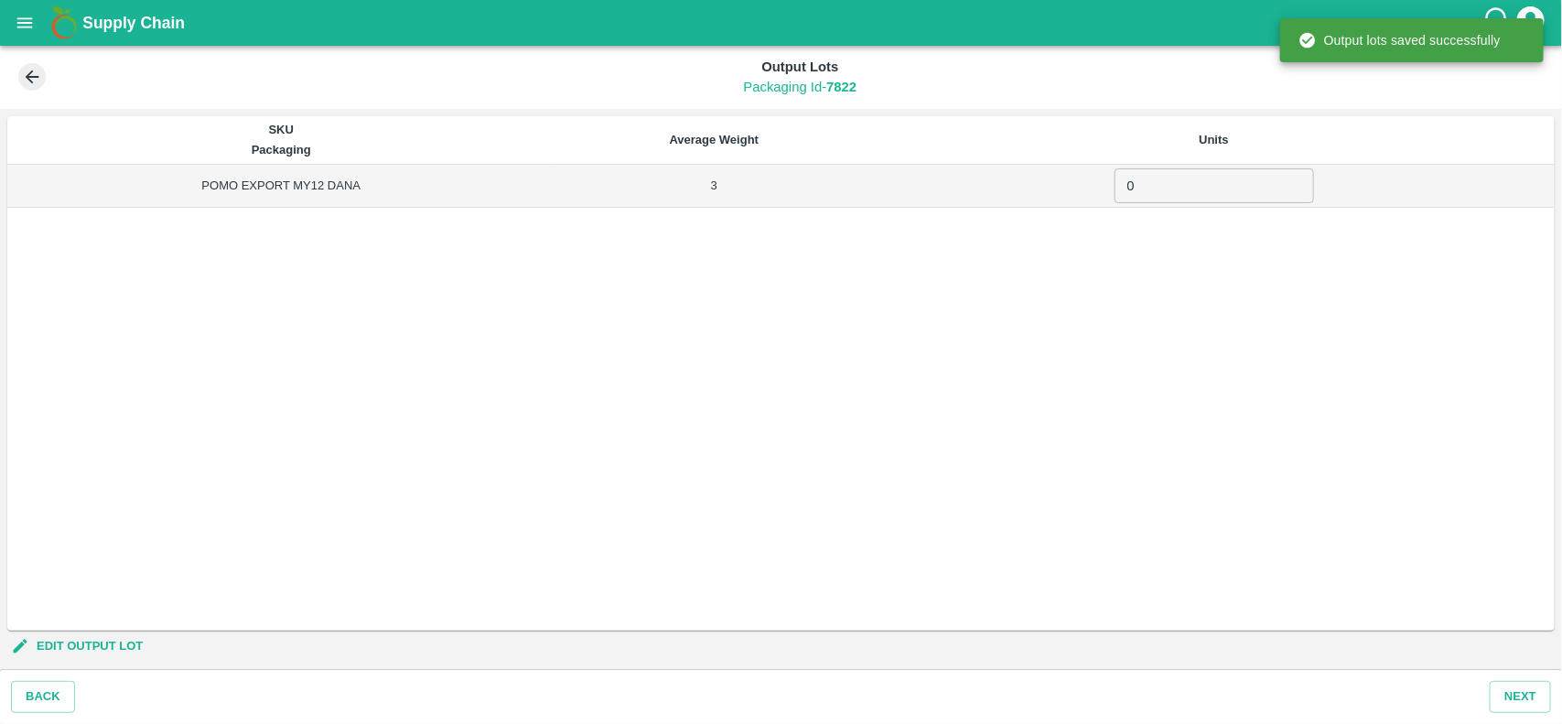
click at [1154, 198] on input "0" at bounding box center [1215, 185] width 200 height 35
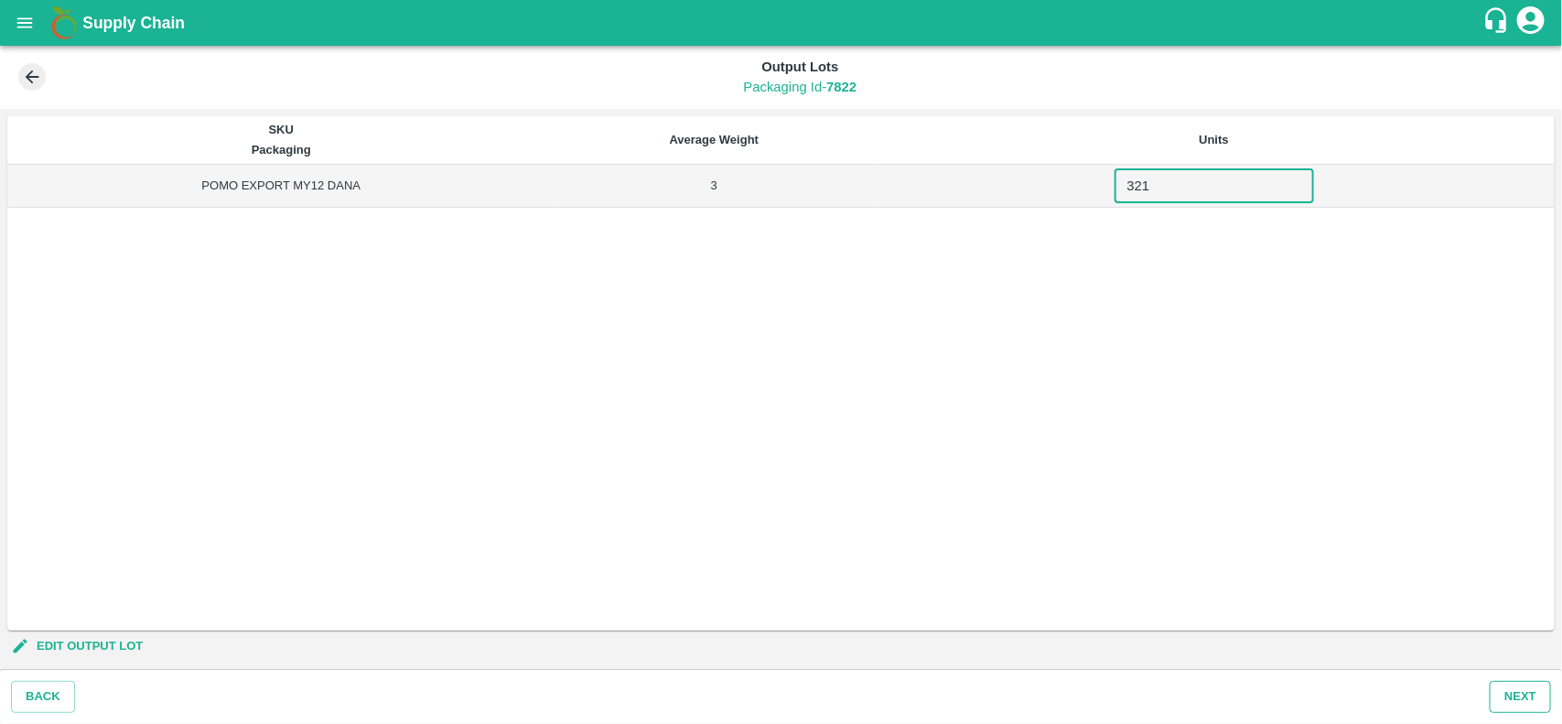
type input "321"
click at [1513, 694] on button "Next" at bounding box center [1520, 697] width 61 height 32
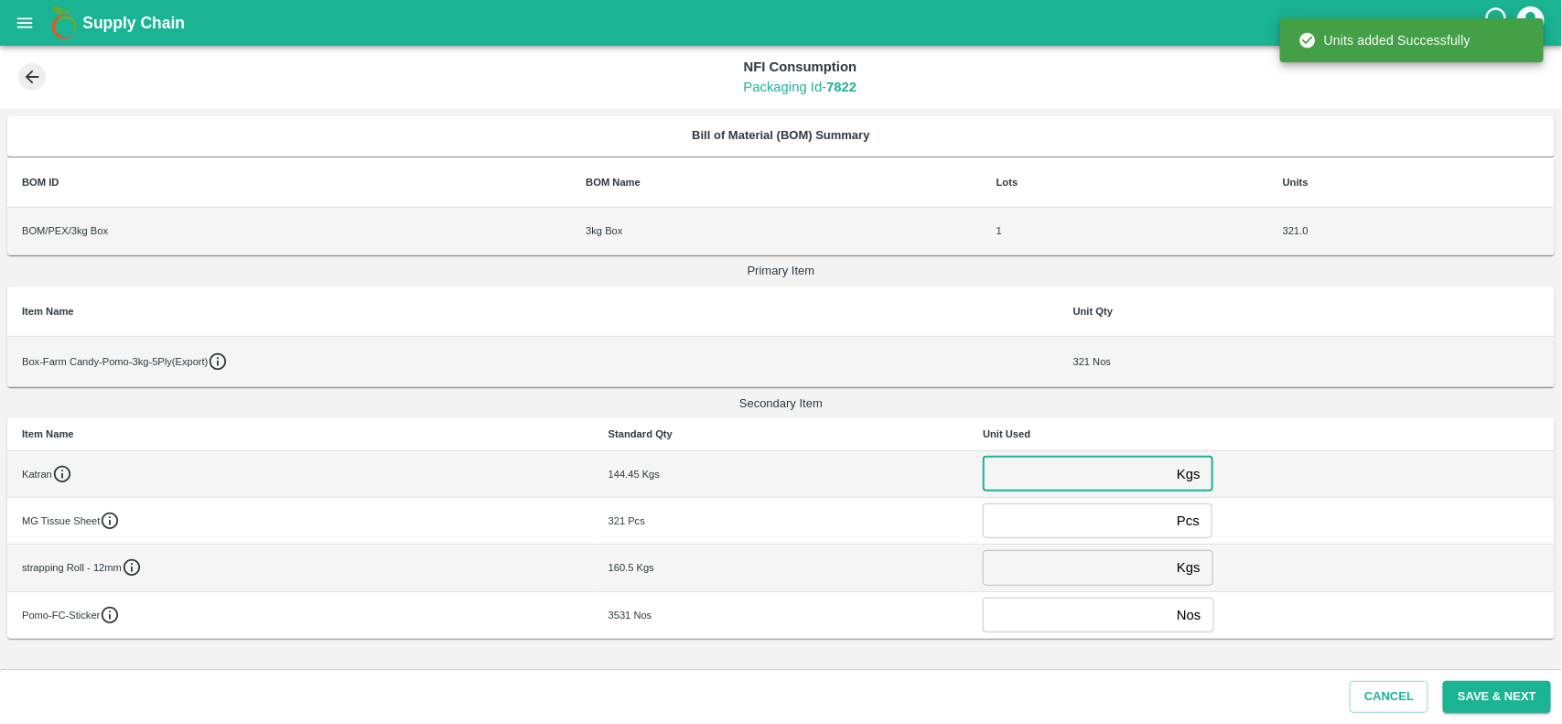
click at [1071, 476] on input "number" at bounding box center [1076, 474] width 187 height 35
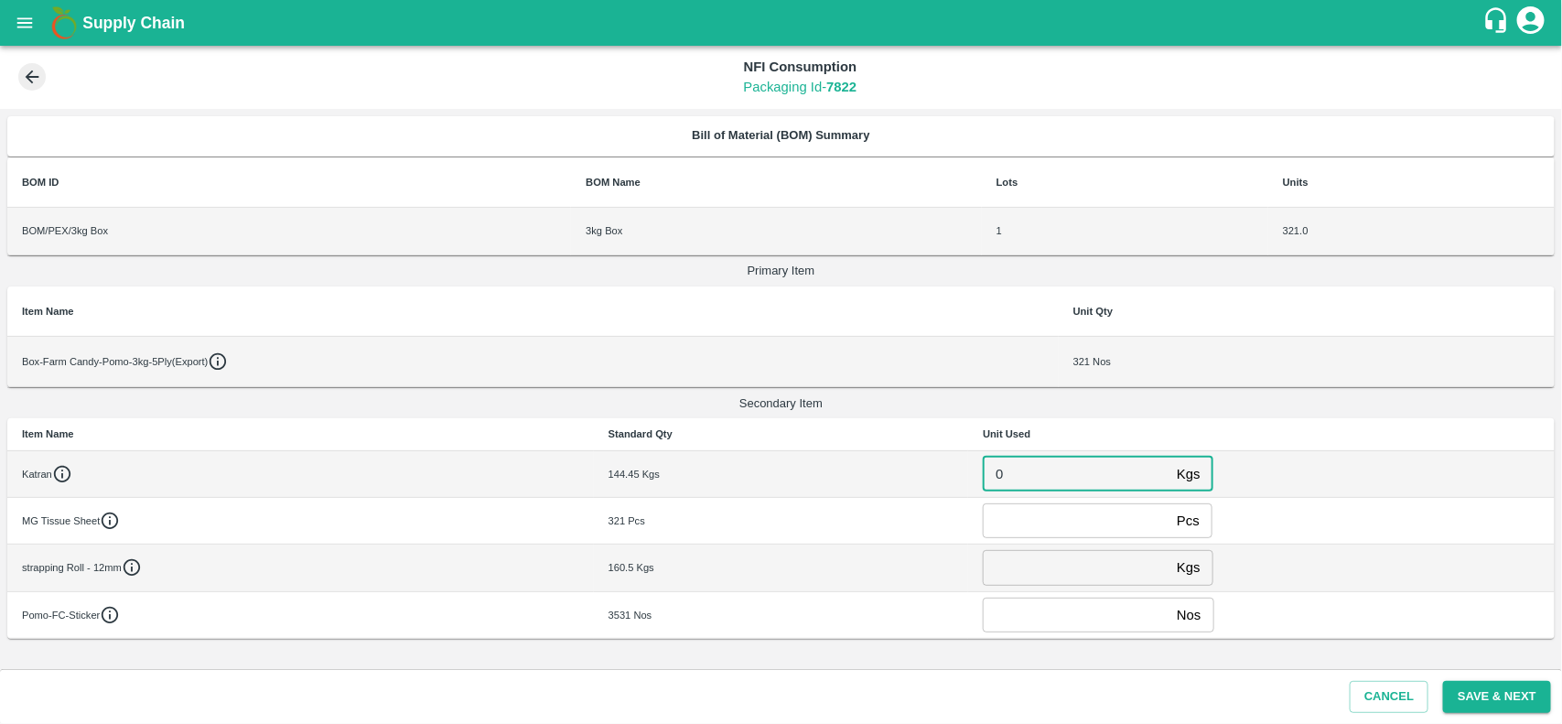
type input "0"
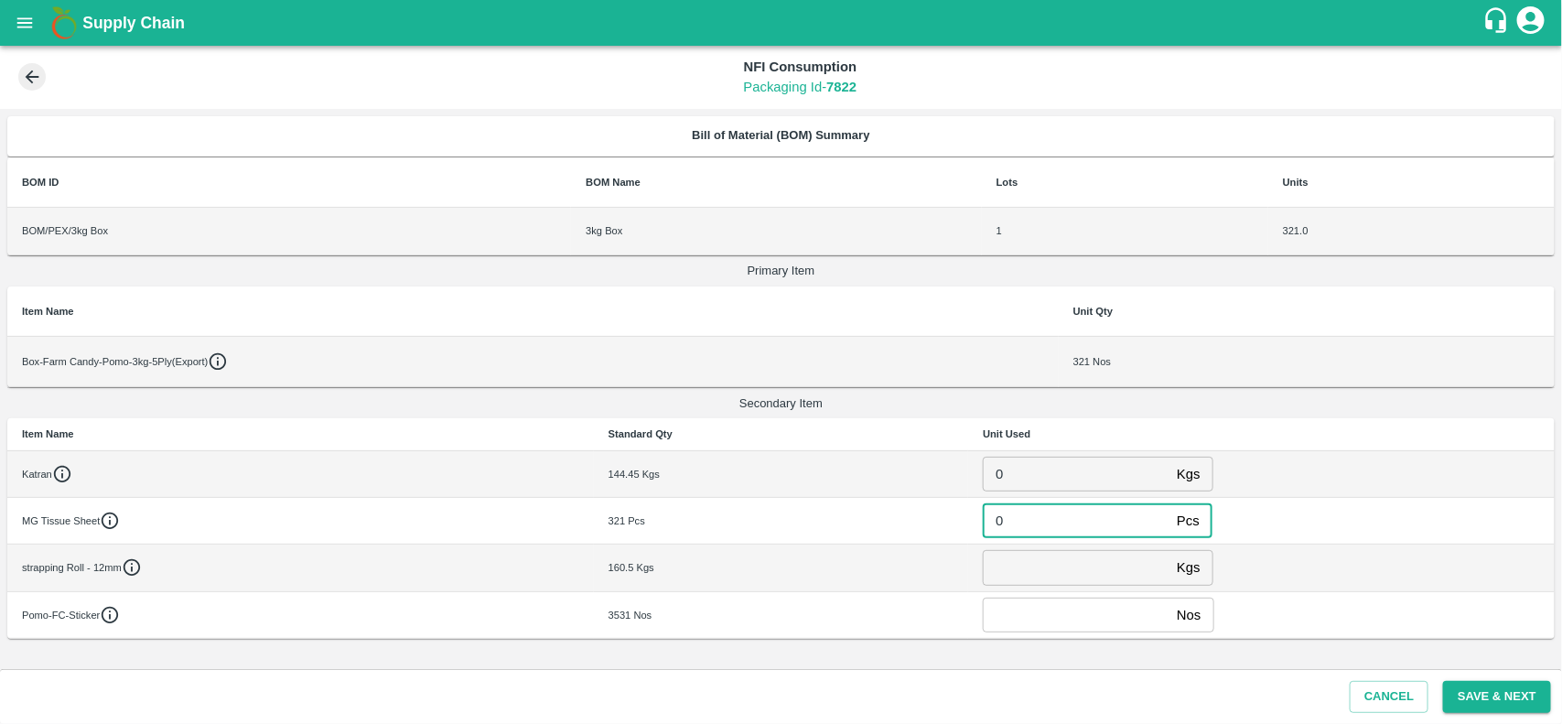
type input "0"
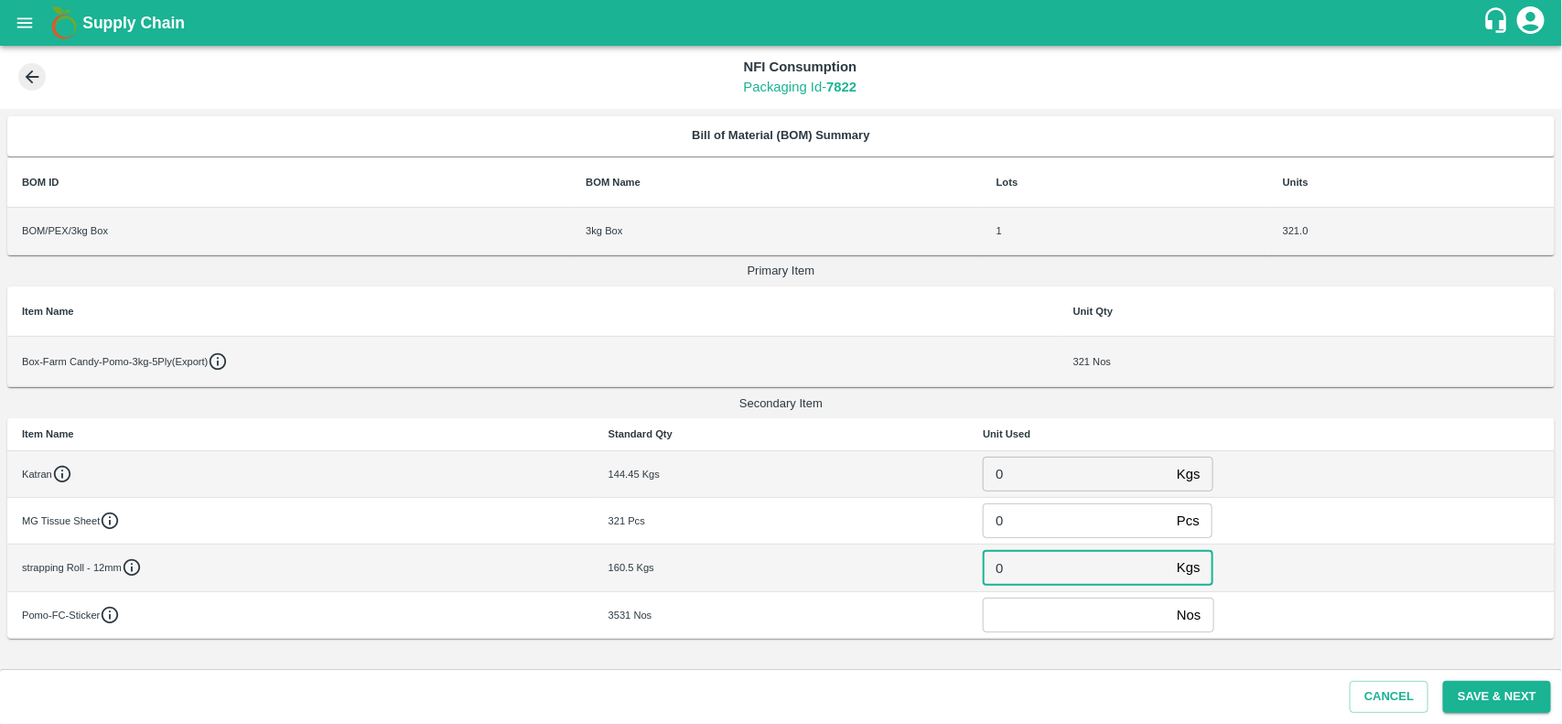
type input "0"
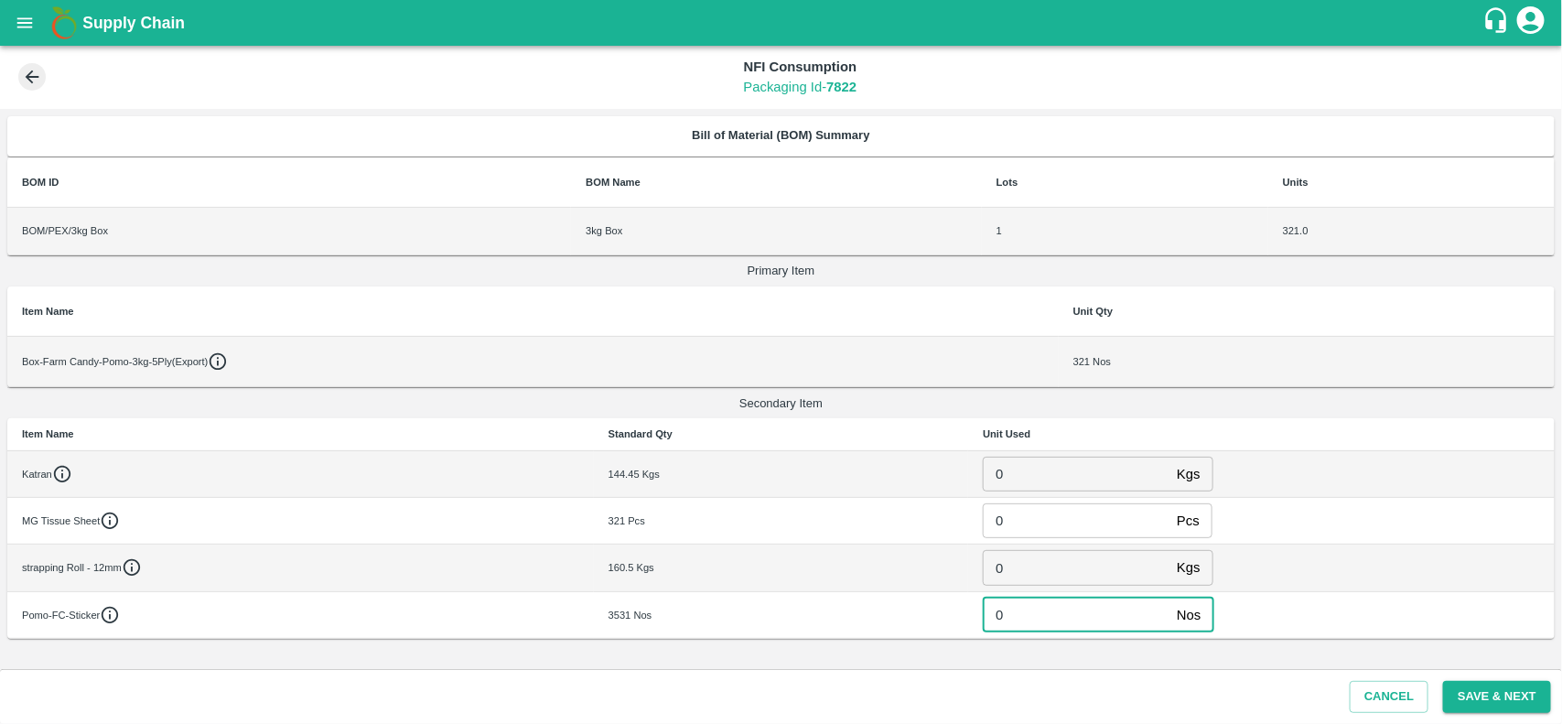
type input "0"
click at [1510, 697] on button "Save & Next" at bounding box center [1497, 697] width 108 height 32
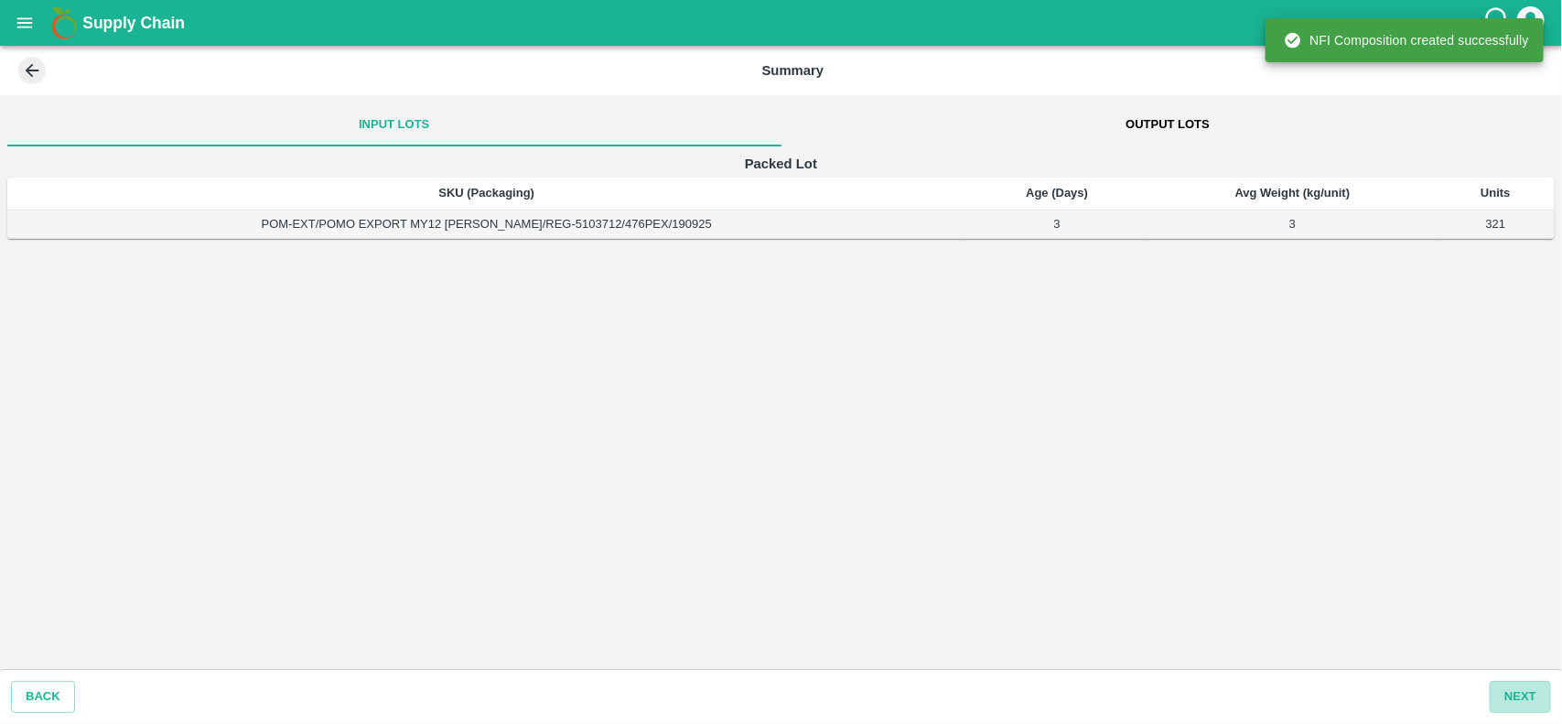
click at [1510, 697] on button "Next" at bounding box center [1520, 697] width 61 height 32
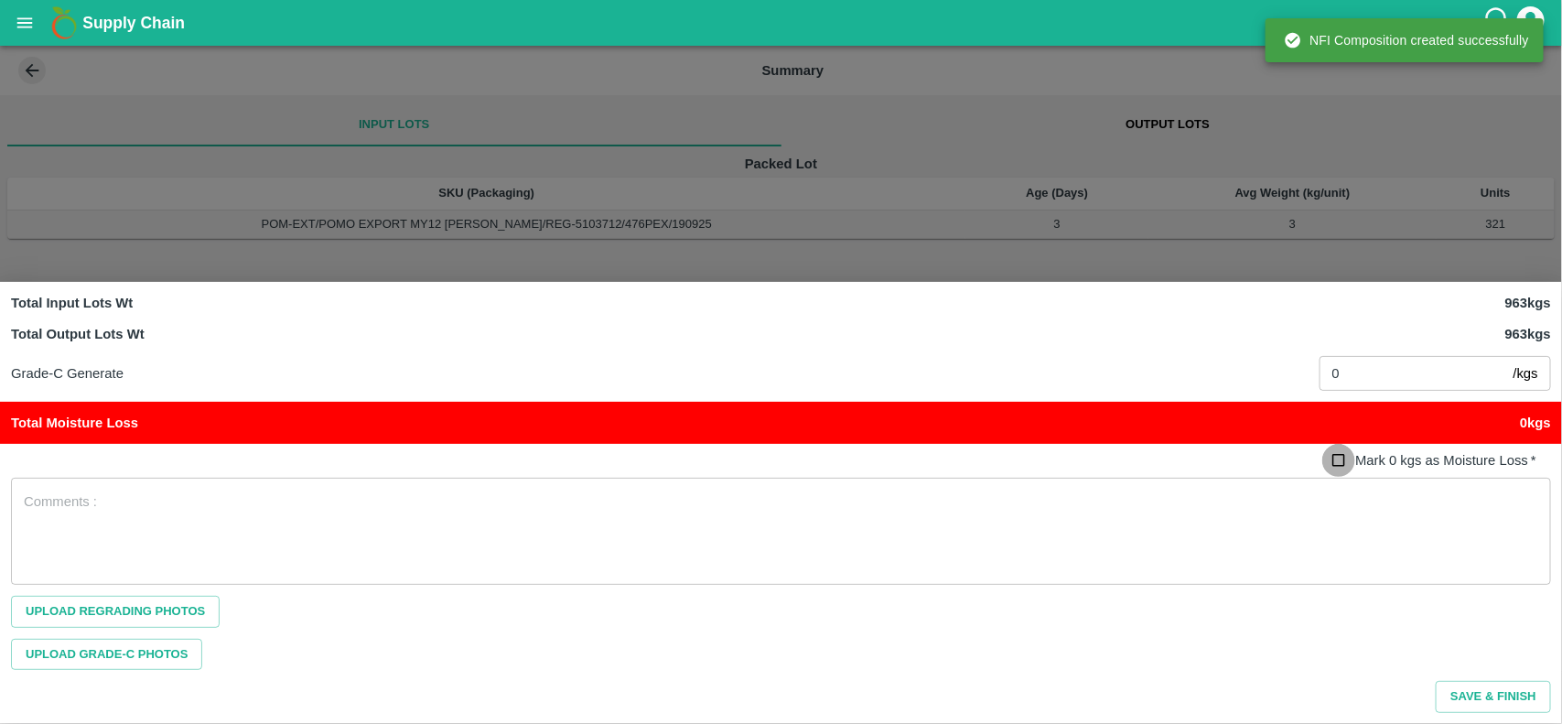
click at [1338, 471] on input "Mark 0 kgs as Moisture Loss   *" at bounding box center [1339, 461] width 34 height 34
checkbox input "true"
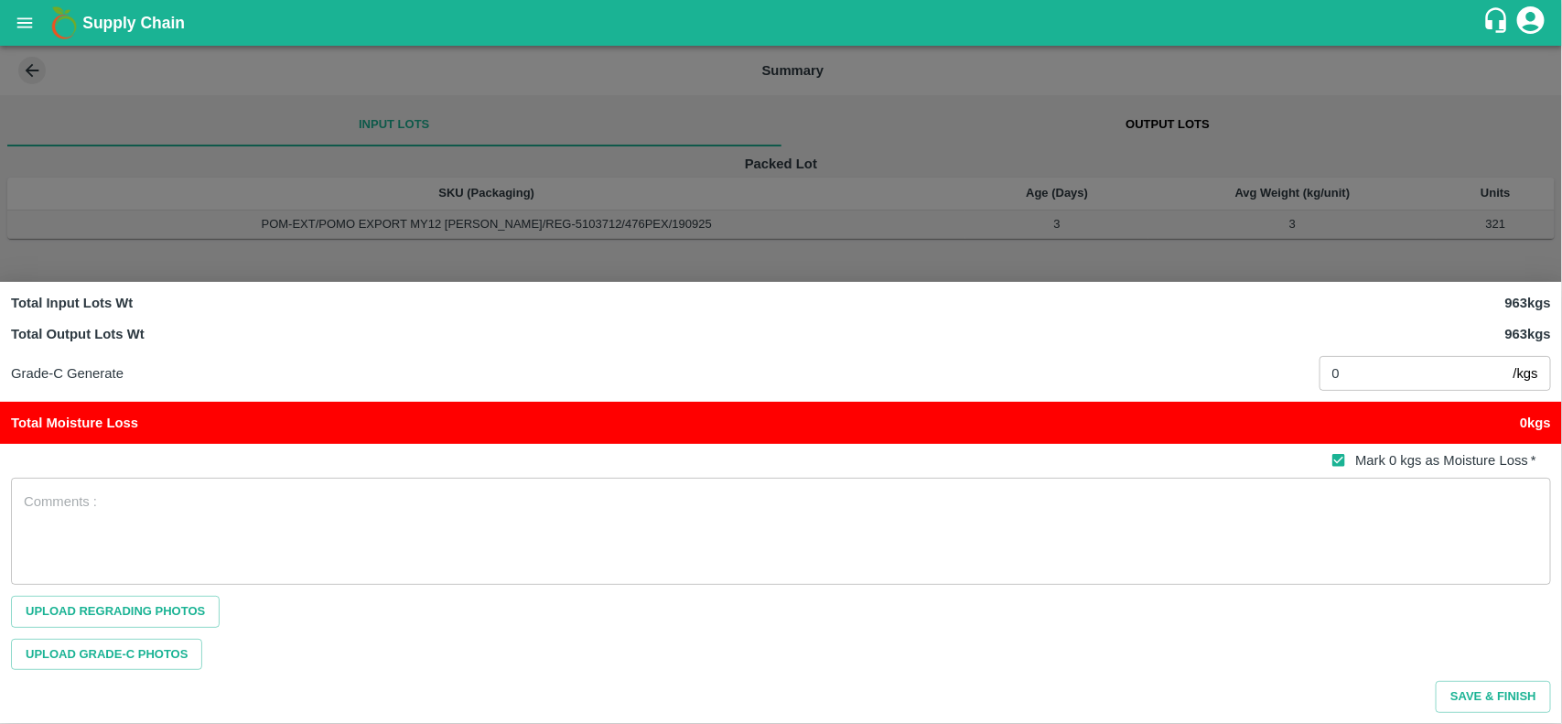
click at [1215, 490] on div "x ​" at bounding box center [781, 531] width 1540 height 107
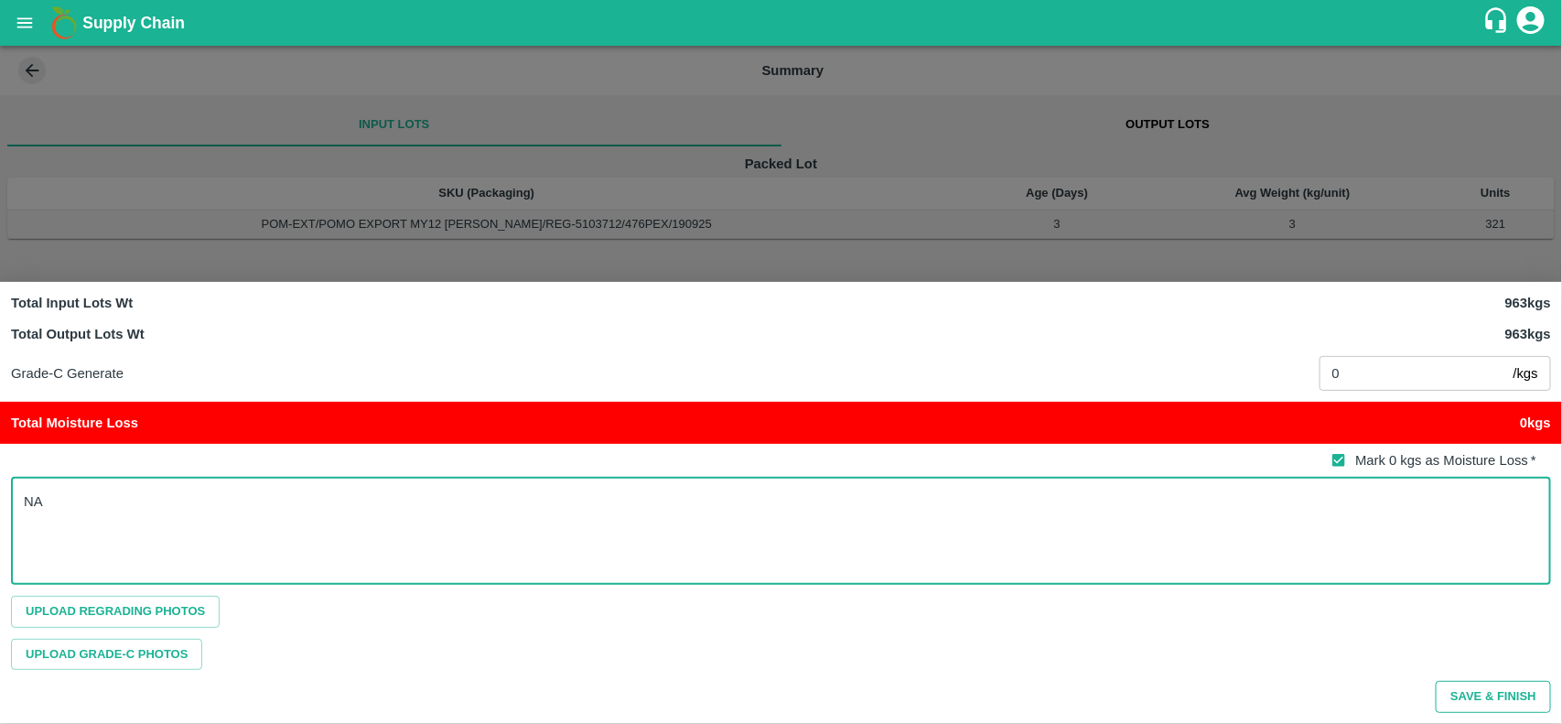
type textarea "NA"
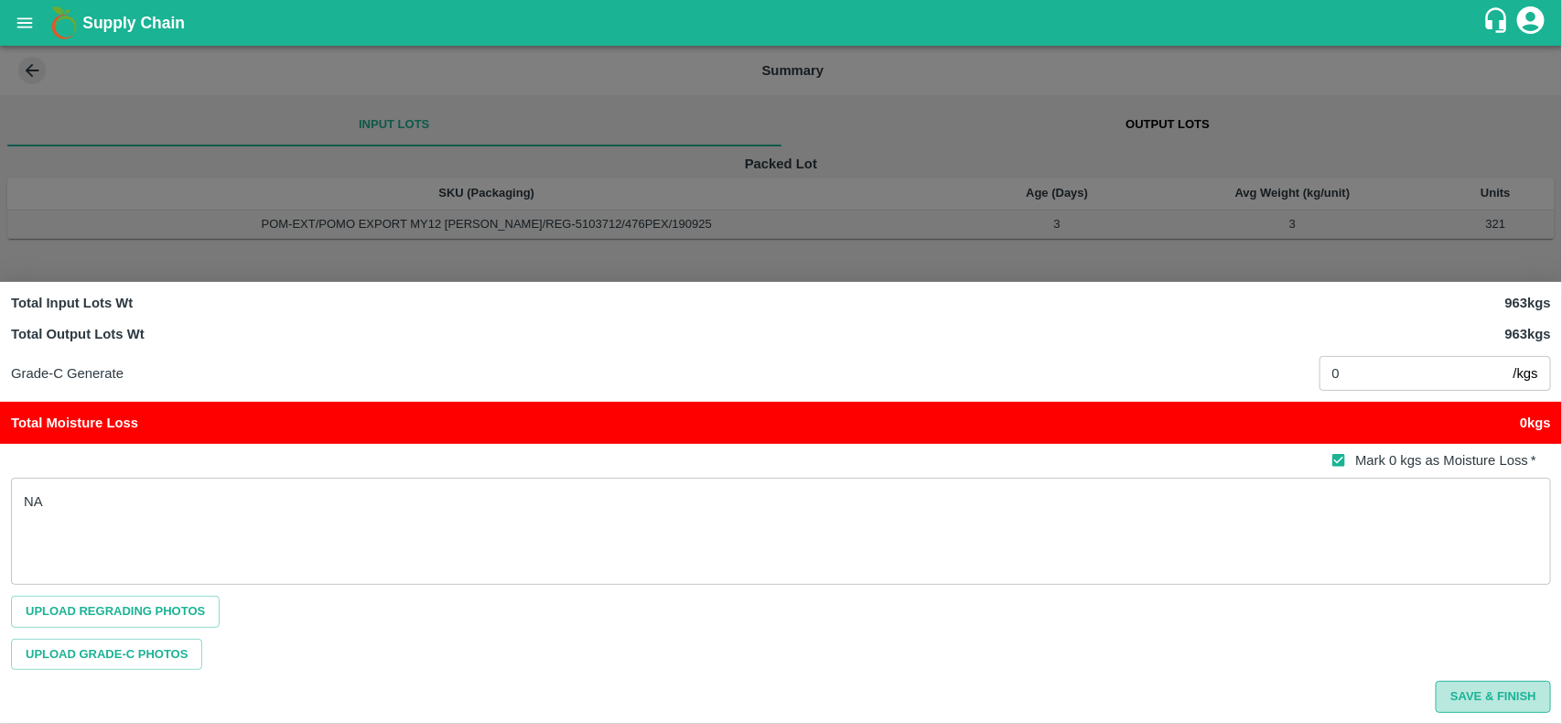
click at [1488, 696] on button "Save & Finish" at bounding box center [1493, 697] width 115 height 32
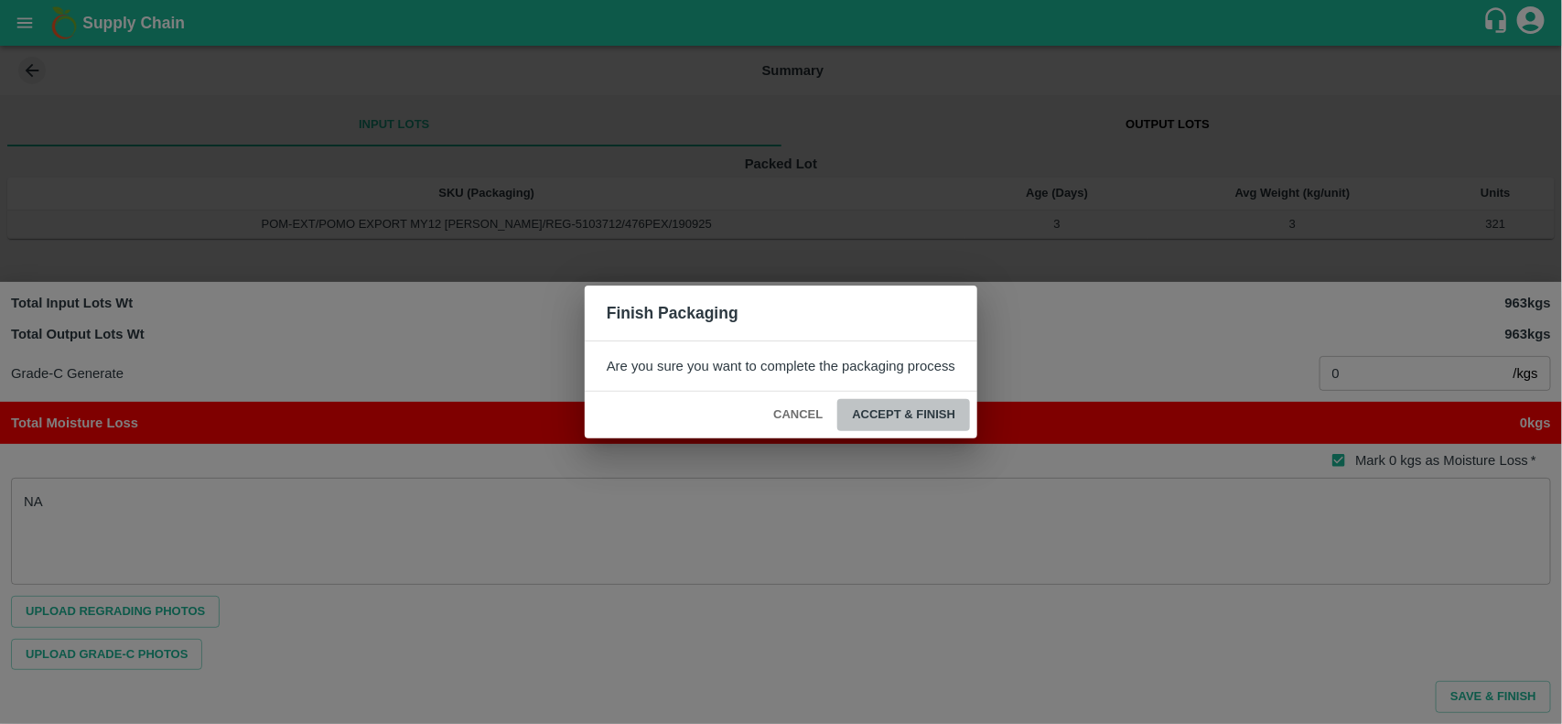
click at [917, 401] on button "ACCEPT & FINISH" at bounding box center [903, 415] width 133 height 32
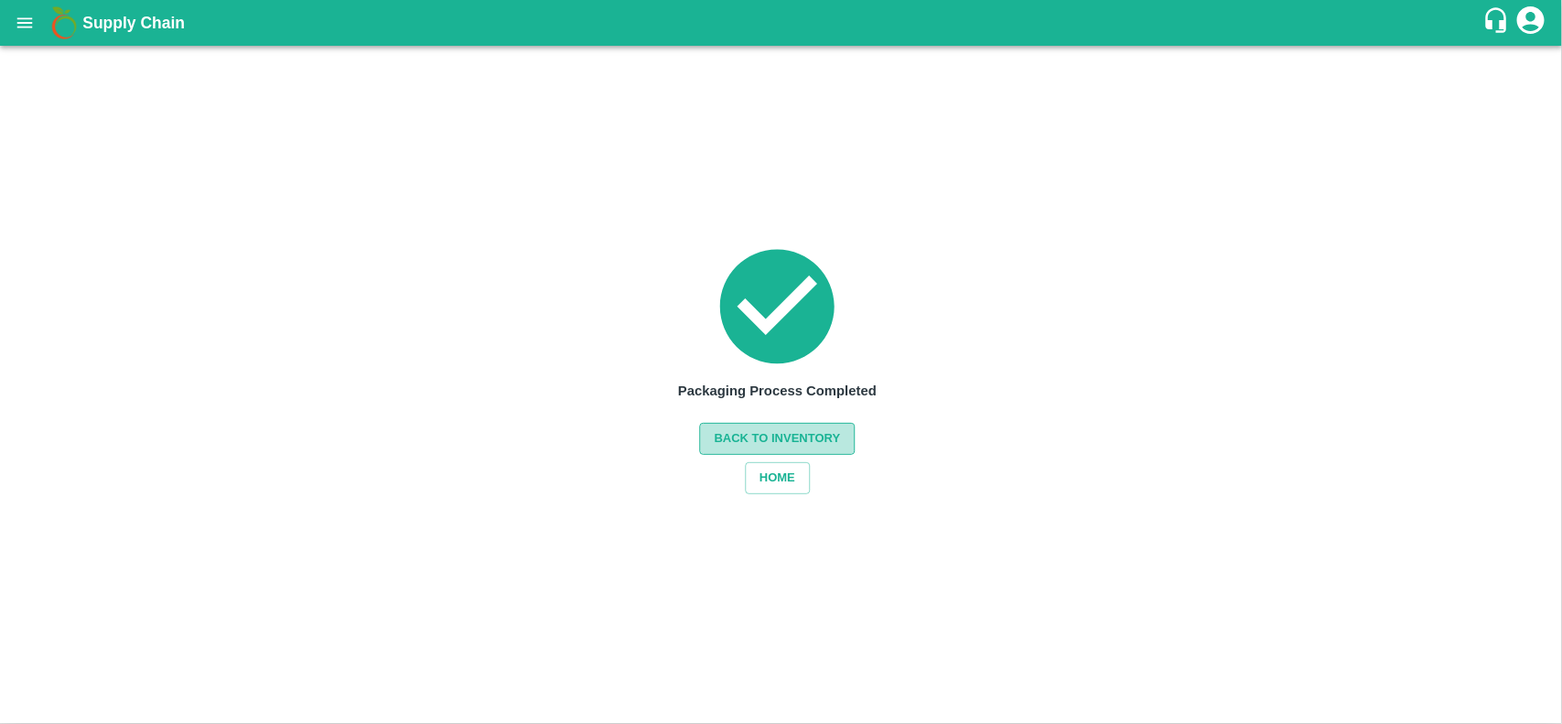
click at [802, 426] on button "Back to Inventory" at bounding box center [778, 439] width 156 height 32
